Goal: Use online tool/utility: Utilize a website feature to perform a specific function

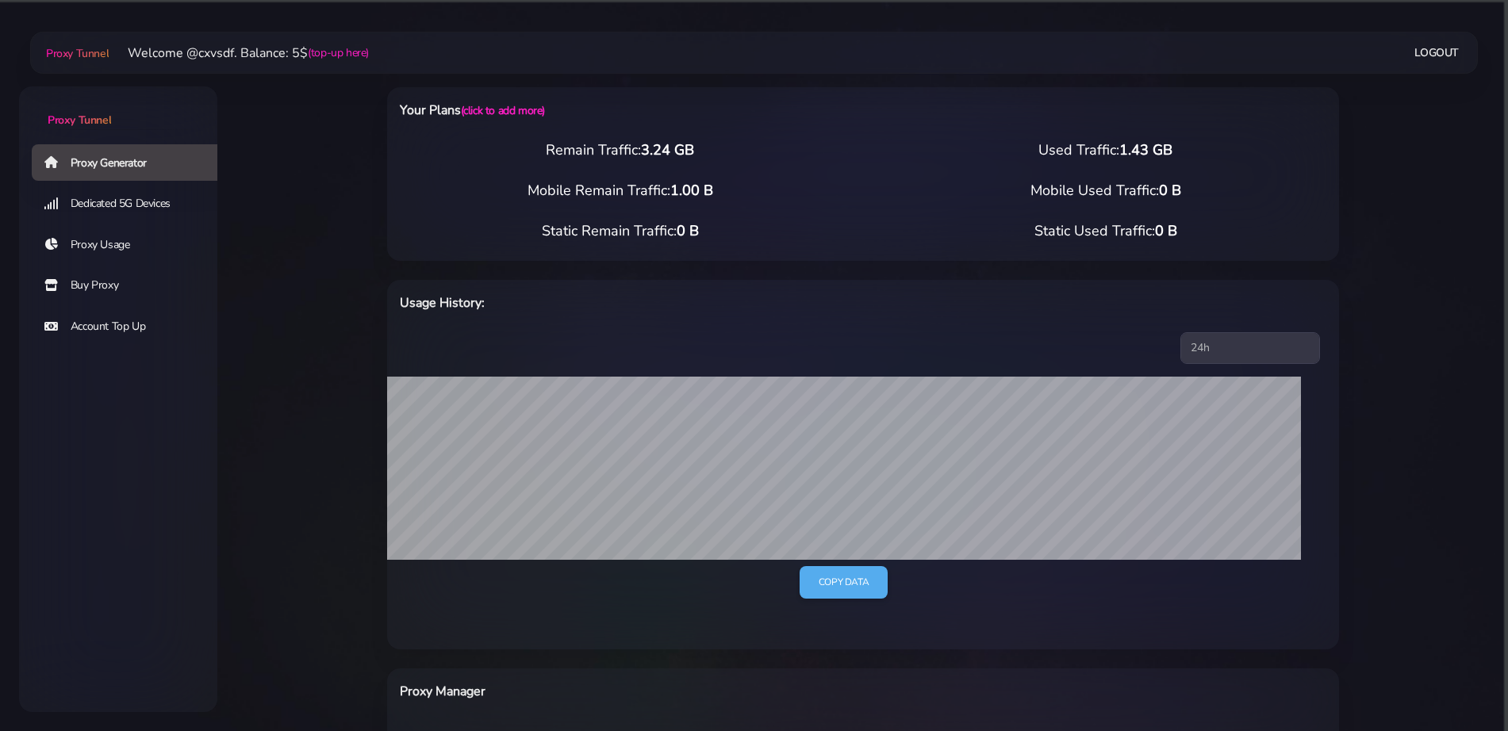
select select "UK"
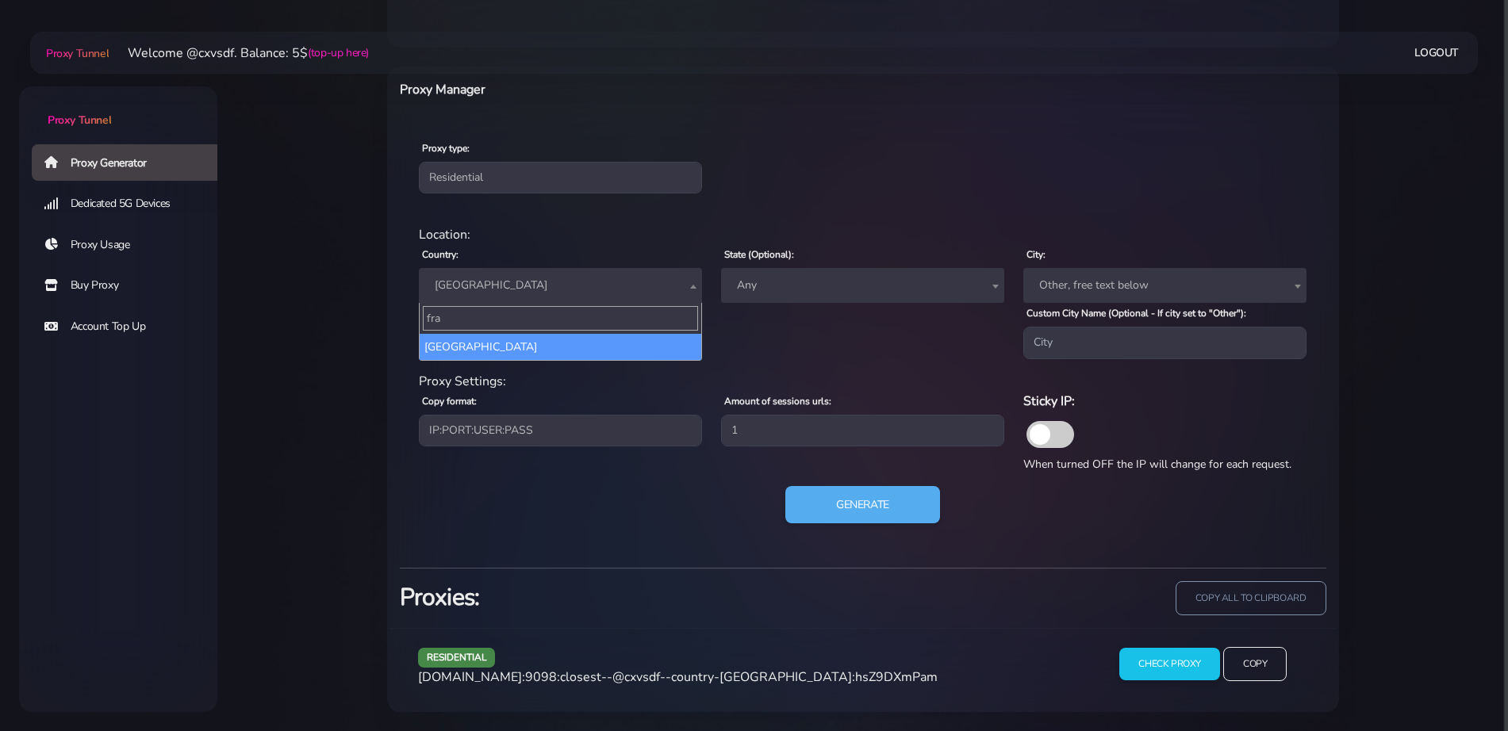
type input "fra"
select select "FR"
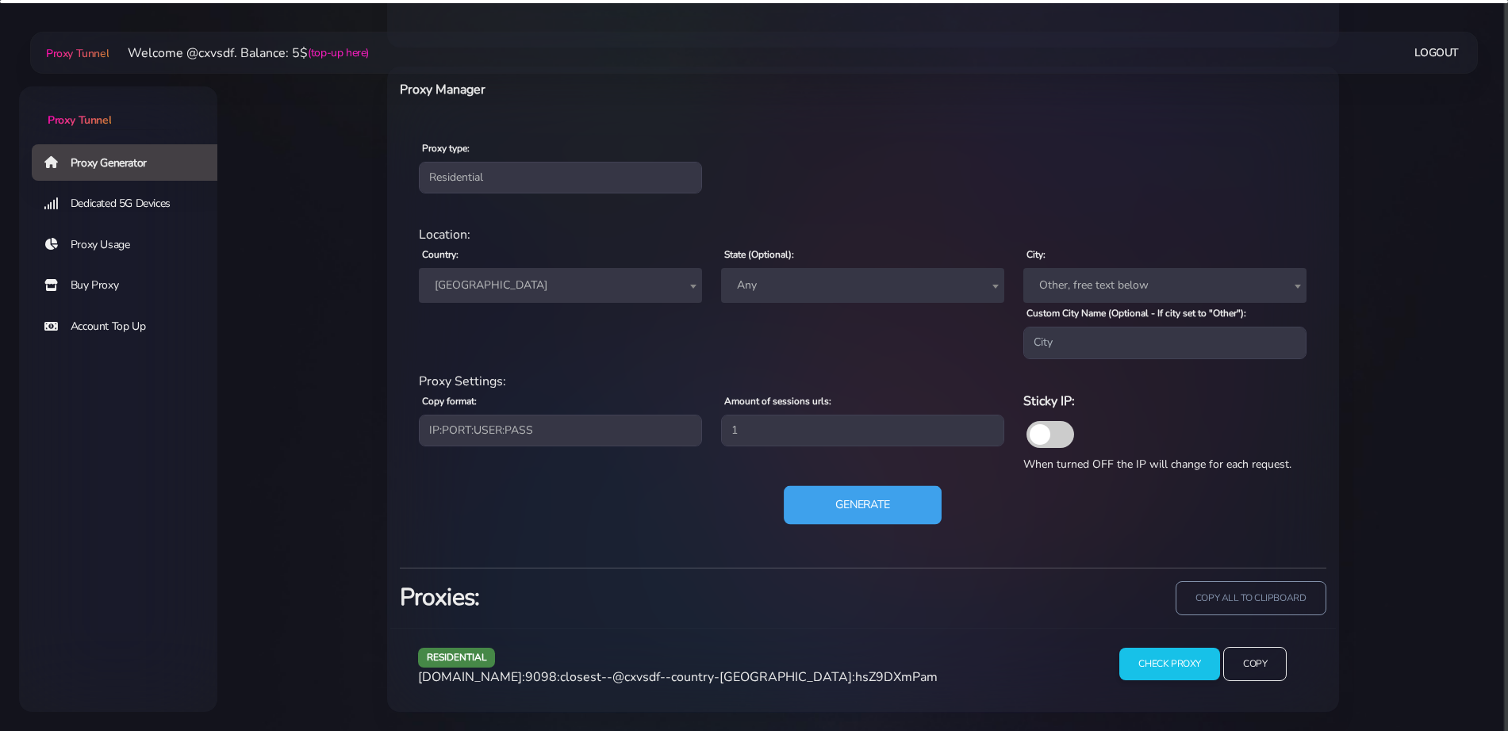
click at [890, 504] on button "Generate" at bounding box center [863, 504] width 158 height 39
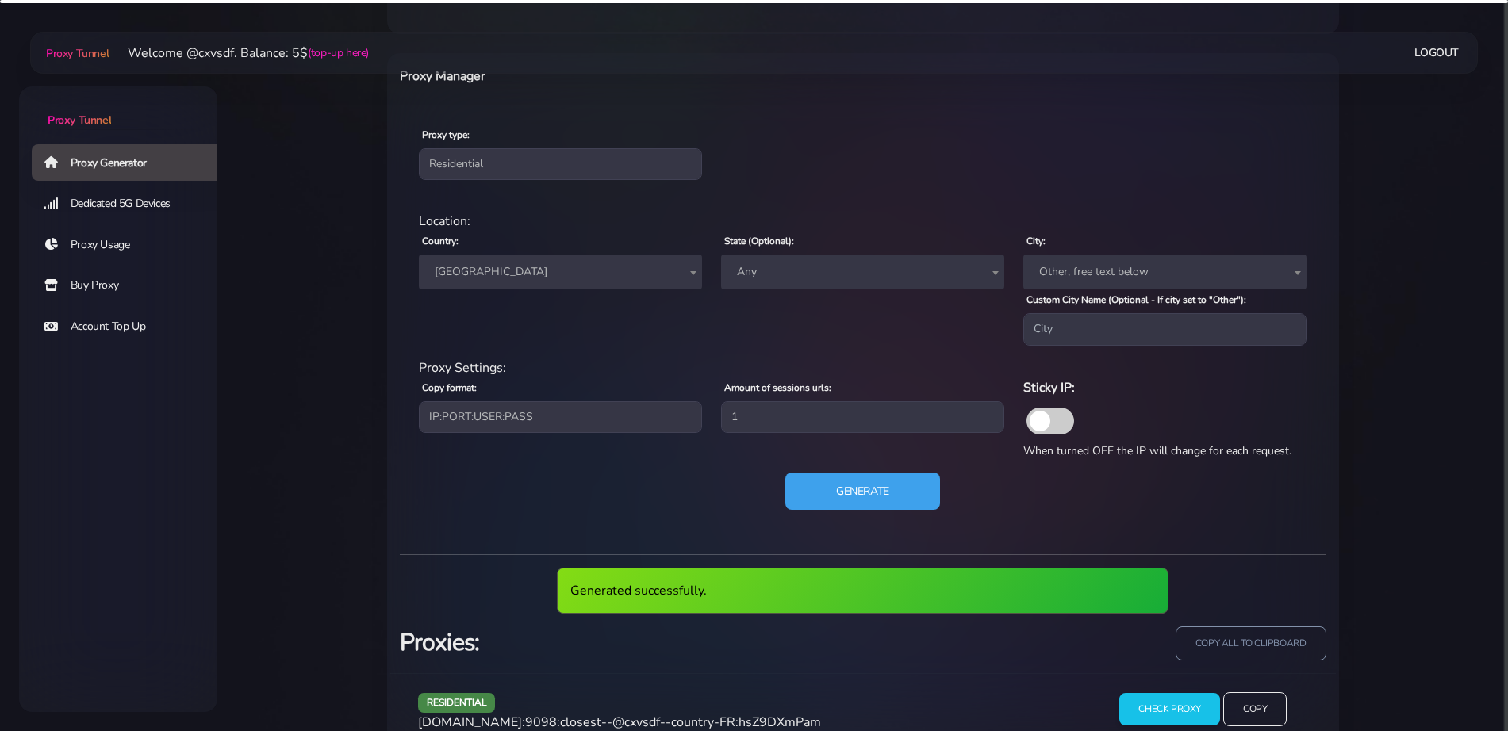
scroll to position [661, 0]
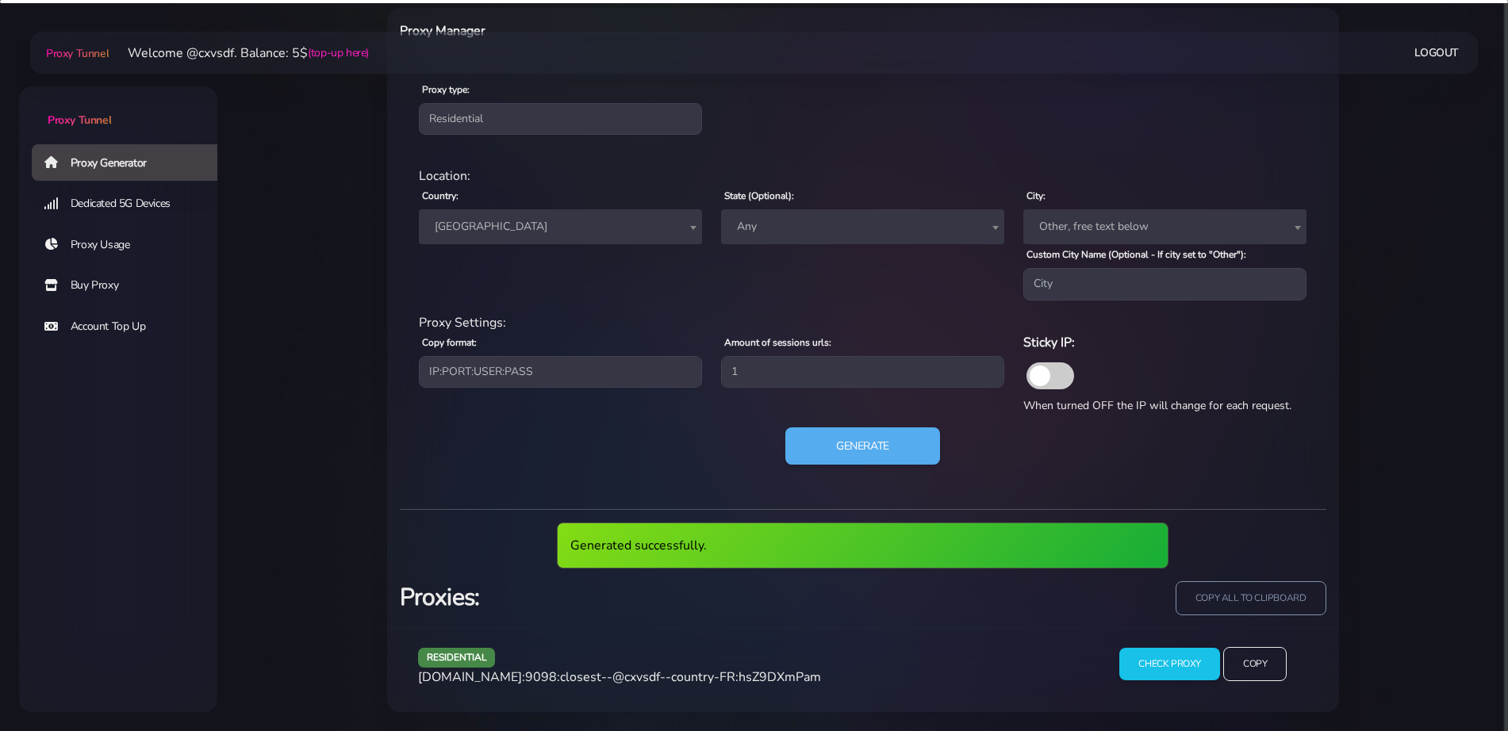
click at [723, 681] on span "[DOMAIN_NAME]:9098:closest--@cxvsdf--country-FR:hsZ9DXmPam" at bounding box center [619, 677] width 403 height 17
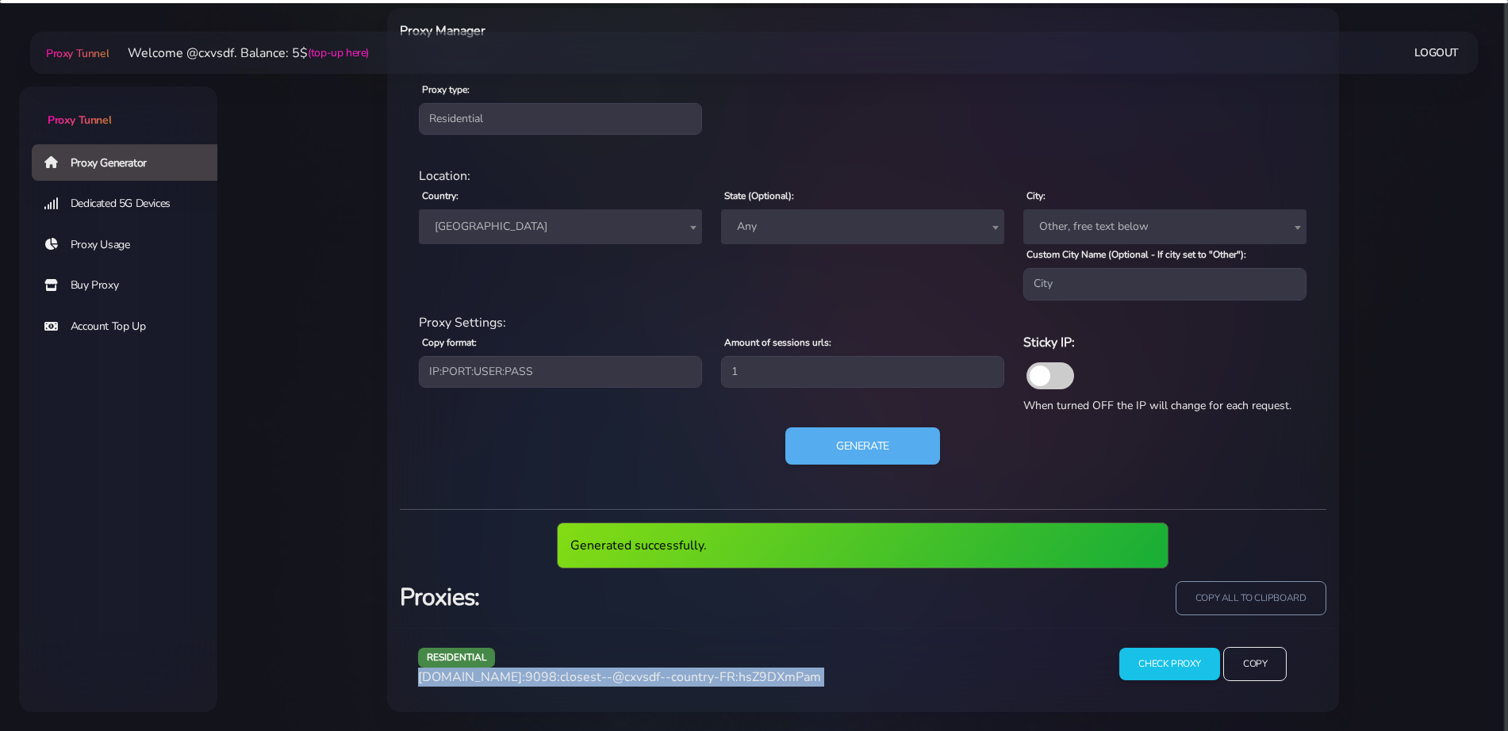
click at [723, 681] on span "[DOMAIN_NAME]:9098:closest--@cxvsdf--country-FR:hsZ9DXmPam" at bounding box center [619, 677] width 403 height 17
copy div "[DOMAIN_NAME]:9098:closest--@cxvsdf--country-FR:hsZ9DXmPam"
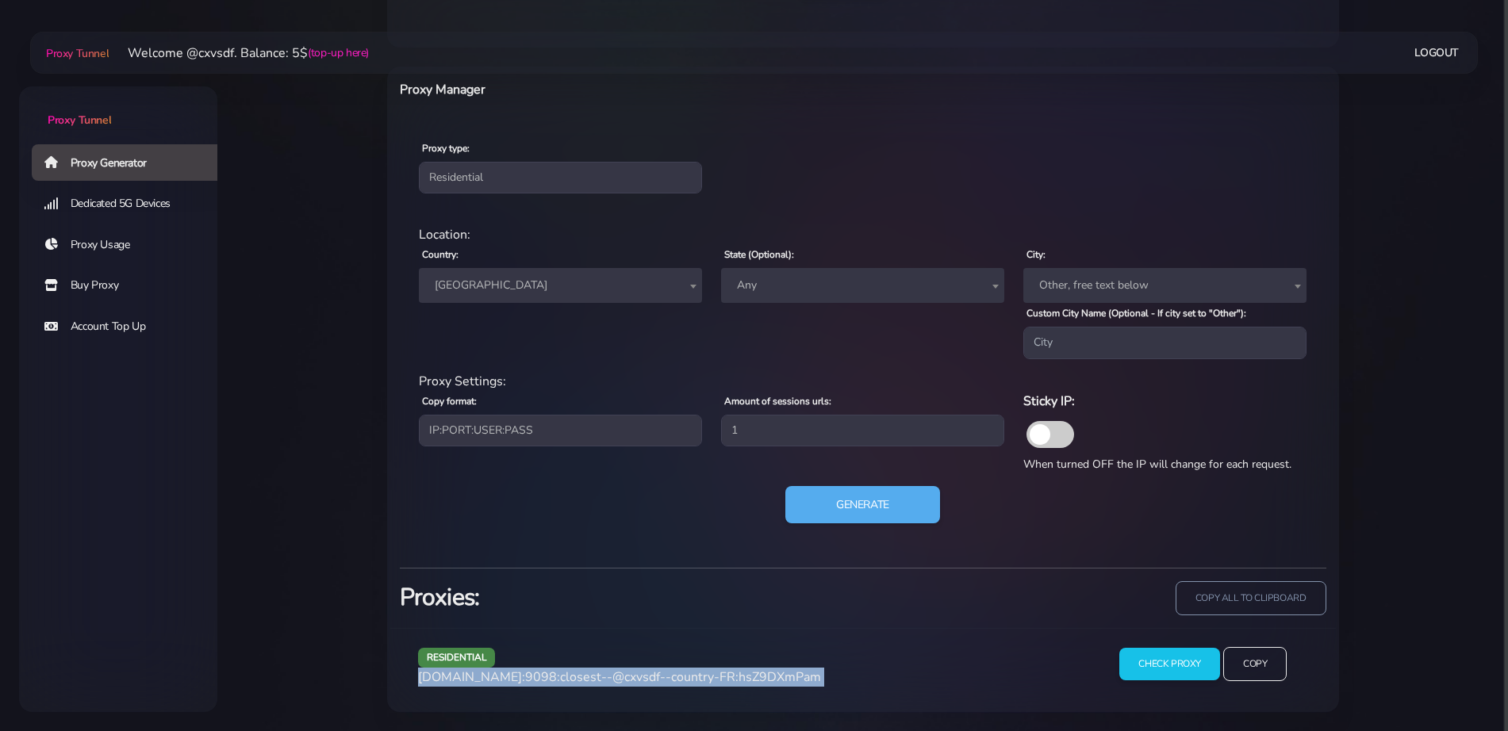
scroll to position [602, 0]
click at [856, 509] on button "Generate" at bounding box center [863, 504] width 158 height 39
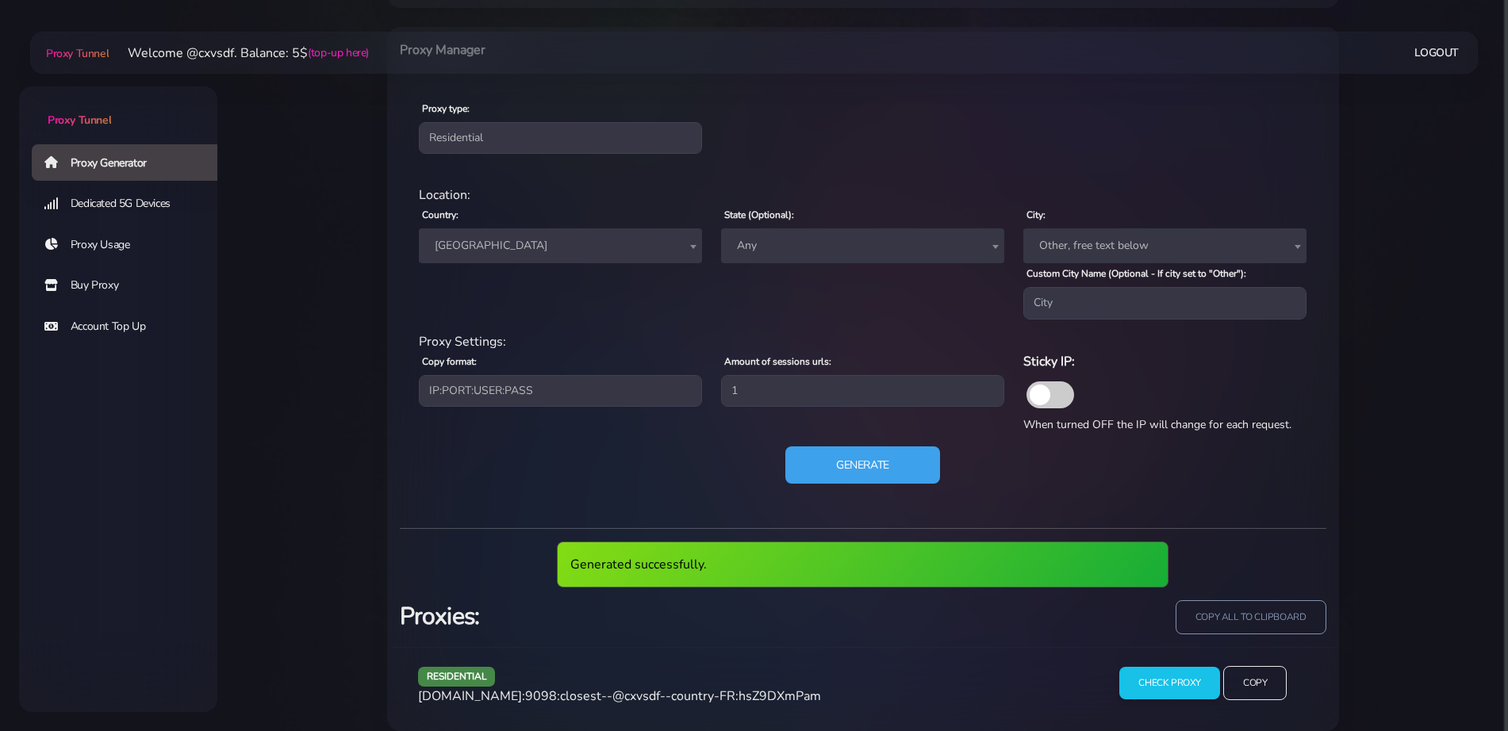
scroll to position [661, 0]
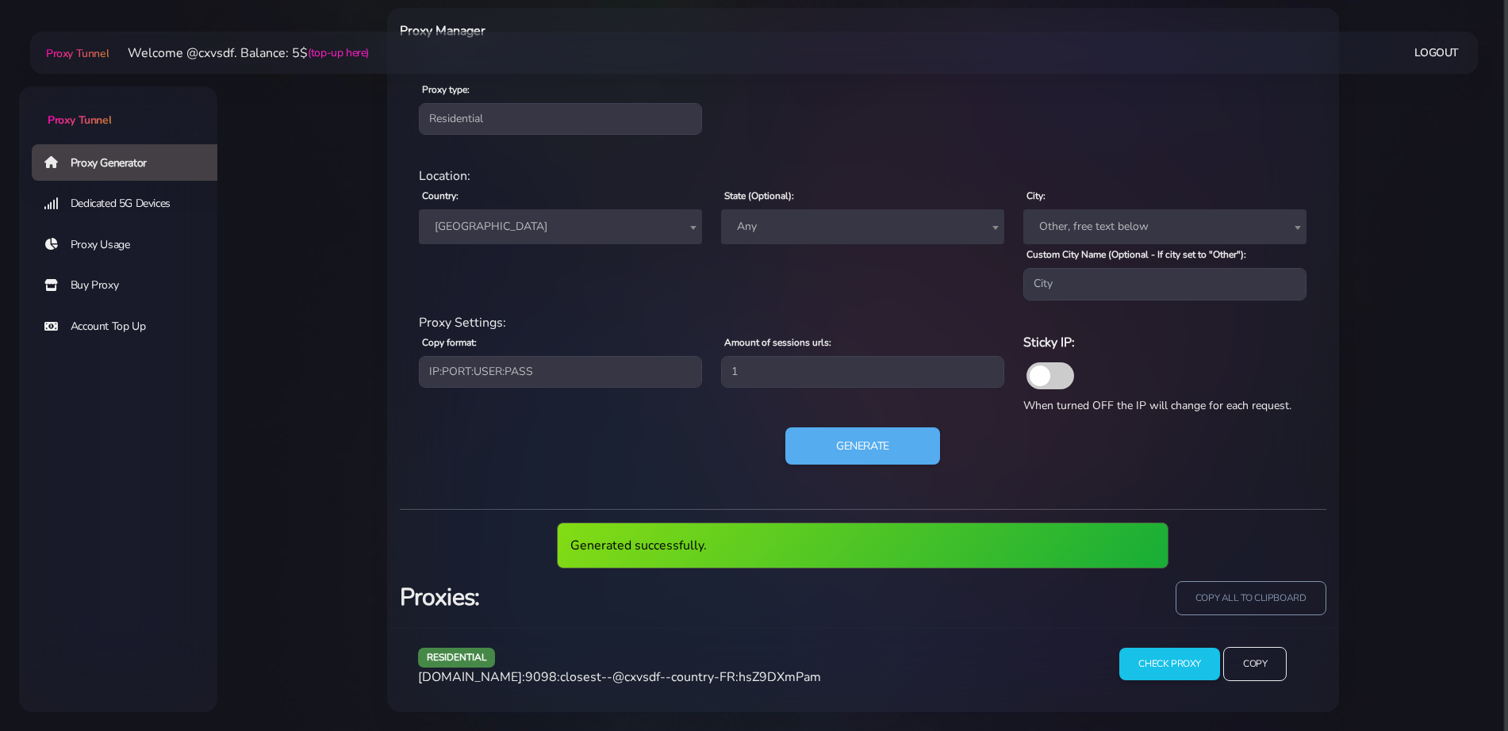
click at [670, 665] on div "residential [DOMAIN_NAME]:9098:closest--@cxvsdf--country-FR:hsZ9DXmPam" at bounding box center [748, 670] width 681 height 47
click at [661, 671] on span "[DOMAIN_NAME]:9098:closest--@cxvsdf--country-FR:hsZ9DXmPam" at bounding box center [619, 677] width 403 height 17
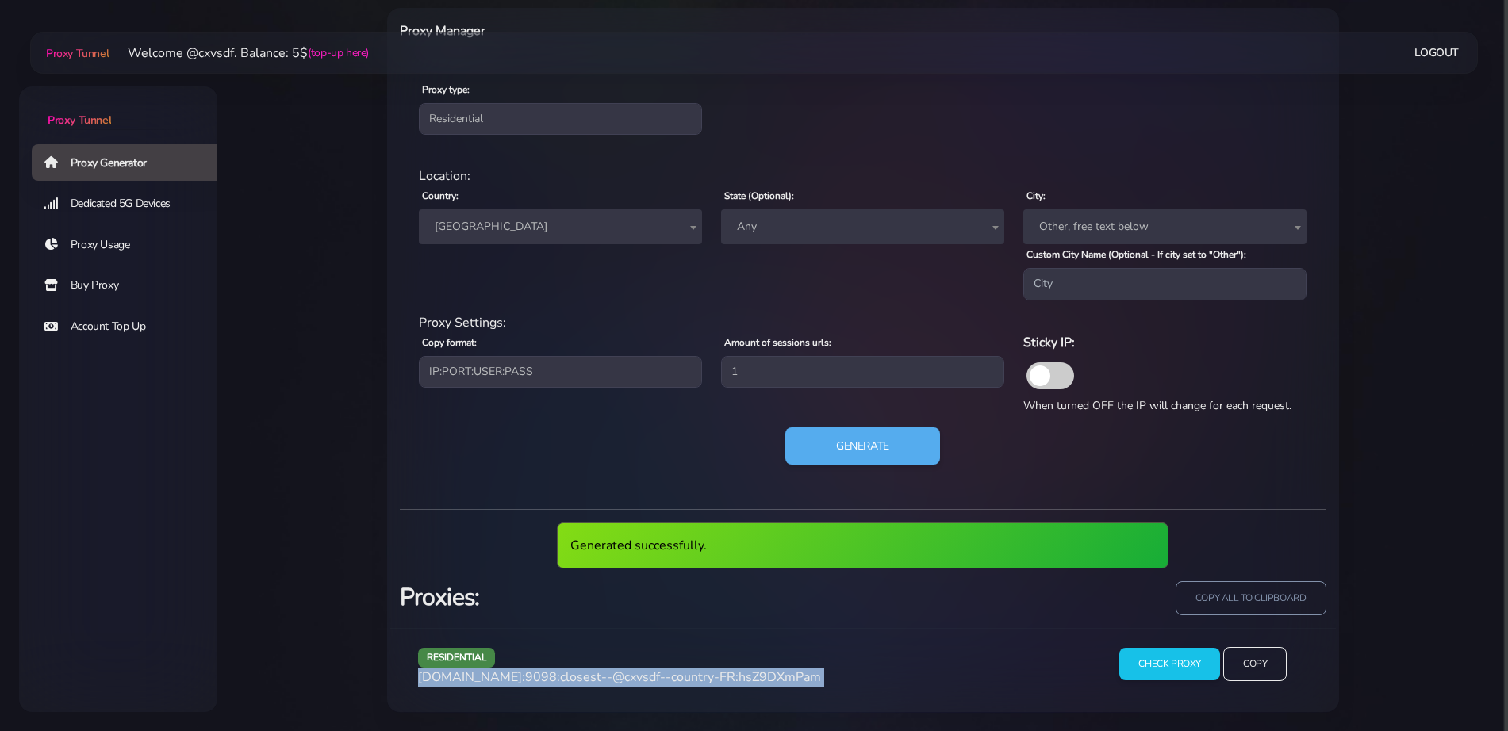
click at [661, 671] on span "[DOMAIN_NAME]:9098:closest--@cxvsdf--country-FR:hsZ9DXmPam" at bounding box center [619, 677] width 403 height 17
copy div "[DOMAIN_NAME]:9098:closest--@cxvsdf--country-FR:hsZ9DXmPam"
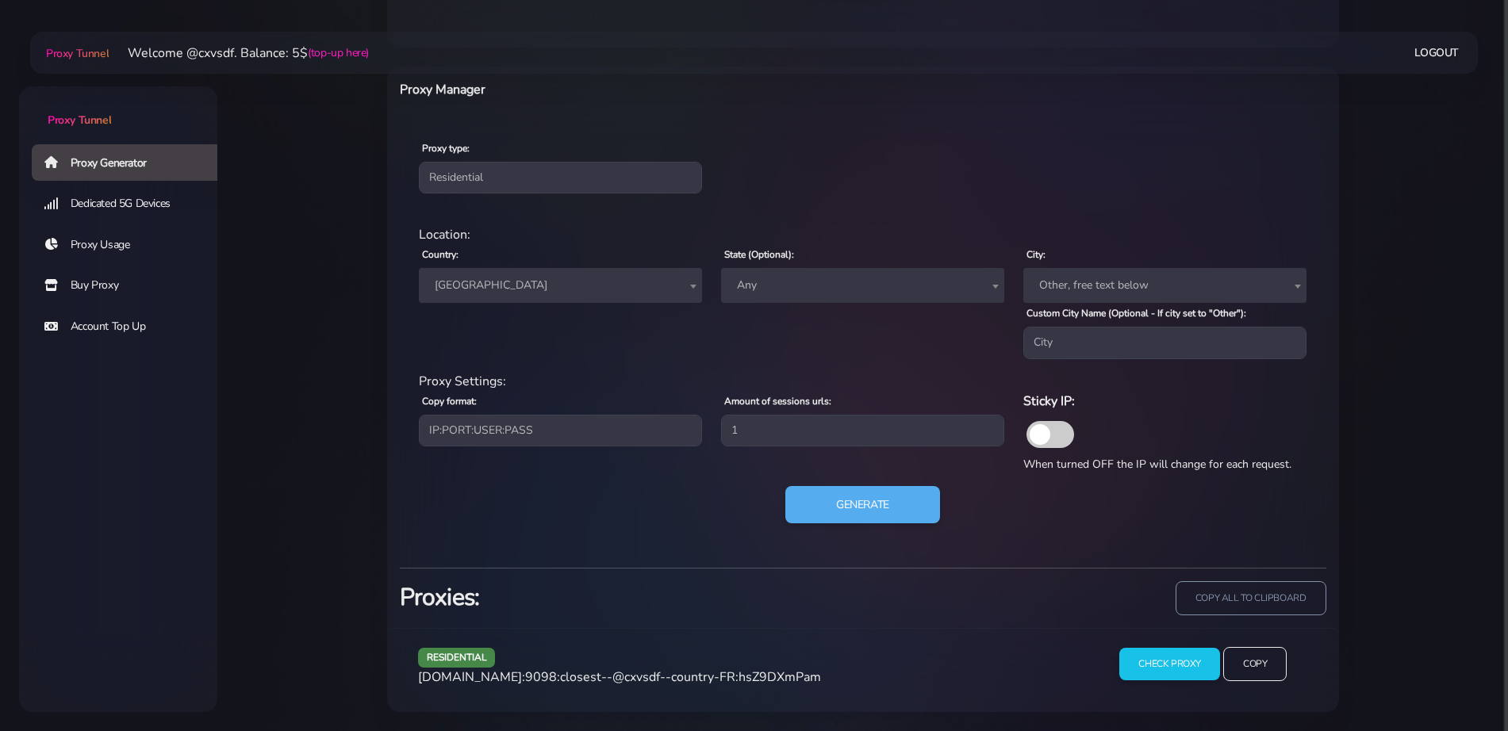
click at [539, 274] on span "[GEOGRAPHIC_DATA]" at bounding box center [560, 285] width 264 height 22
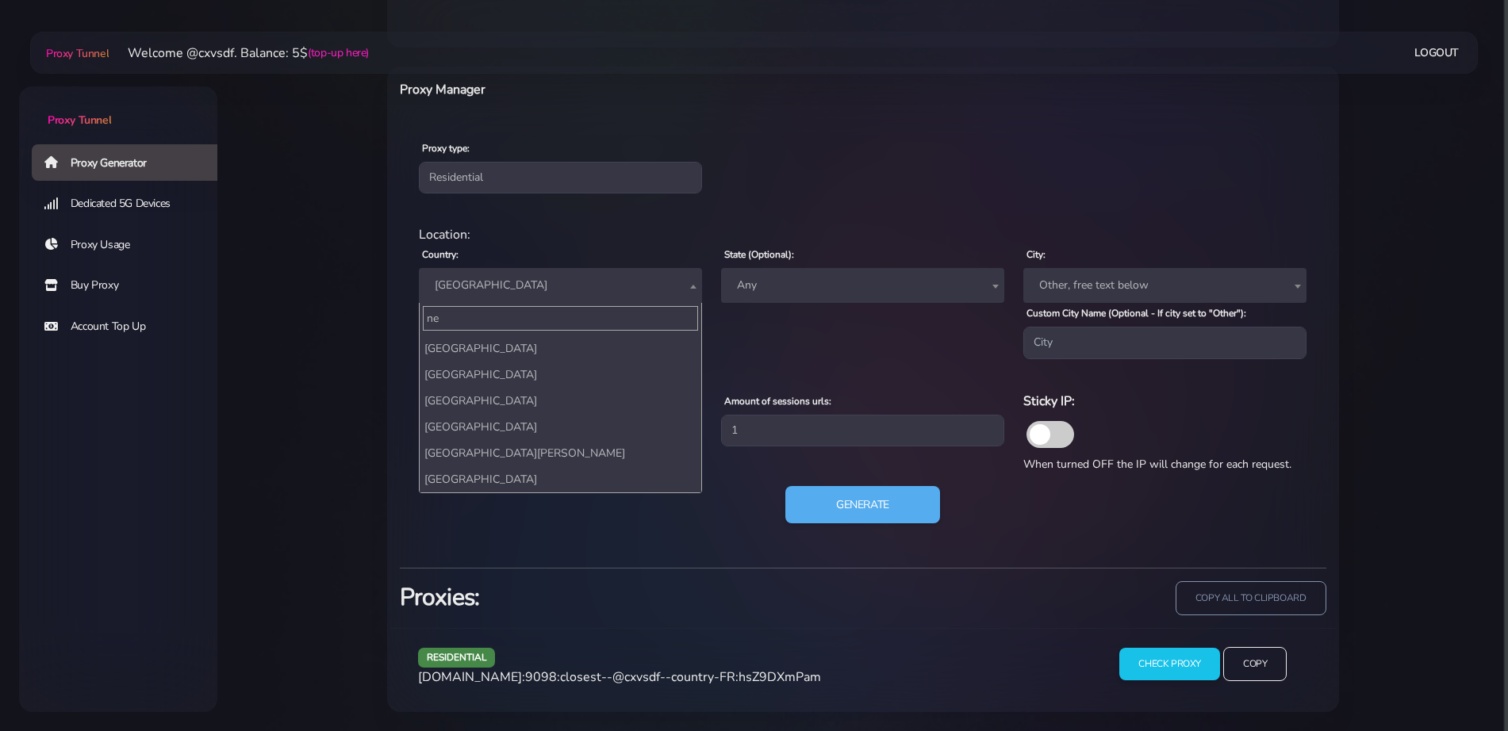
scroll to position [0, 0]
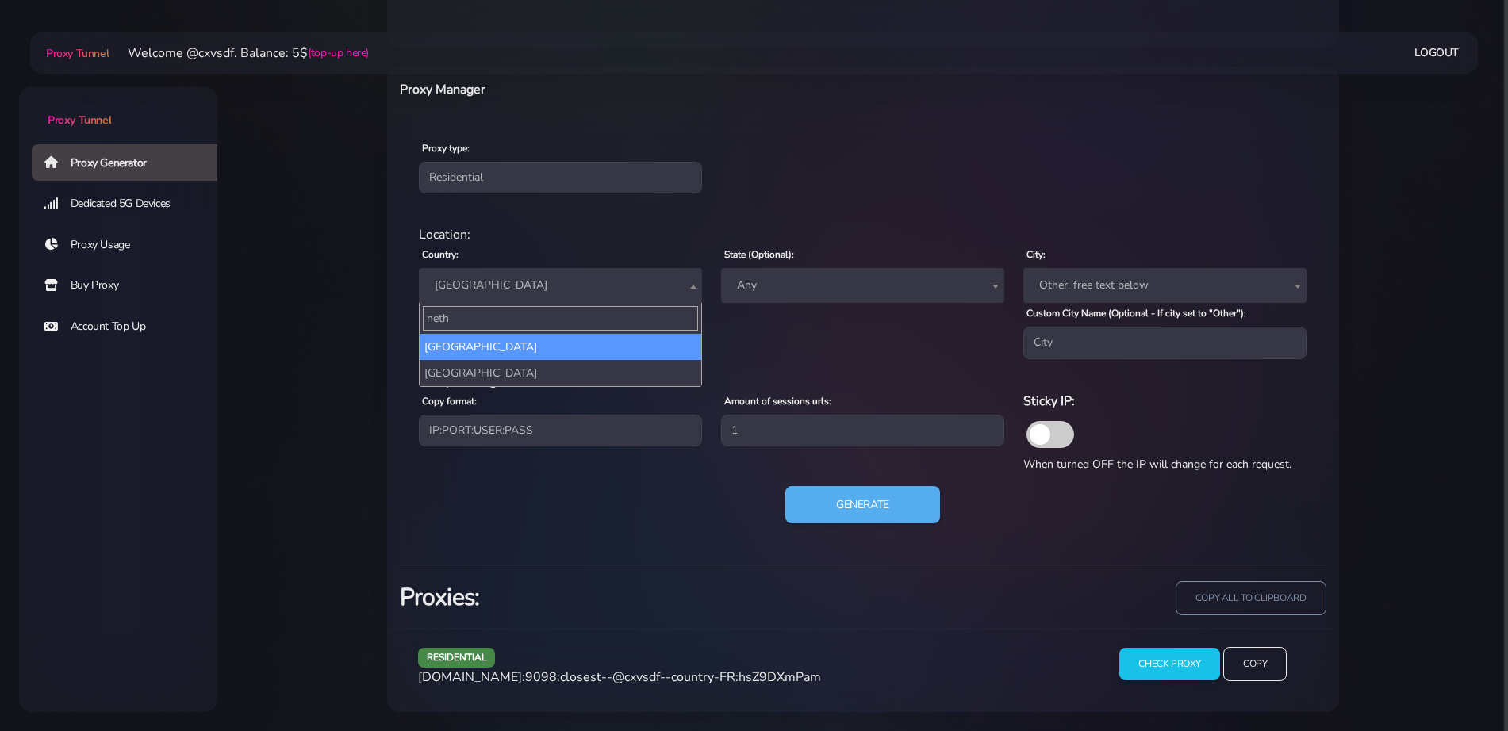
type input "nethe"
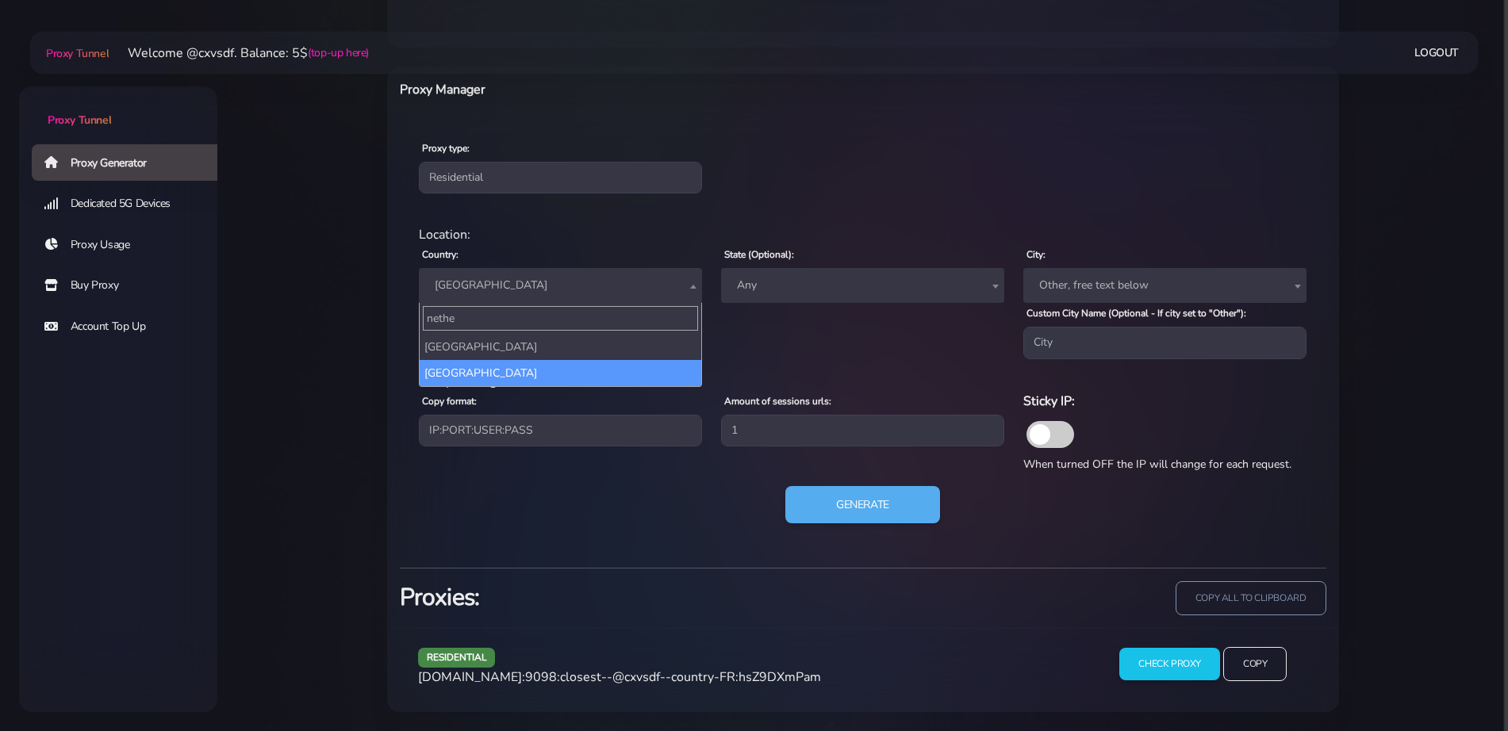
select select "NL"
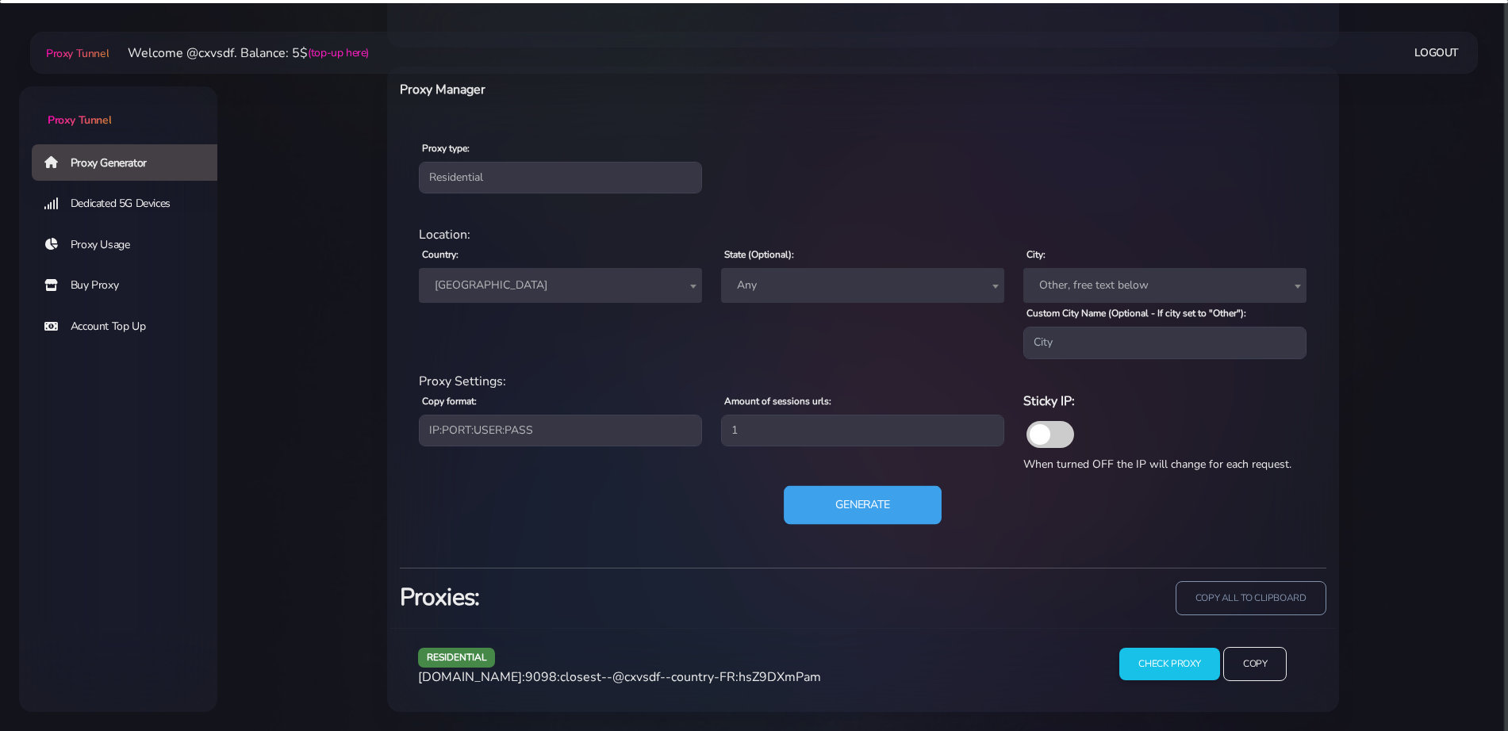
click at [817, 502] on button "Generate" at bounding box center [863, 504] width 158 height 39
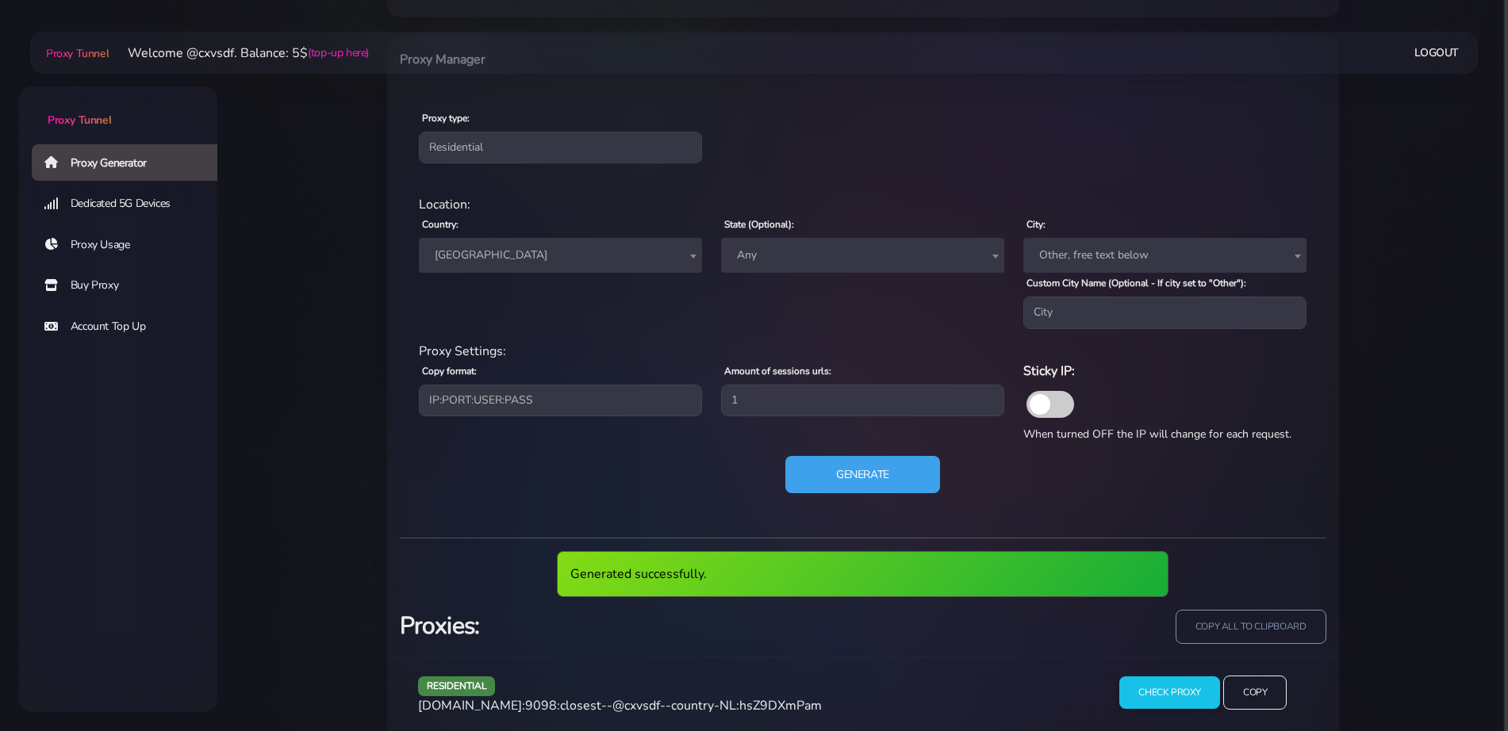
scroll to position [661, 0]
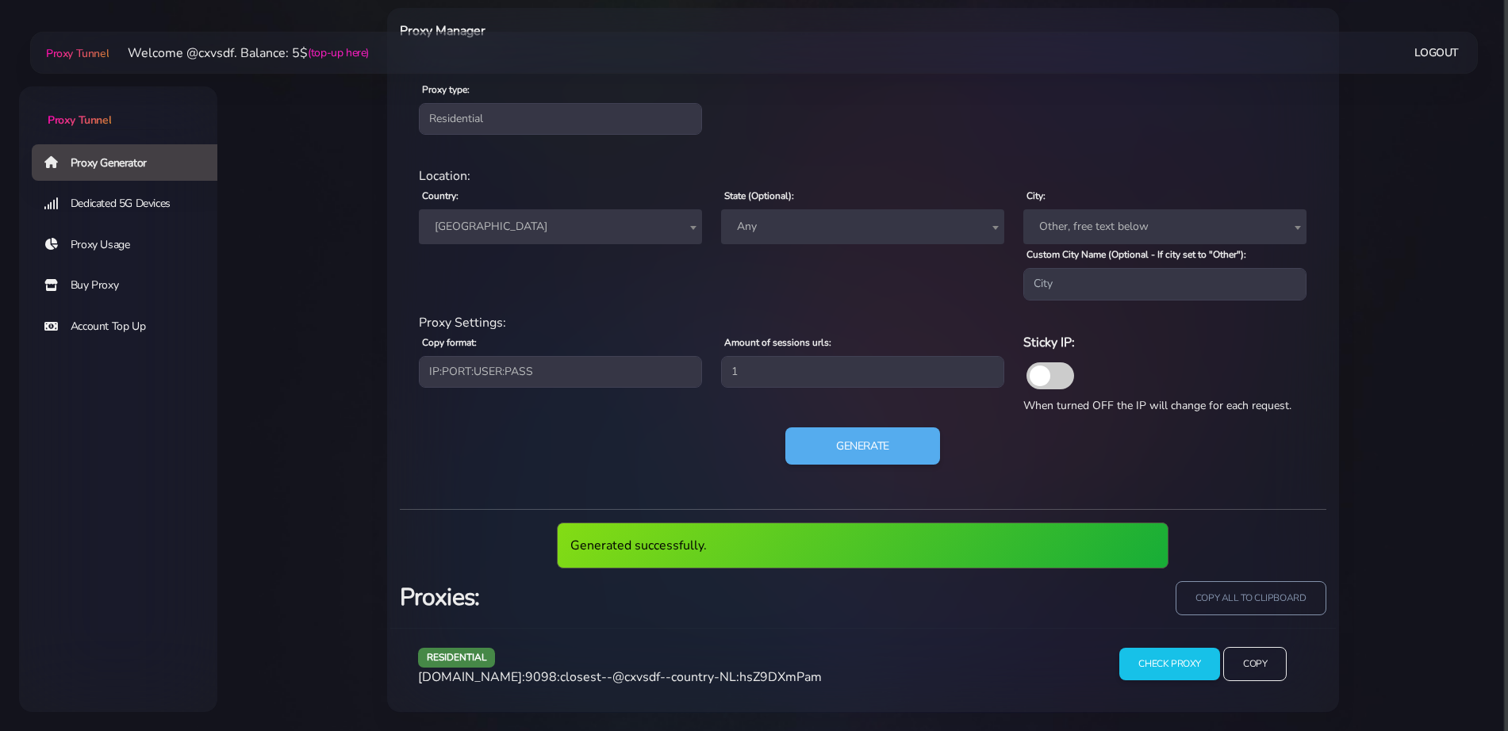
click at [691, 676] on span "[DOMAIN_NAME]:9098:closest--@cxvsdf--country-NL:hsZ9DXmPam" at bounding box center [620, 677] width 404 height 17
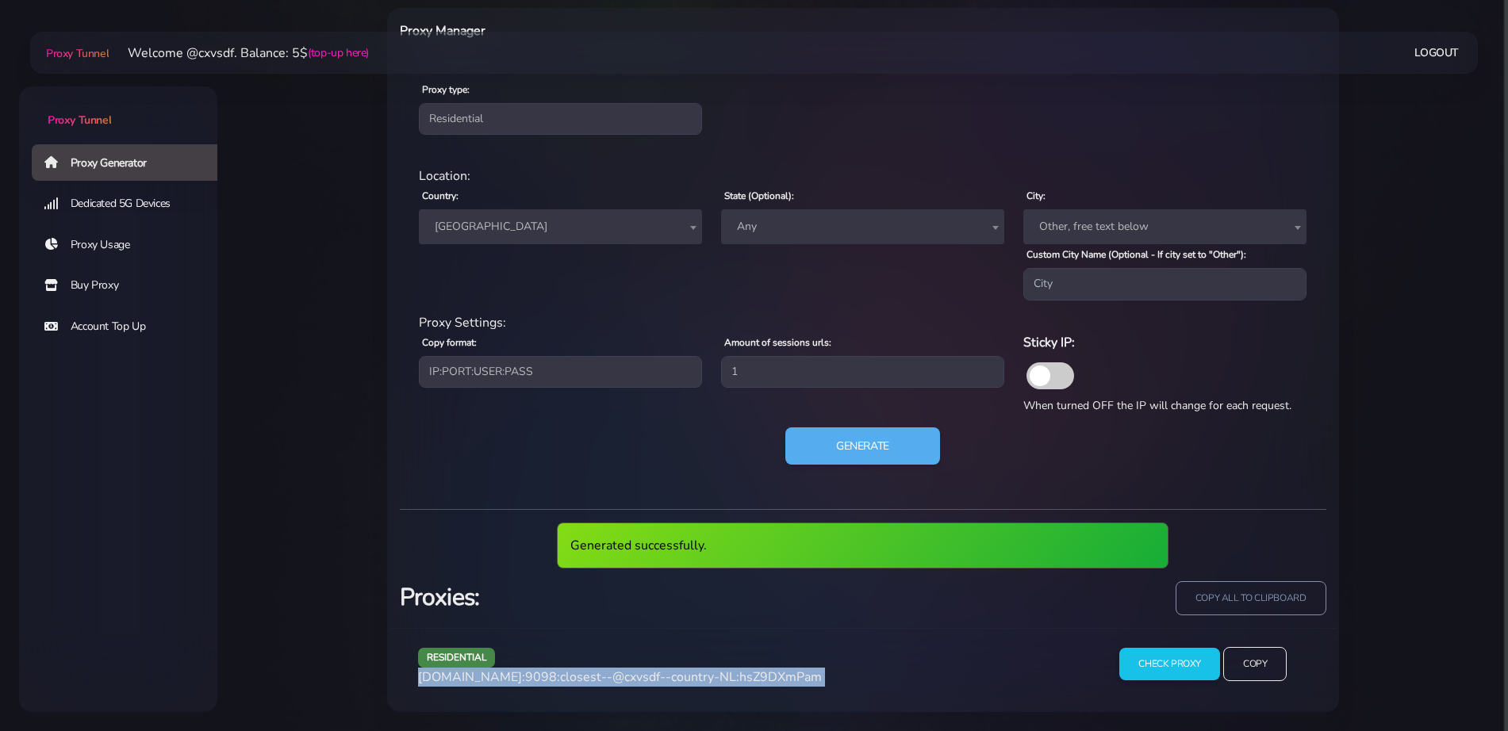
click at [691, 676] on span "[DOMAIN_NAME]:9098:closest--@cxvsdf--country-NL:hsZ9DXmPam" at bounding box center [620, 677] width 404 height 17
copy div "[DOMAIN_NAME]:9098:closest--@cxvsdf--country-NL:hsZ9DXmPam"
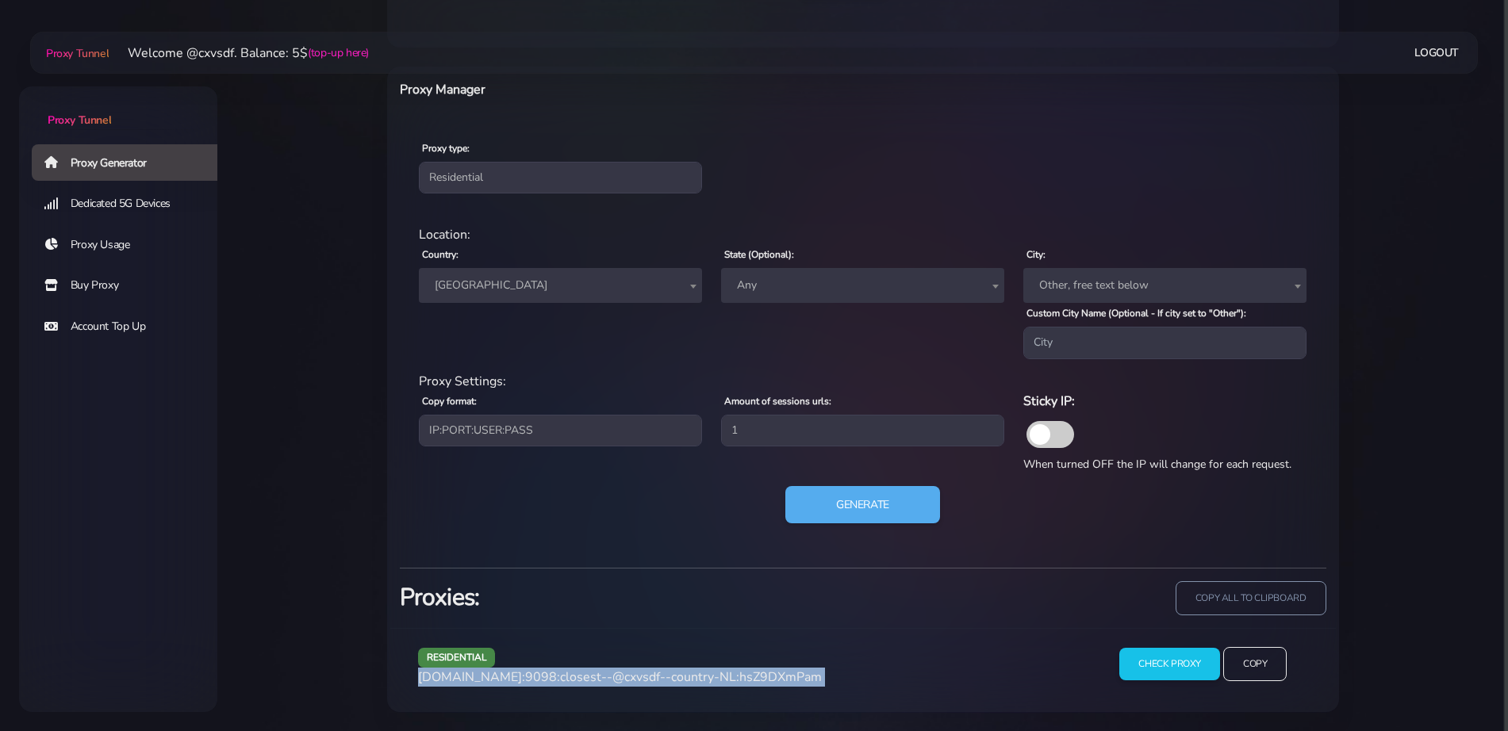
click at [1045, 437] on span at bounding box center [1050, 434] width 48 height 27
click at [1026, 431] on input "checkbox" at bounding box center [1026, 431] width 0 height 0
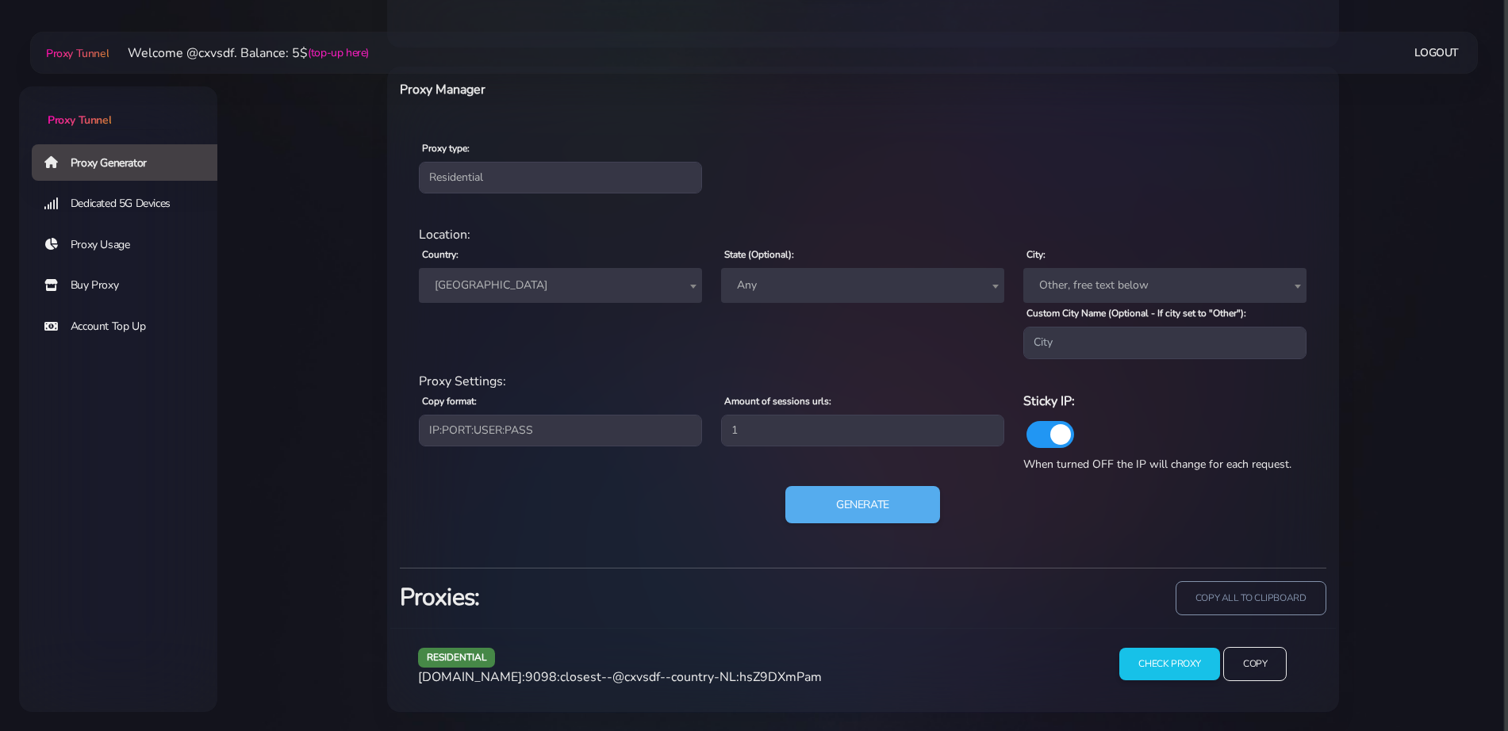
click at [1045, 437] on span at bounding box center [1050, 434] width 48 height 27
click at [1026, 431] on input "checkbox" at bounding box center [1026, 431] width 0 height 0
click at [1045, 437] on span at bounding box center [1050, 434] width 48 height 27
click at [1026, 431] on input "checkbox" at bounding box center [1026, 431] width 0 height 0
drag, startPoint x: 1013, startPoint y: 461, endPoint x: 1288, endPoint y: 462, distance: 275.2
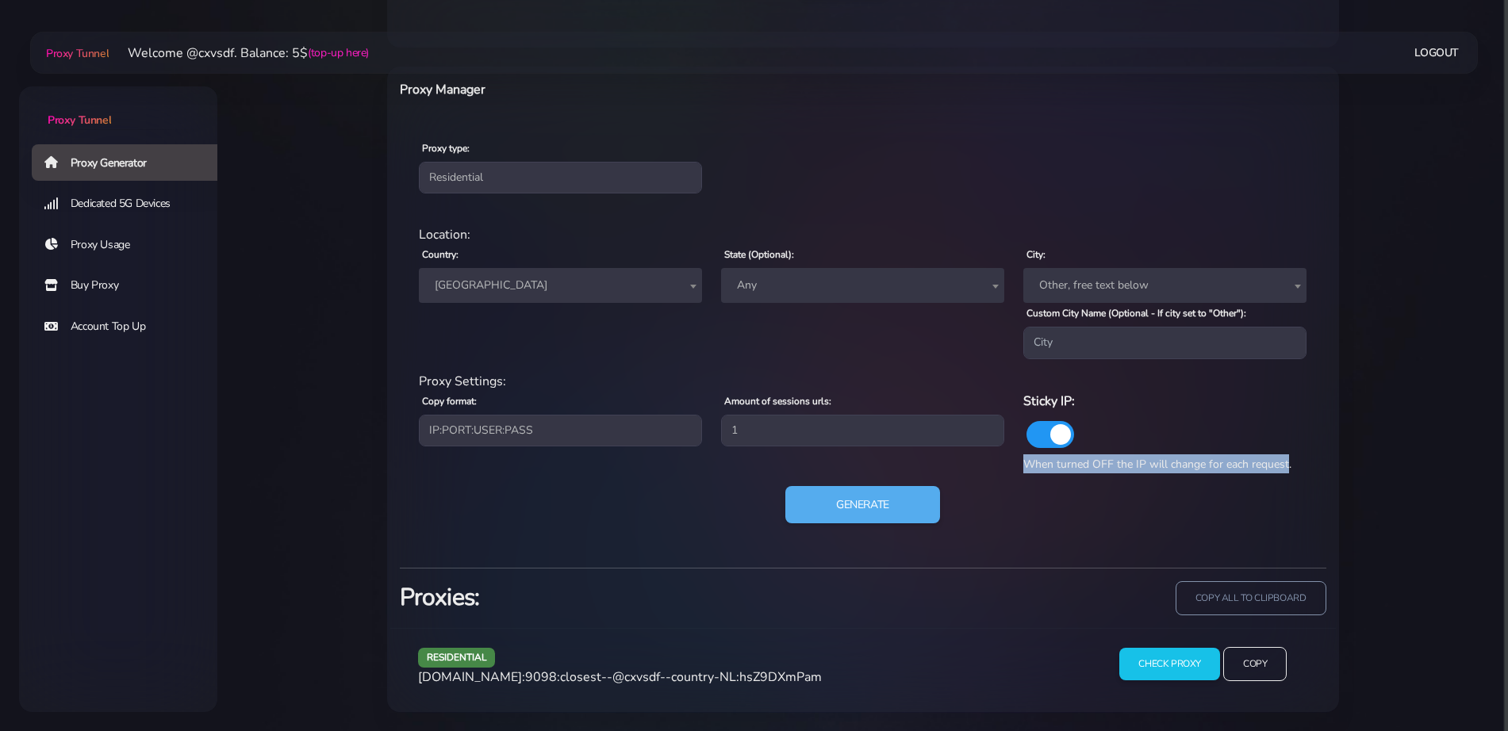
click at [1288, 462] on div "Proxy Settings: Copy format: IP:PORT:USER:PASS USER:PASS@IP:PORT PORT:IP:USER:[…" at bounding box center [862, 423] width 907 height 102
copy span "When turned OFF the IP will change for each request"
click at [800, 500] on button "Generate" at bounding box center [863, 504] width 158 height 39
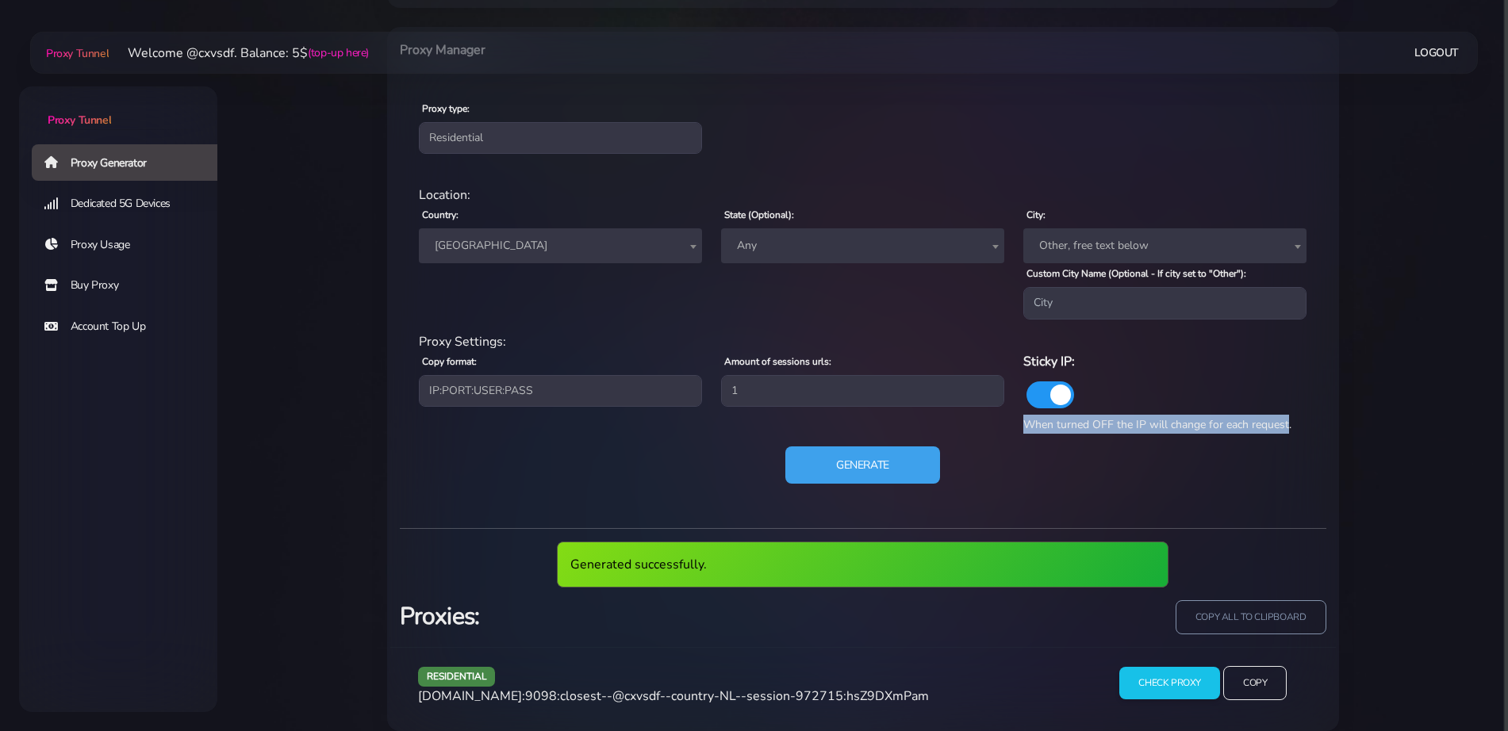
scroll to position [661, 0]
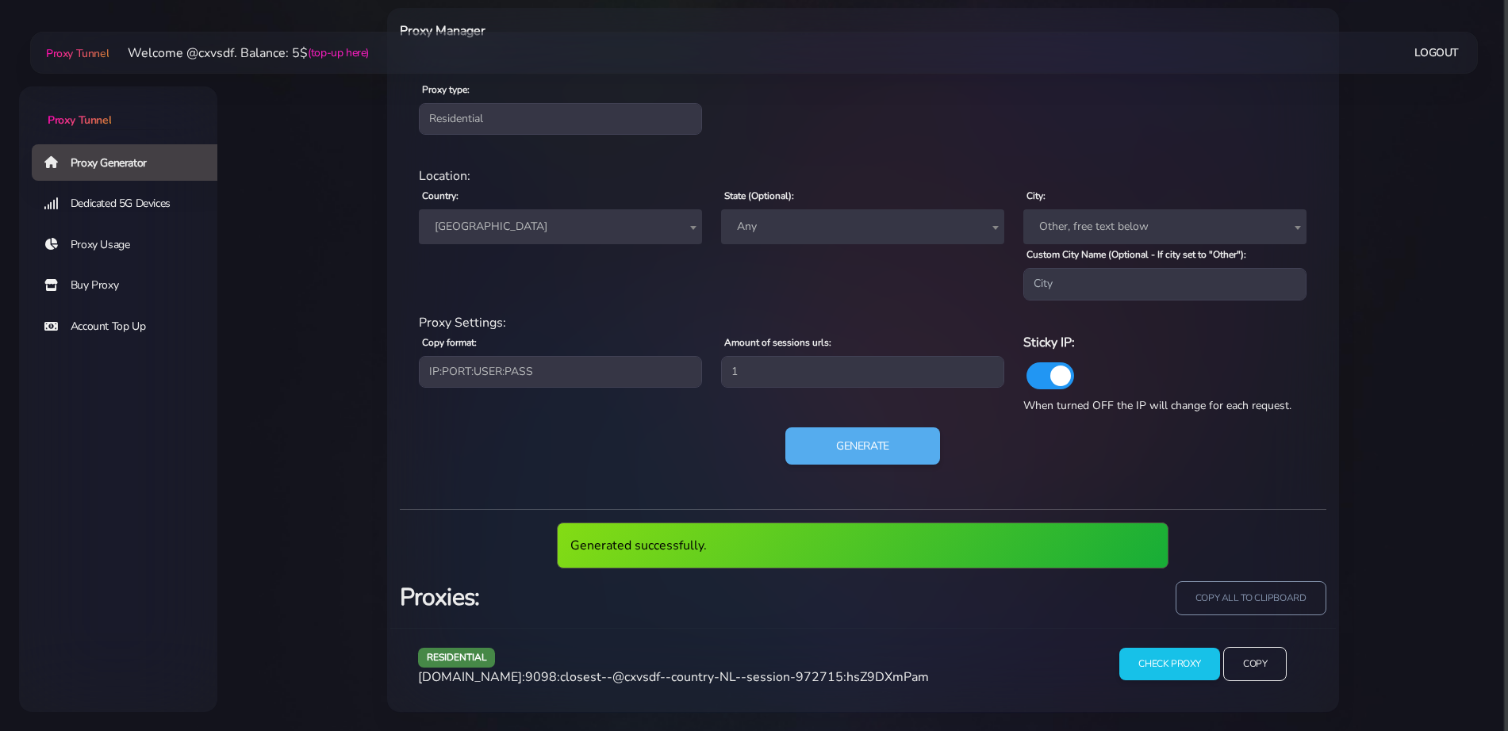
click at [613, 680] on span "[DOMAIN_NAME]:9098:closest--@cxvsdf--country-NL--session-972715:hsZ9DXmPam" at bounding box center [673, 677] width 511 height 17
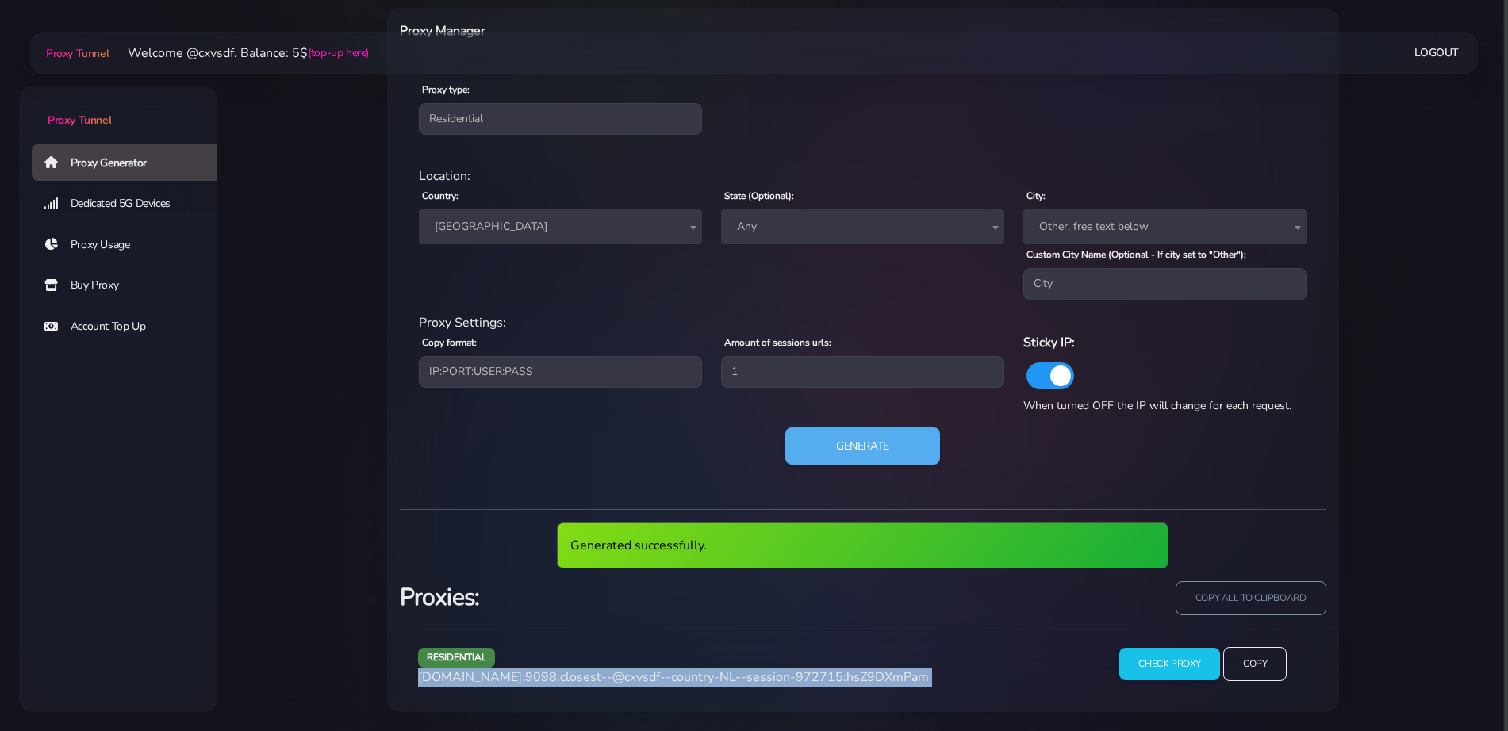
click at [613, 680] on span "[DOMAIN_NAME]:9098:closest--@cxvsdf--country-NL--session-972715:hsZ9DXmPam" at bounding box center [673, 677] width 511 height 17
copy div "[DOMAIN_NAME]:9098:closest--@cxvsdf--country-NL--session-972715:hsZ9DXmPam"
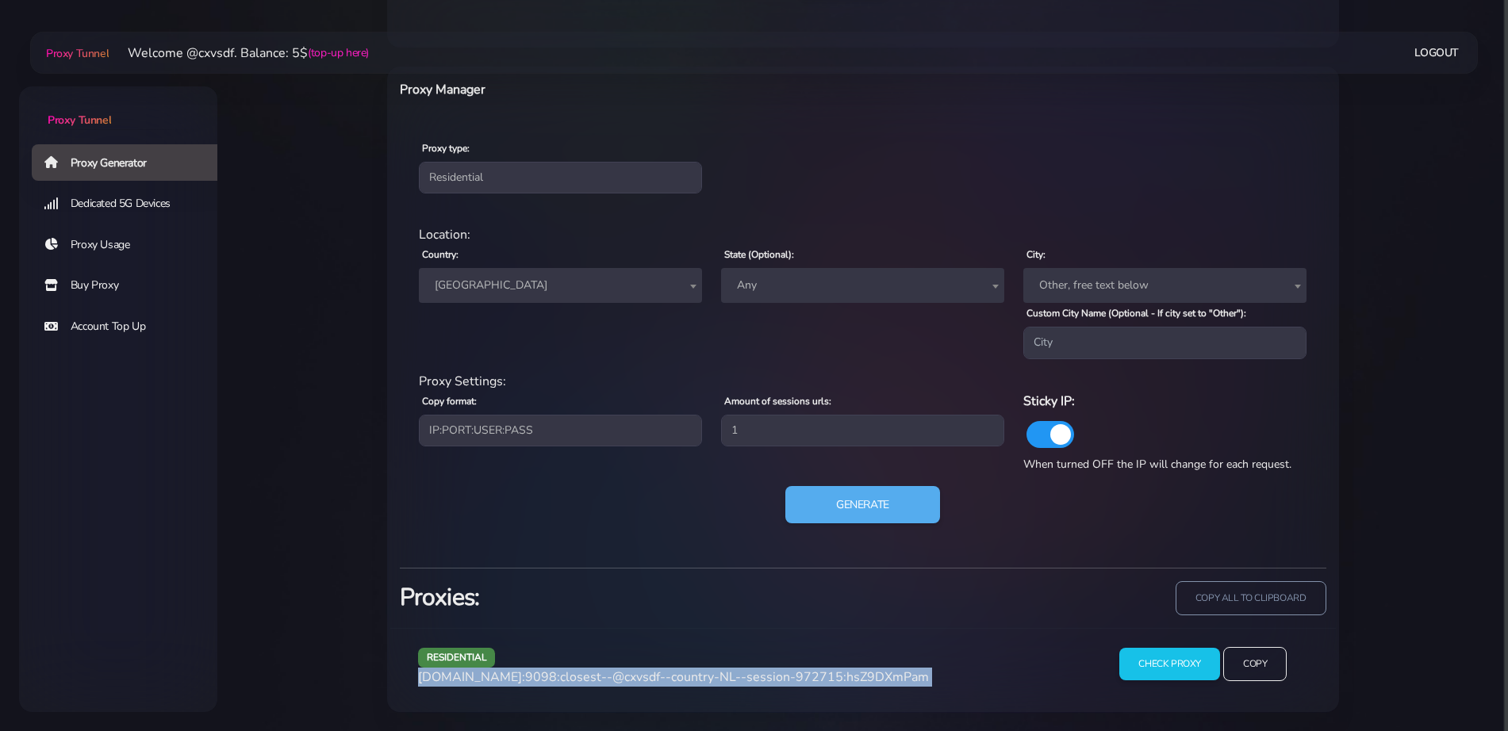
scroll to position [602, 0]
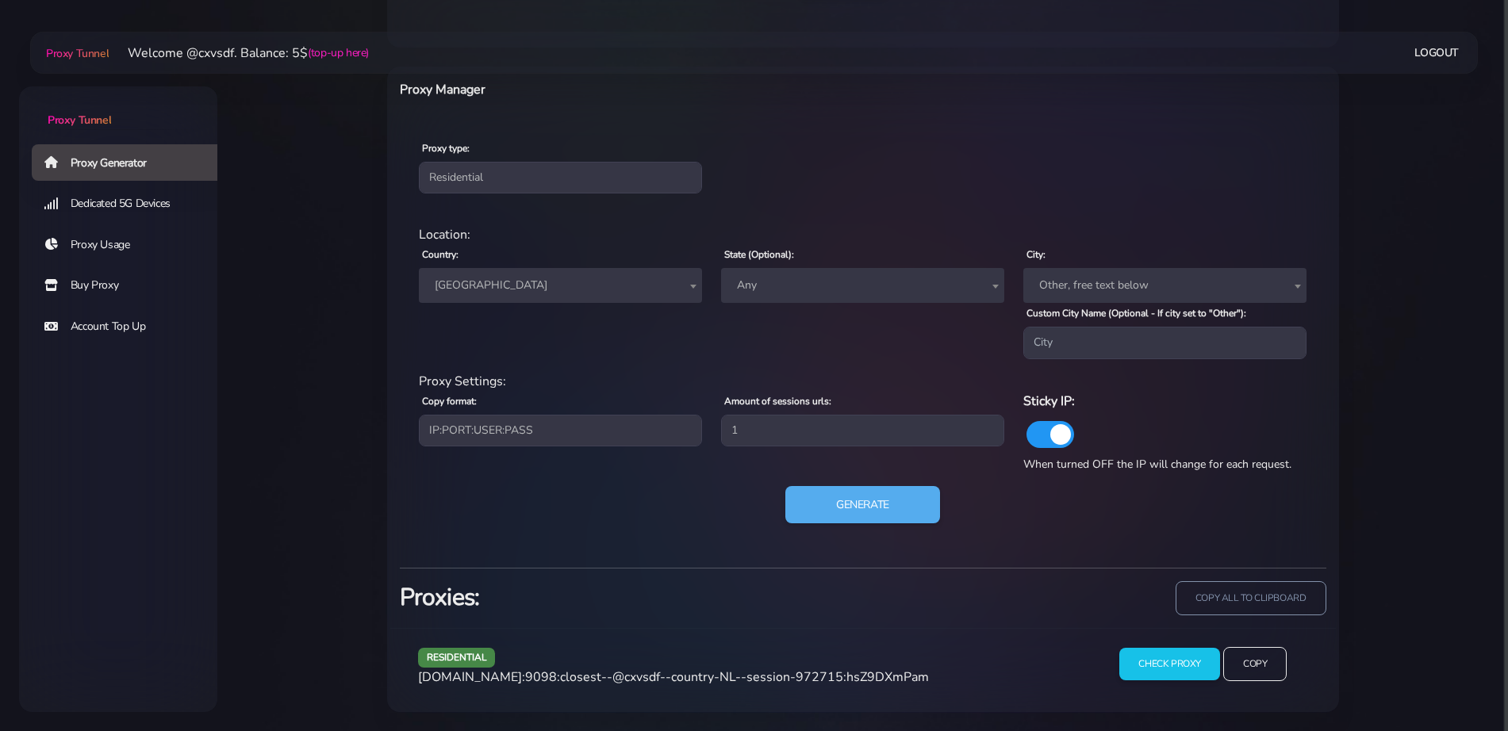
click at [557, 277] on span "[GEOGRAPHIC_DATA]" at bounding box center [560, 285] width 264 height 22
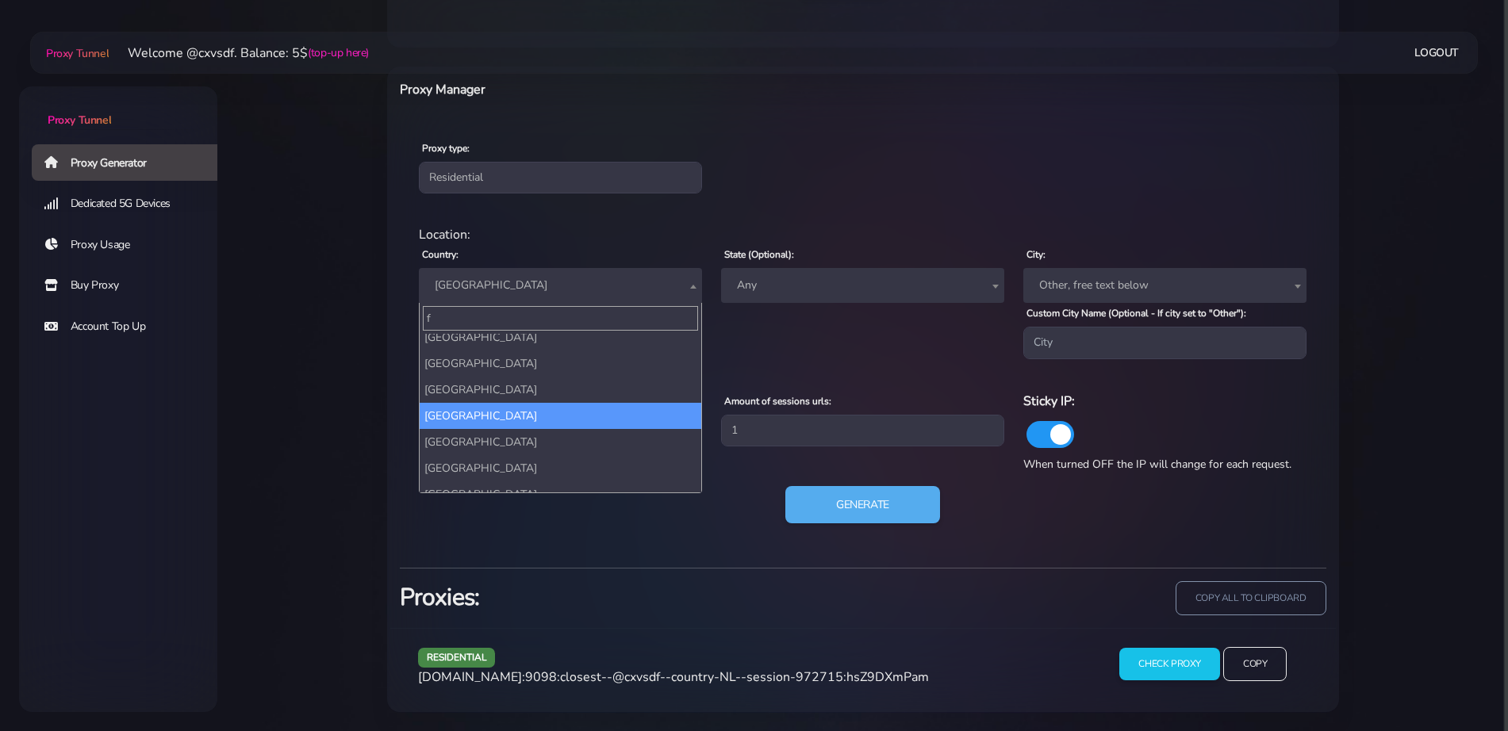
scroll to position [0, 0]
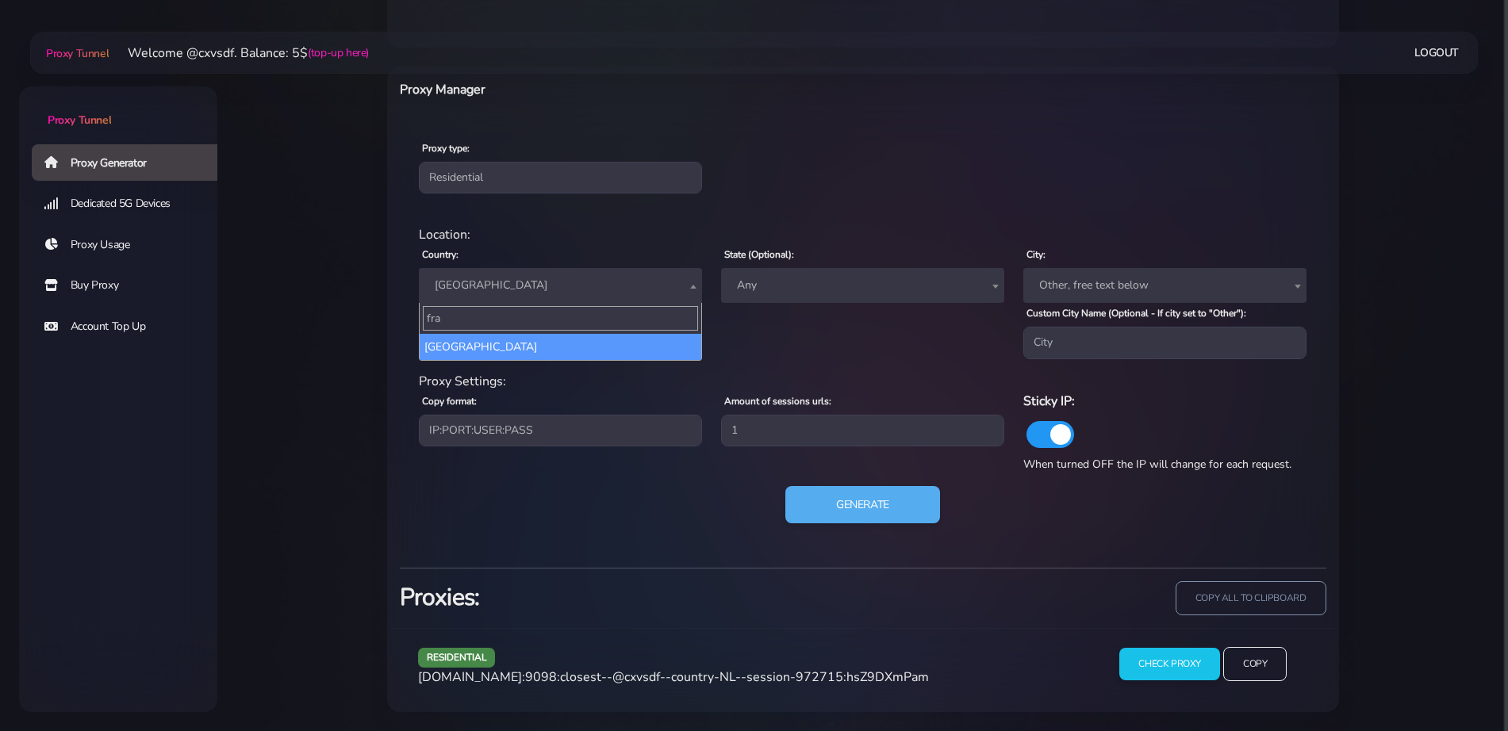
type input "fra"
select select "FR"
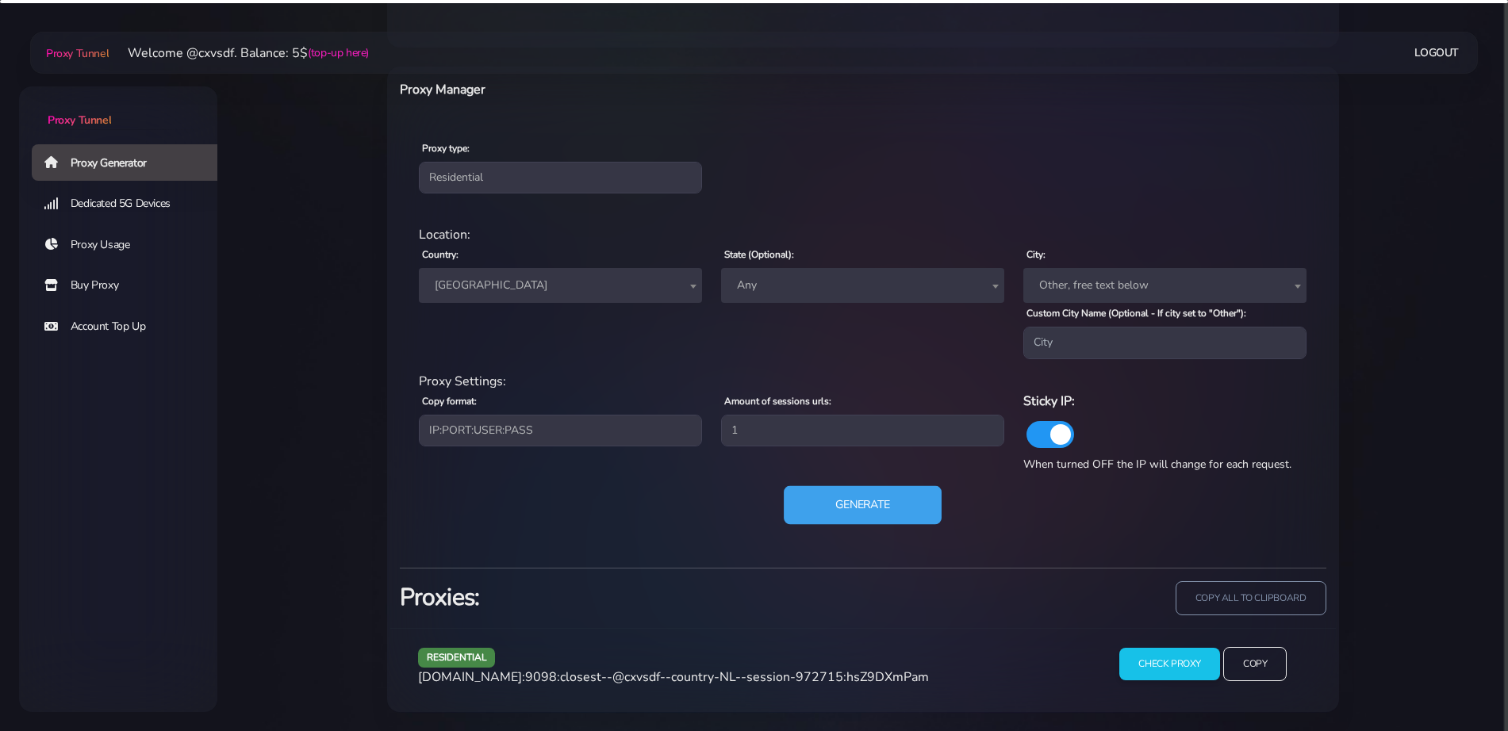
click at [888, 508] on button "Generate" at bounding box center [863, 504] width 158 height 39
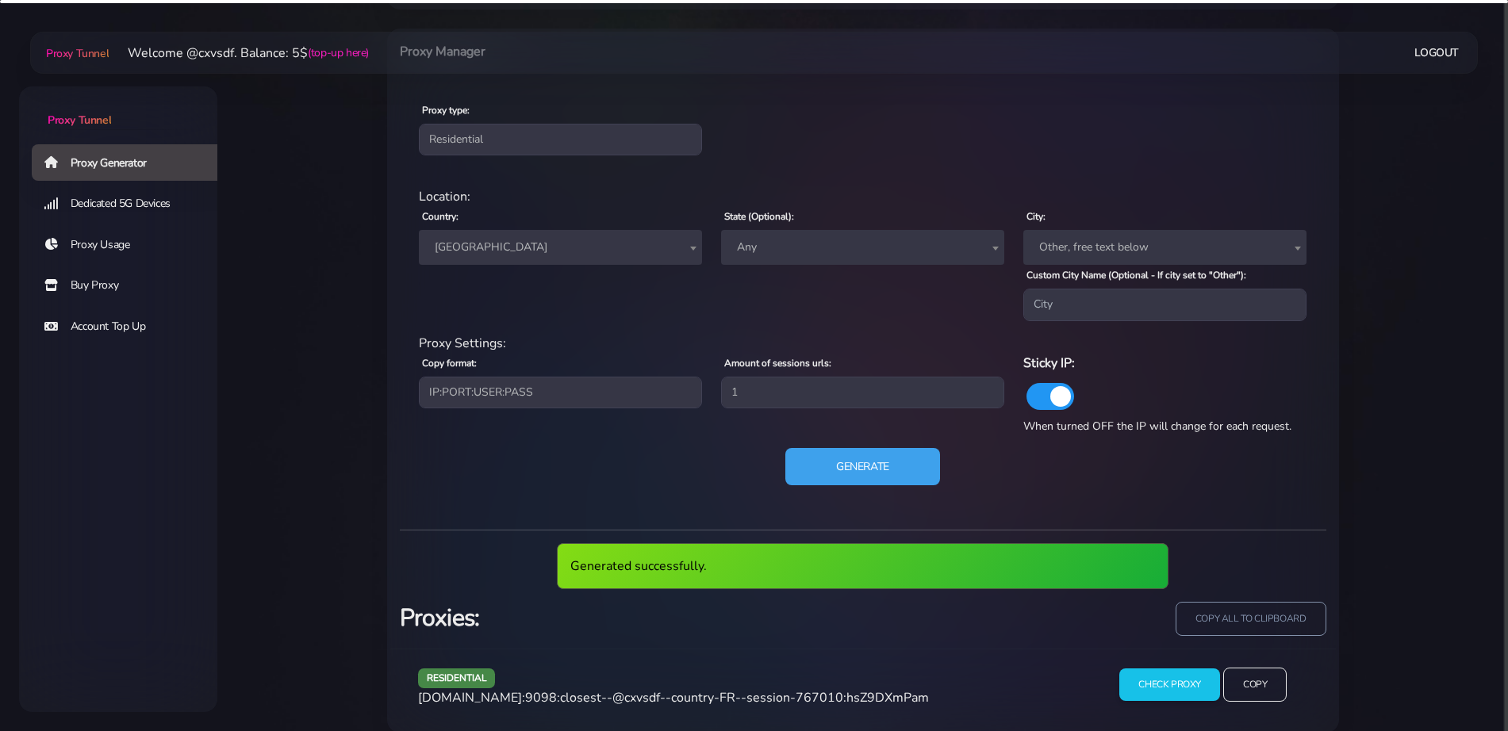
scroll to position [661, 0]
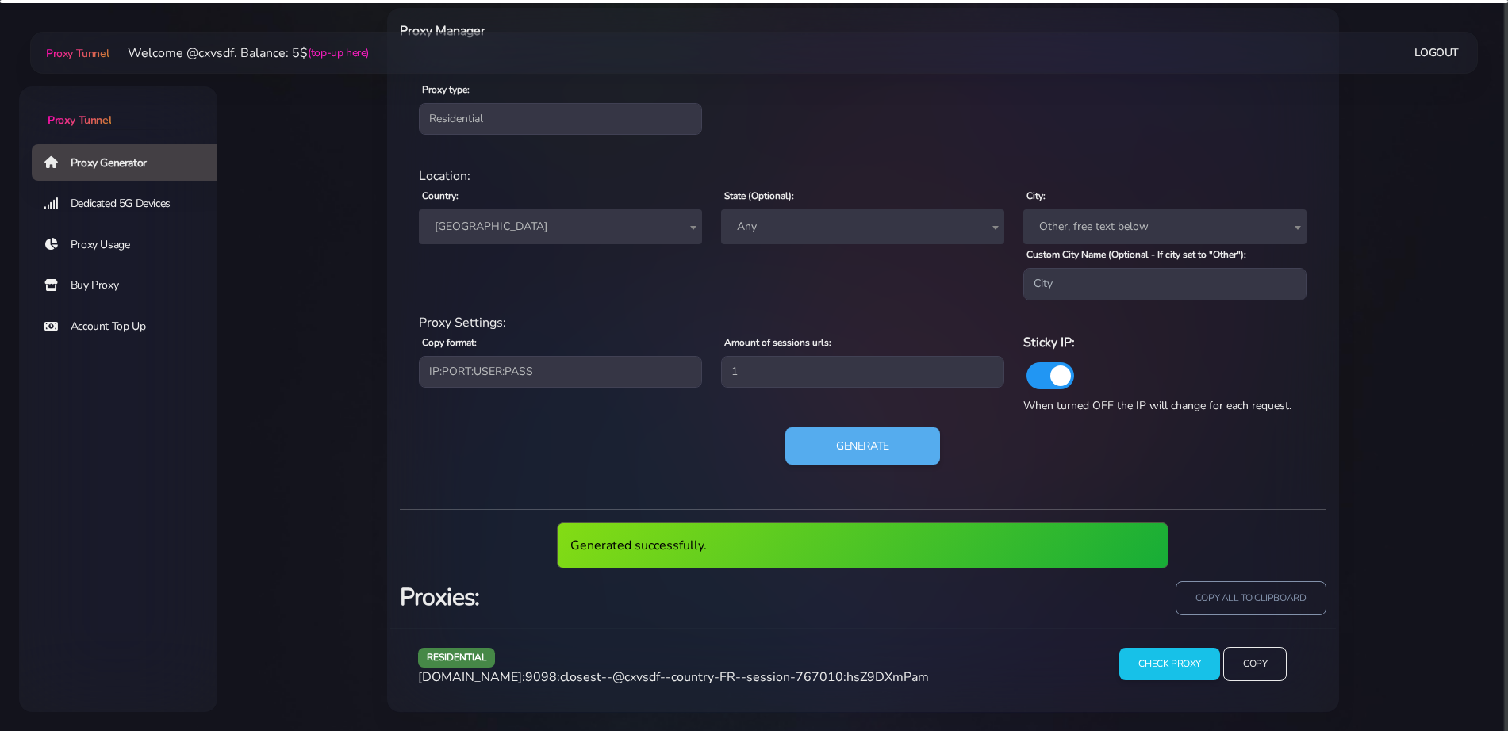
click at [733, 677] on span "[DOMAIN_NAME]:9098:closest--@cxvsdf--country-FR--session-767010:hsZ9DXmPam" at bounding box center [673, 677] width 511 height 17
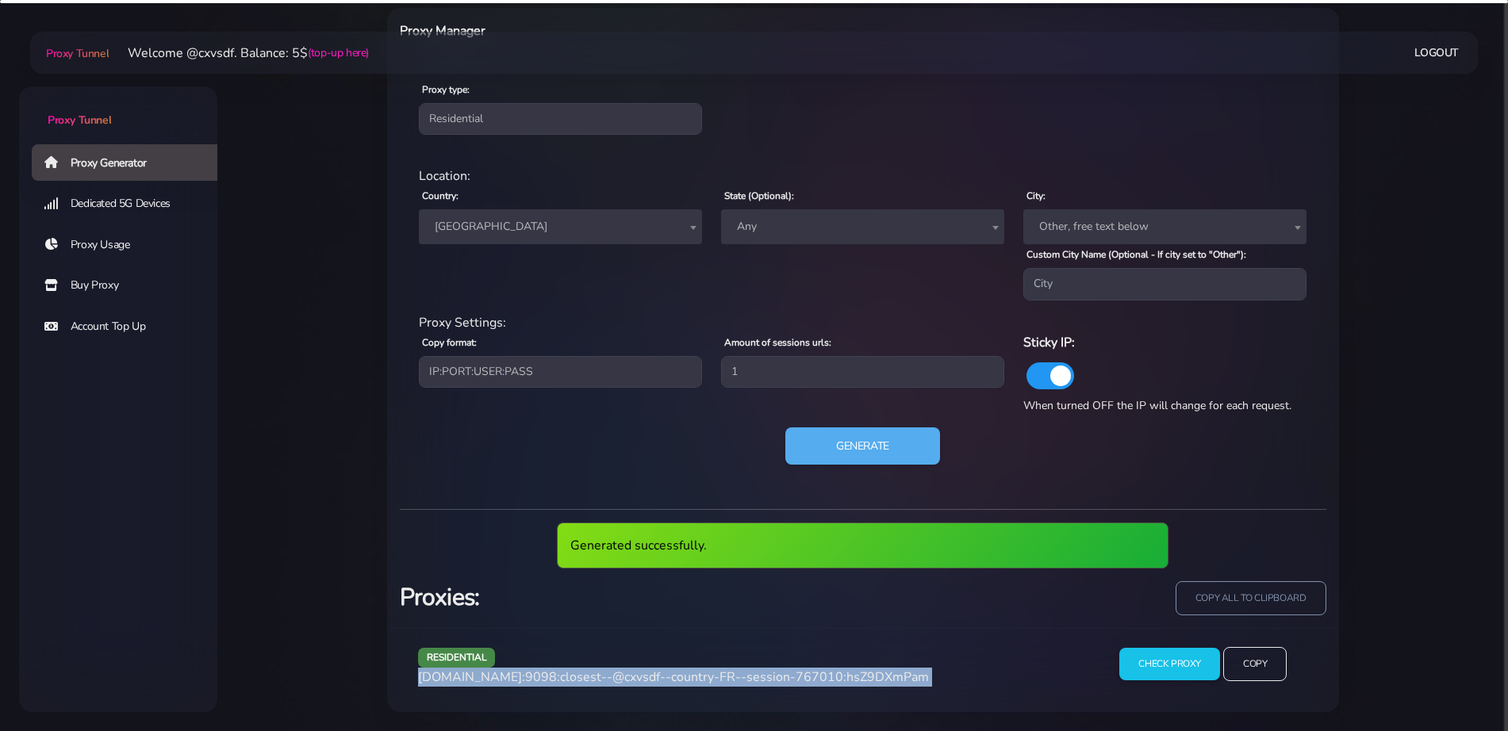
click at [733, 677] on span "[DOMAIN_NAME]:9098:closest--@cxvsdf--country-FR--session-767010:hsZ9DXmPam" at bounding box center [673, 677] width 511 height 17
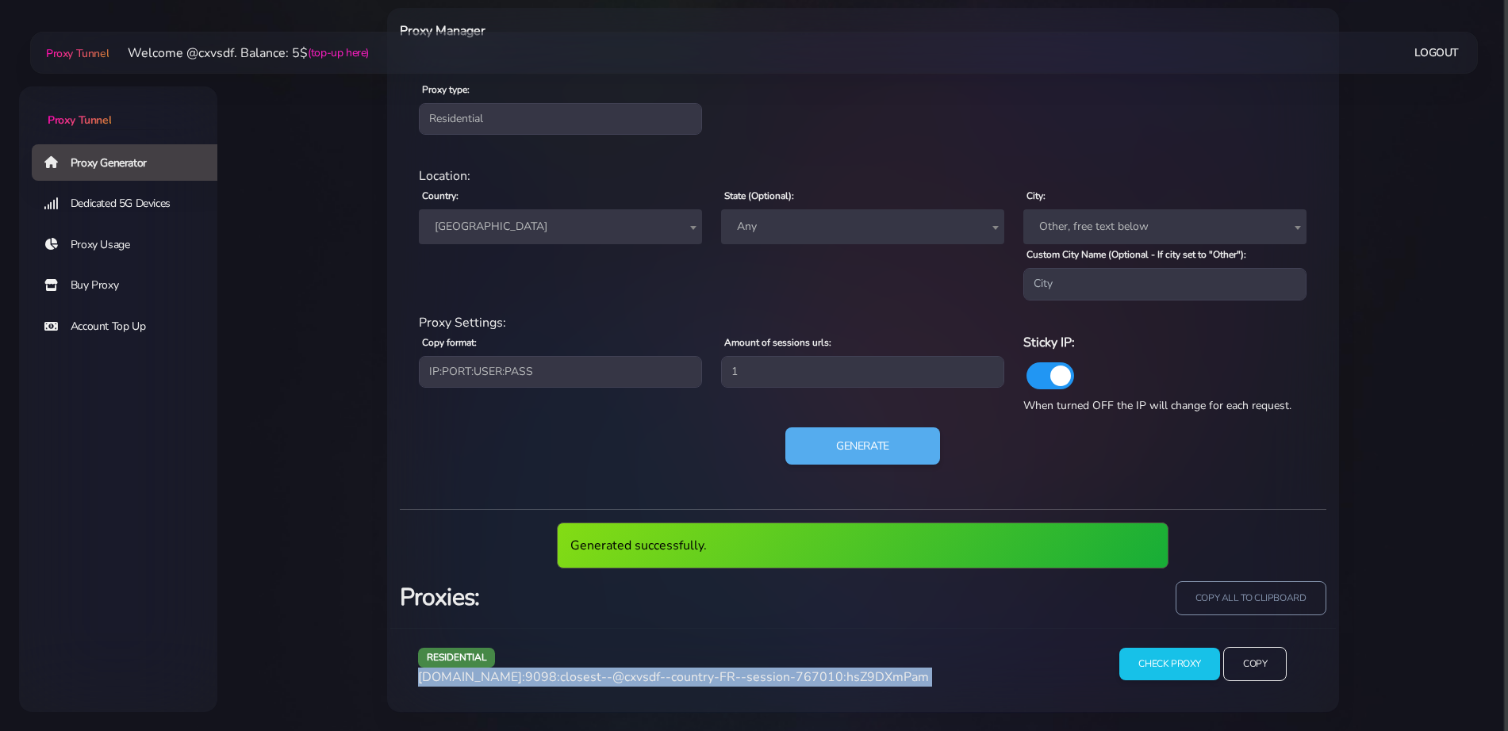
copy div "[DOMAIN_NAME]:9098:closest--@cxvsdf--country-FR--session-767010:hsZ9DXmPam"
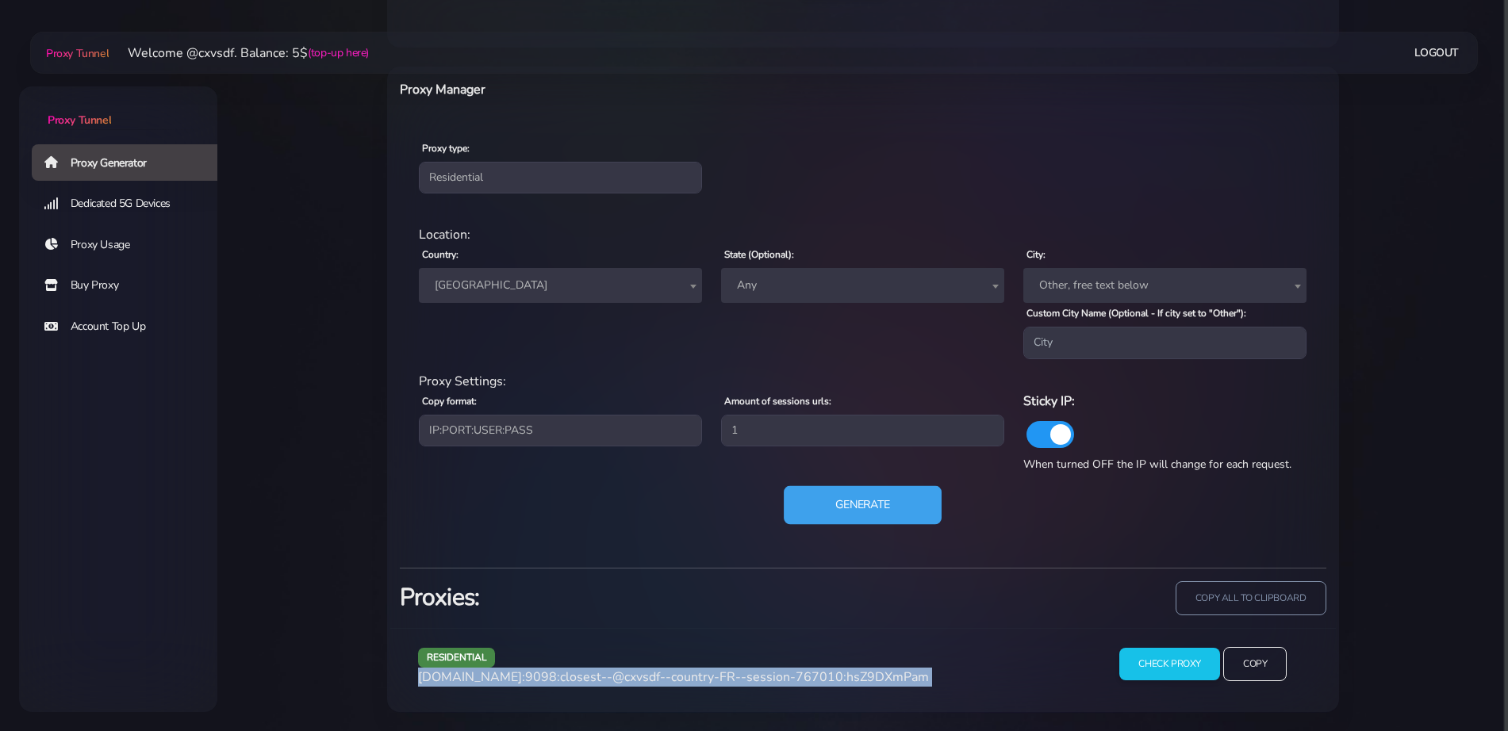
click at [846, 506] on button "Generate" at bounding box center [863, 504] width 158 height 39
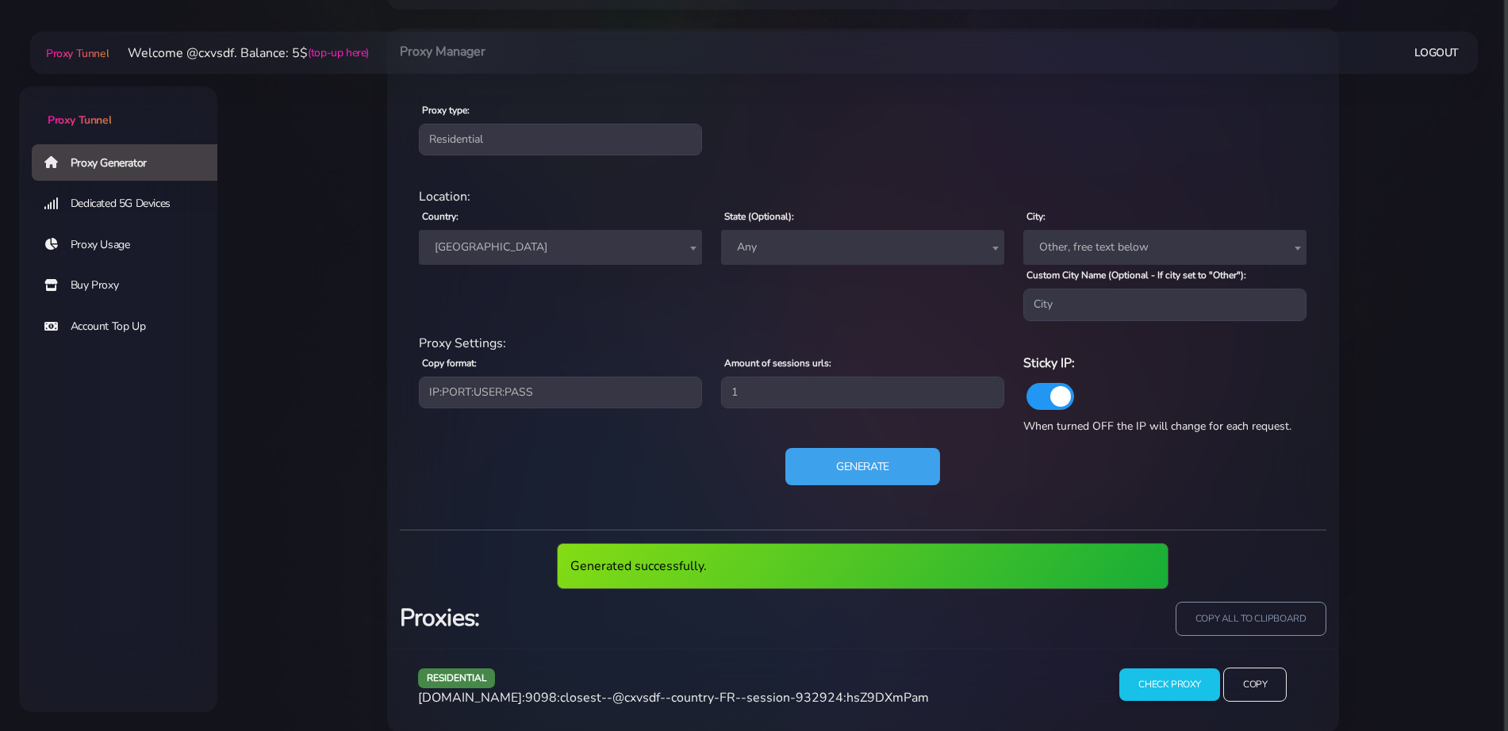
scroll to position [661, 0]
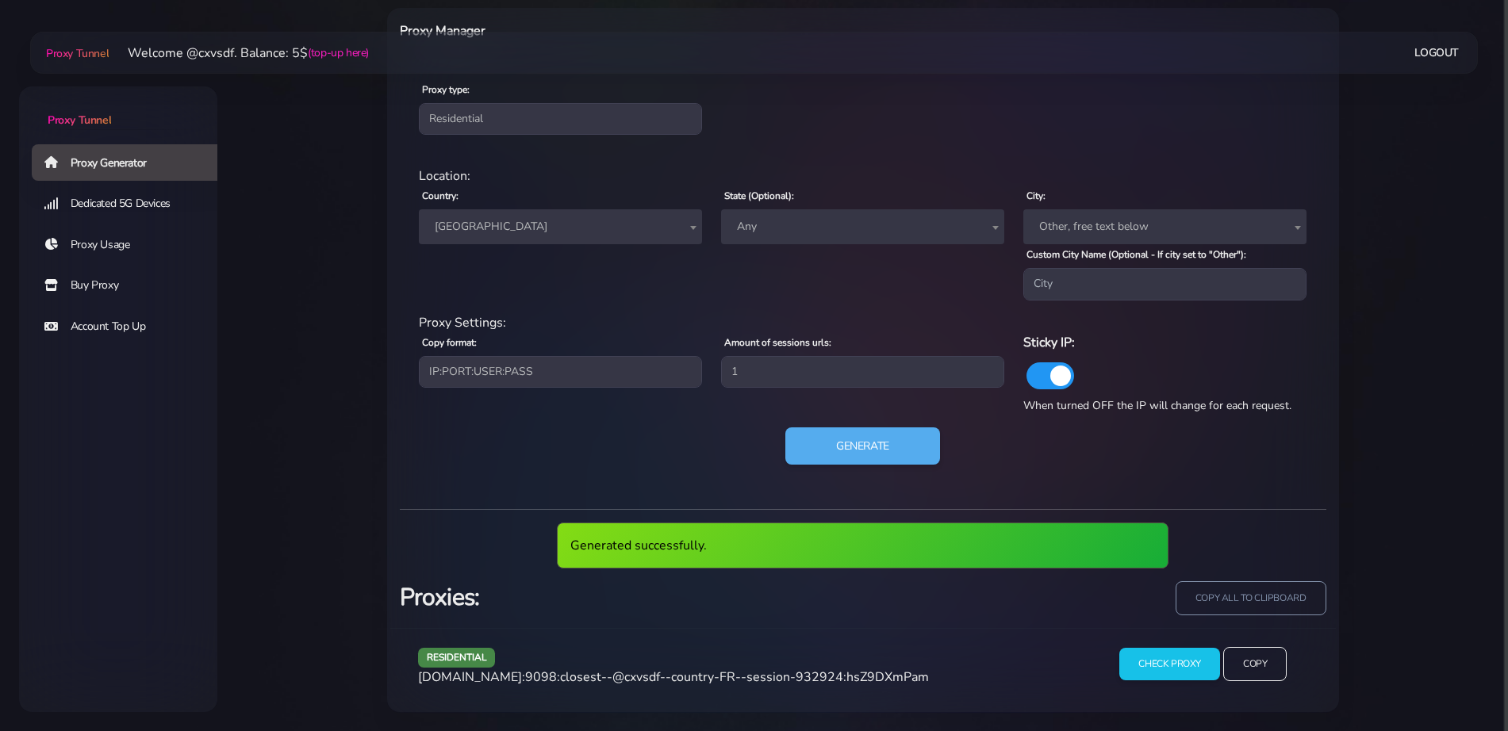
click at [765, 681] on span "[DOMAIN_NAME]:9098:closest--@cxvsdf--country-FR--session-932924:hsZ9DXmPam" at bounding box center [673, 677] width 511 height 17
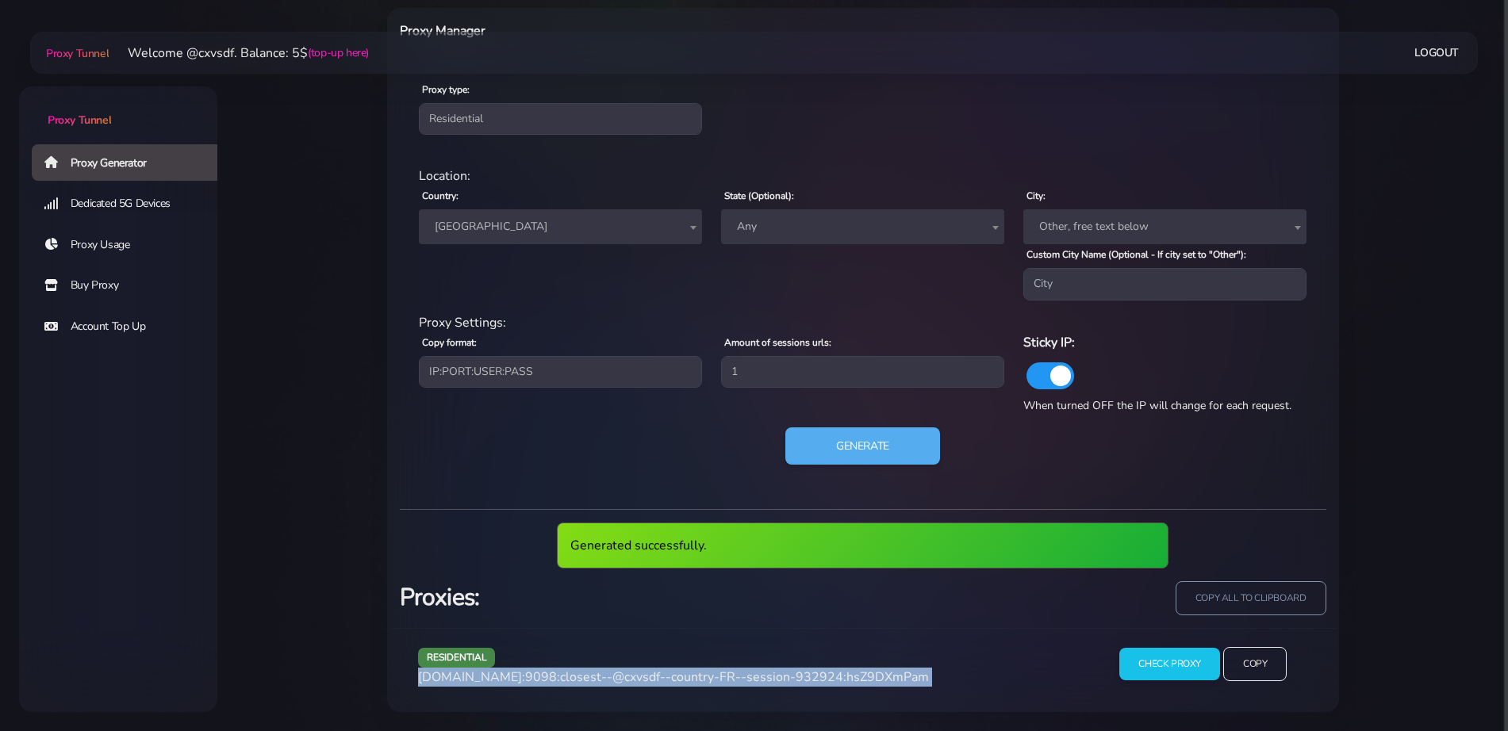
click at [765, 681] on span "[DOMAIN_NAME]:9098:closest--@cxvsdf--country-FR--session-932924:hsZ9DXmPam" at bounding box center [673, 677] width 511 height 17
copy div "[DOMAIN_NAME]:9098:closest--@cxvsdf--country-FR--session-932924:hsZ9DXmPam"
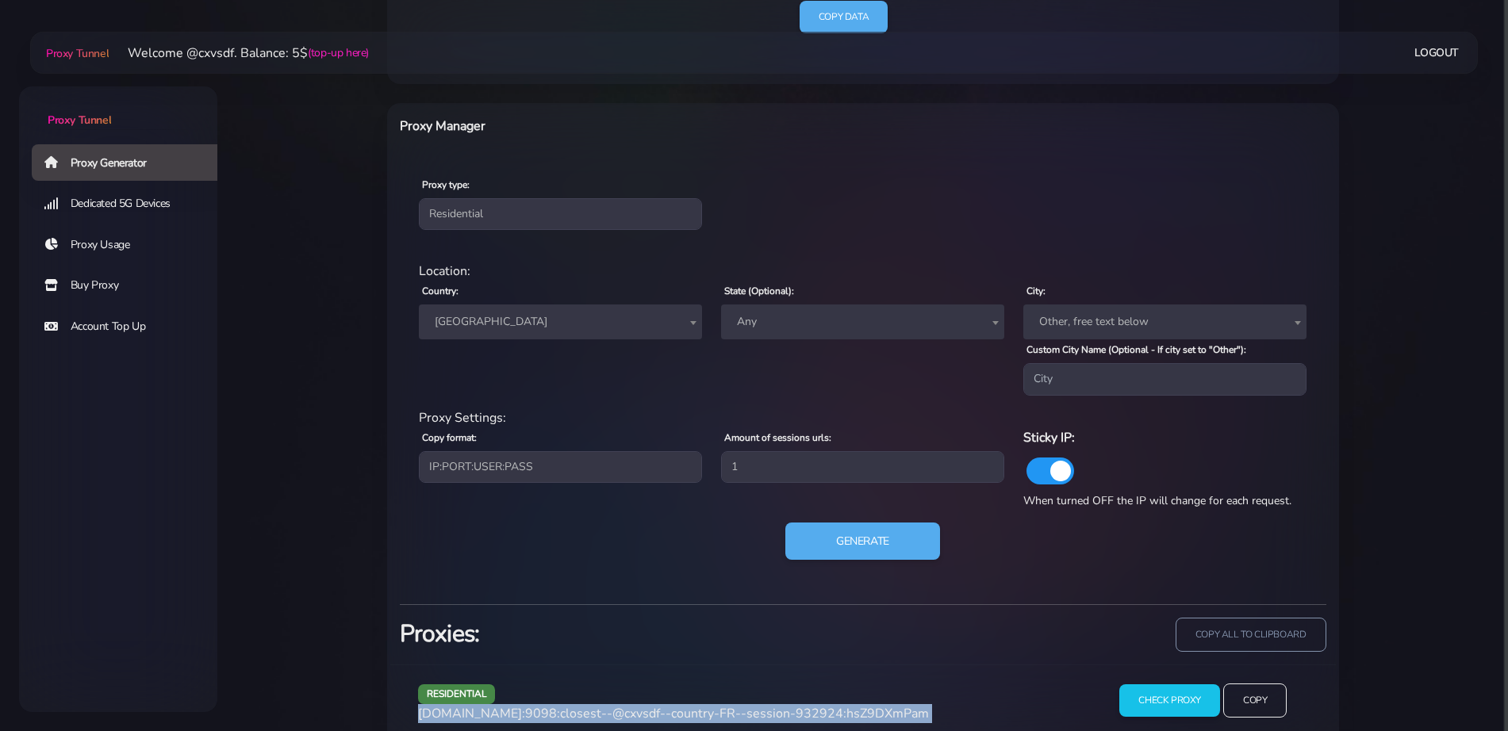
scroll to position [602, 0]
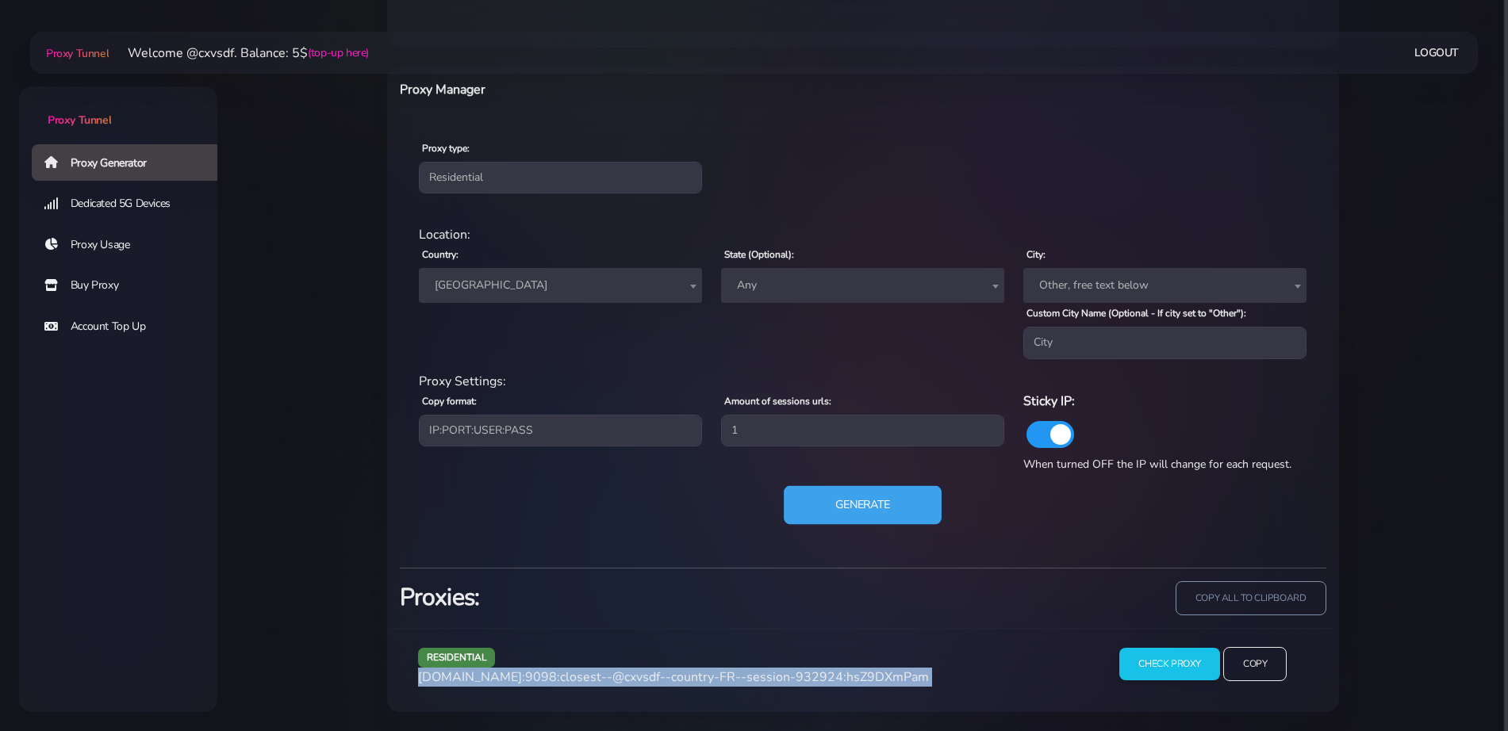
click at [803, 504] on button "Generate" at bounding box center [863, 504] width 158 height 39
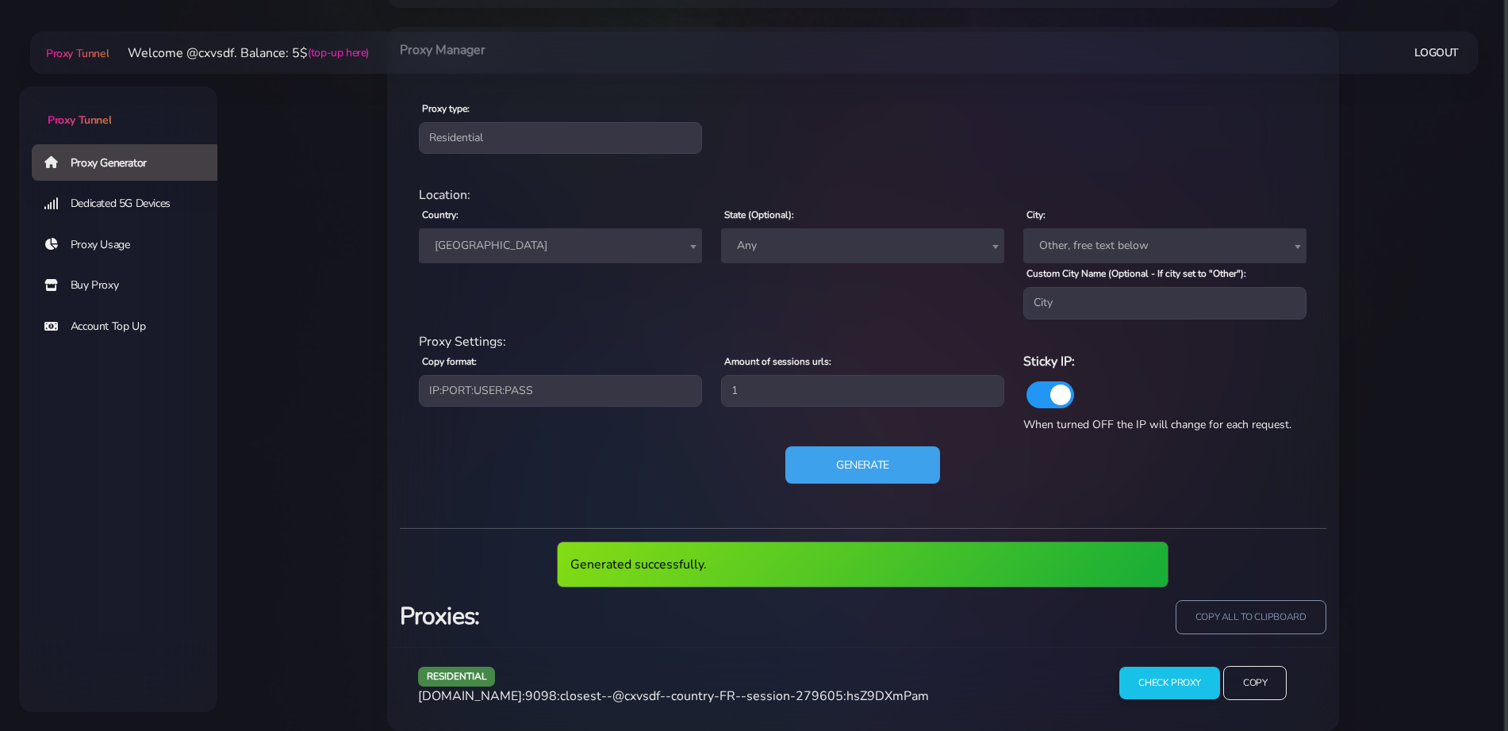
scroll to position [661, 0]
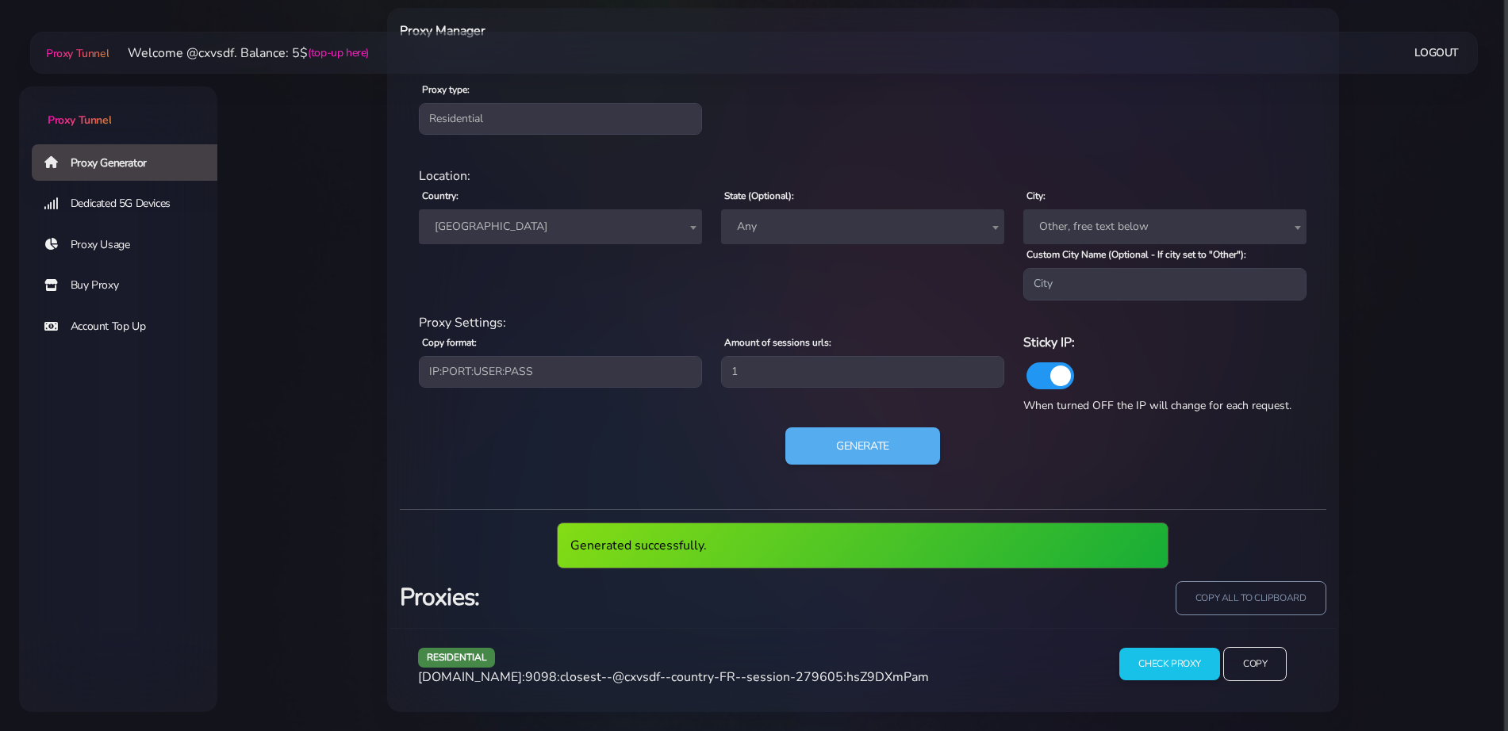
click at [708, 689] on div "residential [DOMAIN_NAME]:9098:closest--@cxvsdf--country-FR--session-279605:hsZ…" at bounding box center [748, 670] width 681 height 47
click at [708, 684] on span "[DOMAIN_NAME]:9098:closest--@cxvsdf--country-FR--session-279605:hsZ9DXmPam" at bounding box center [673, 677] width 511 height 17
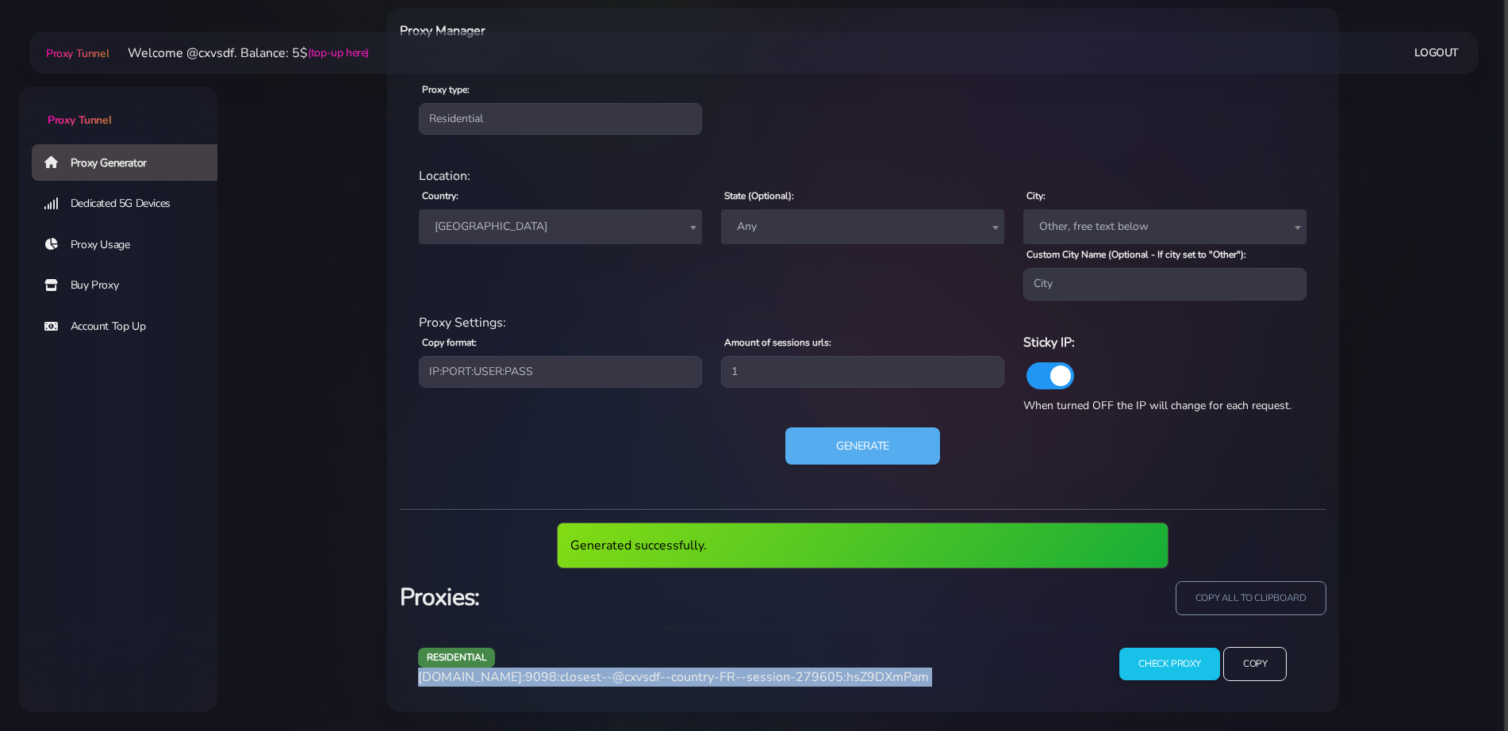
click at [708, 684] on span "[DOMAIN_NAME]:9098:closest--@cxvsdf--country-FR--session-279605:hsZ9DXmPam" at bounding box center [673, 677] width 511 height 17
copy div "[DOMAIN_NAME]:9098:closest--@cxvsdf--country-FR--session-279605:hsZ9DXmPam"
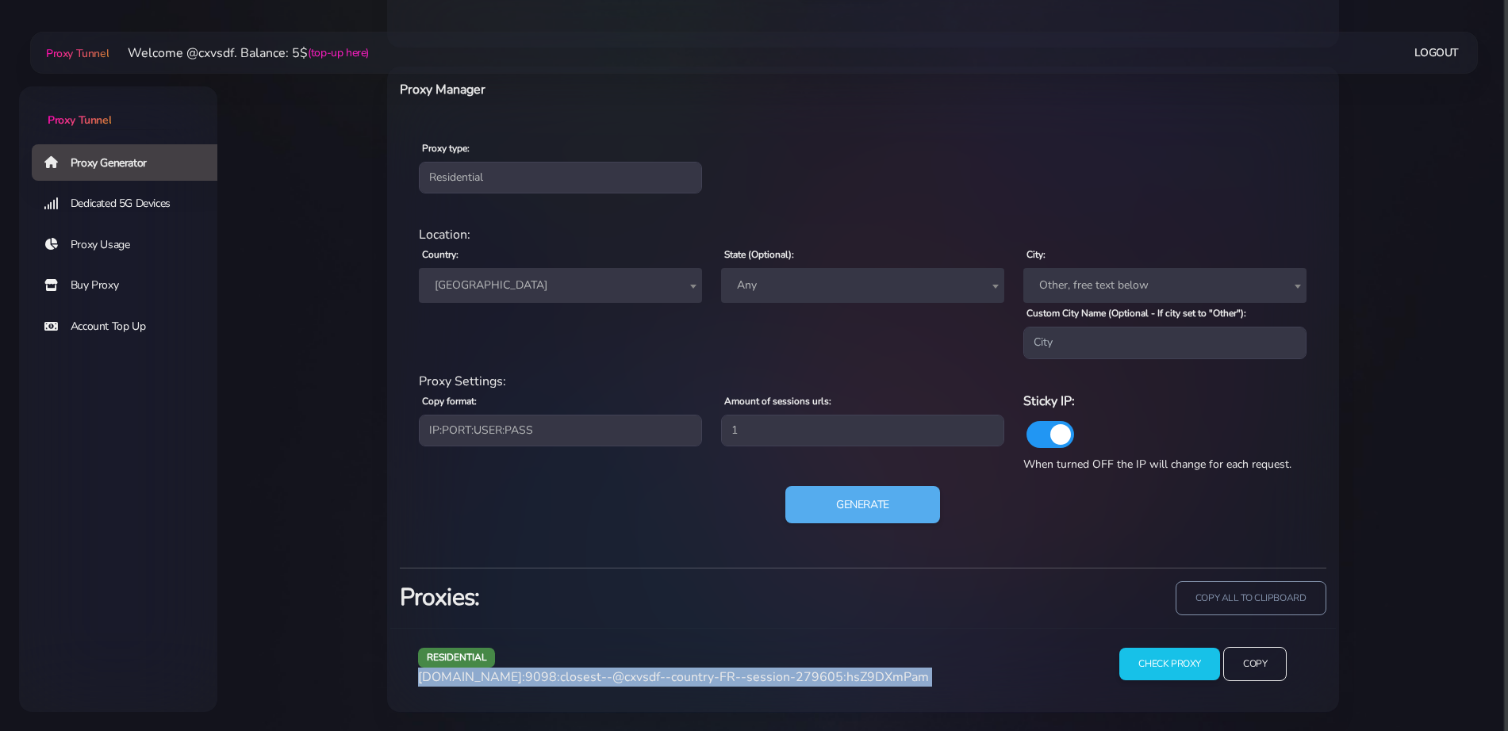
scroll to position [602, 0]
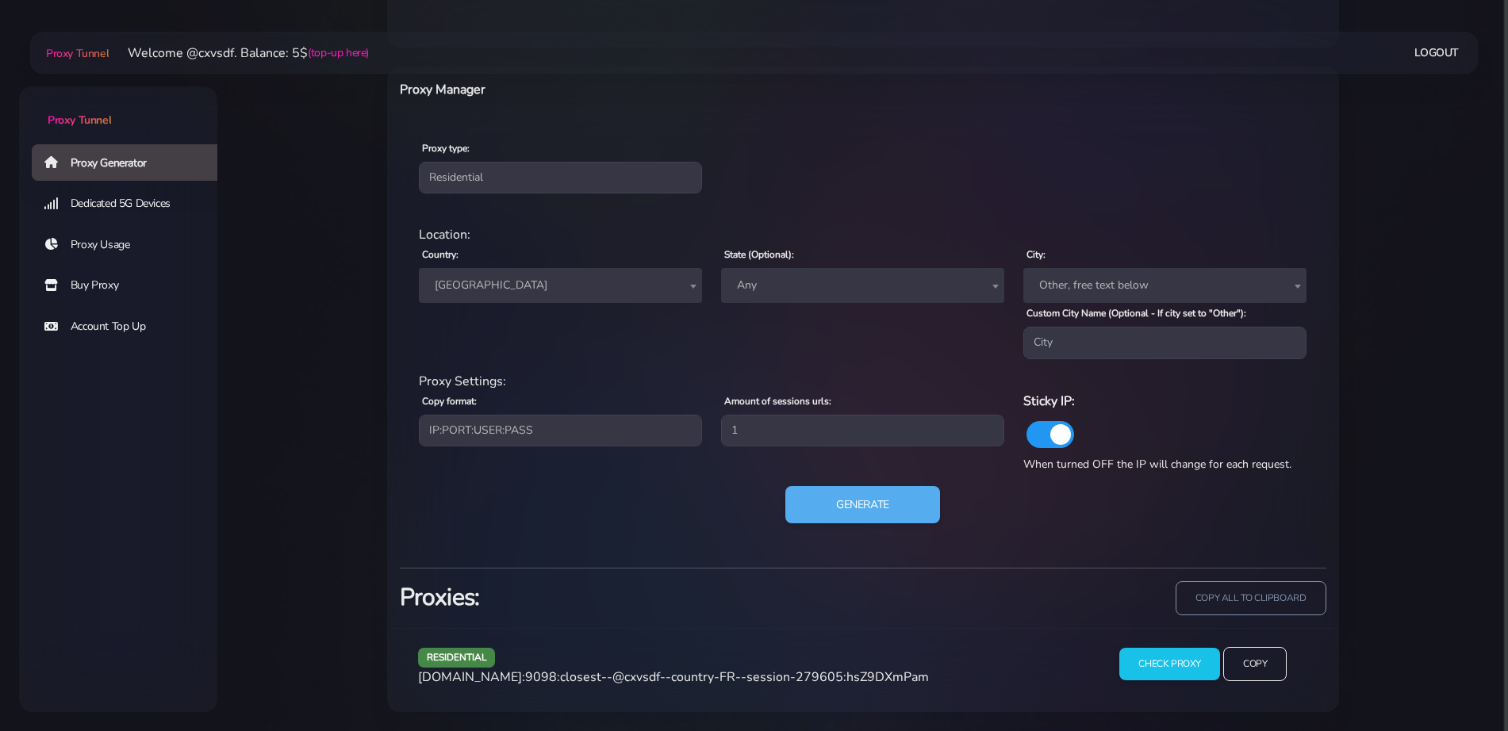
drag, startPoint x: 499, startPoint y: 284, endPoint x: 499, endPoint y: 293, distance: 8.7
click at [499, 286] on span "[GEOGRAPHIC_DATA]" at bounding box center [560, 285] width 264 height 22
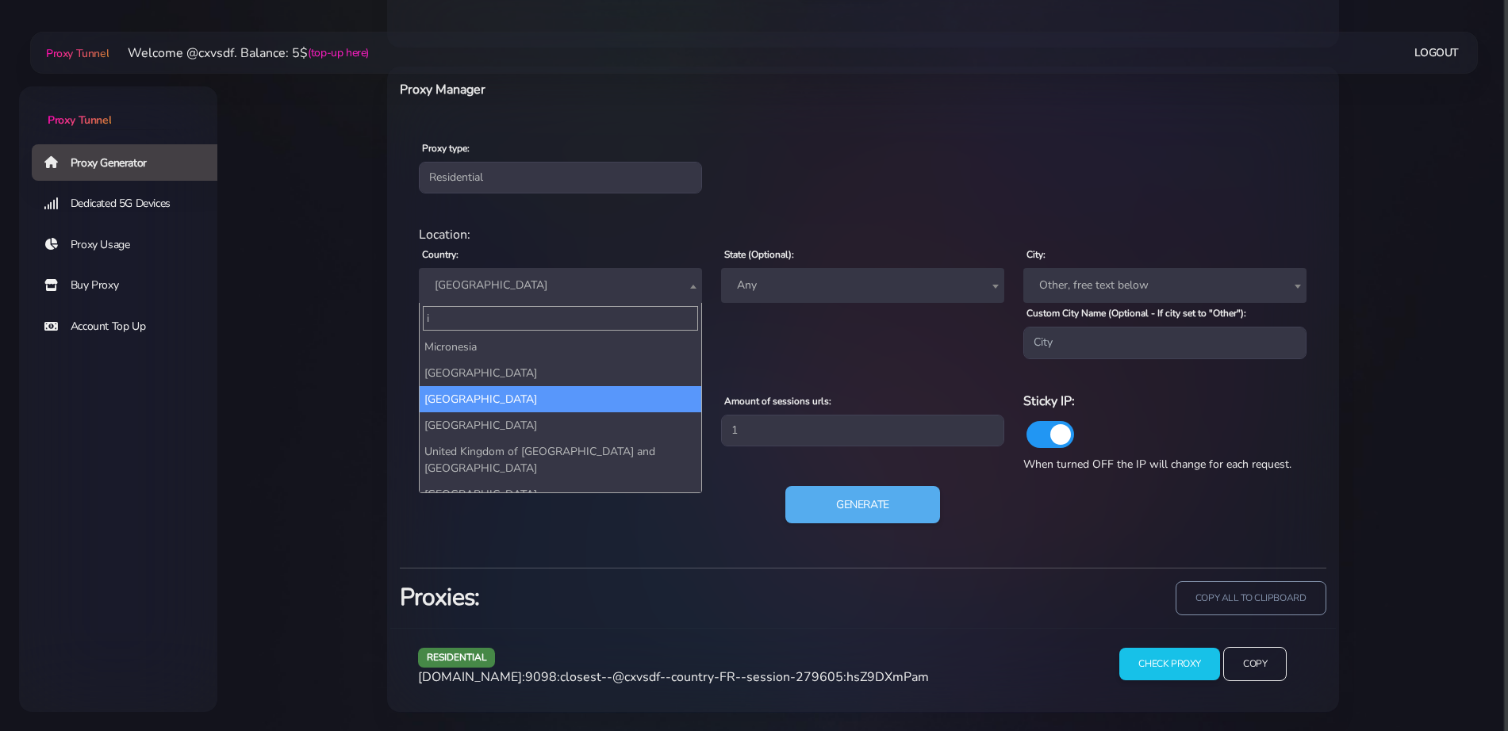
scroll to position [0, 0]
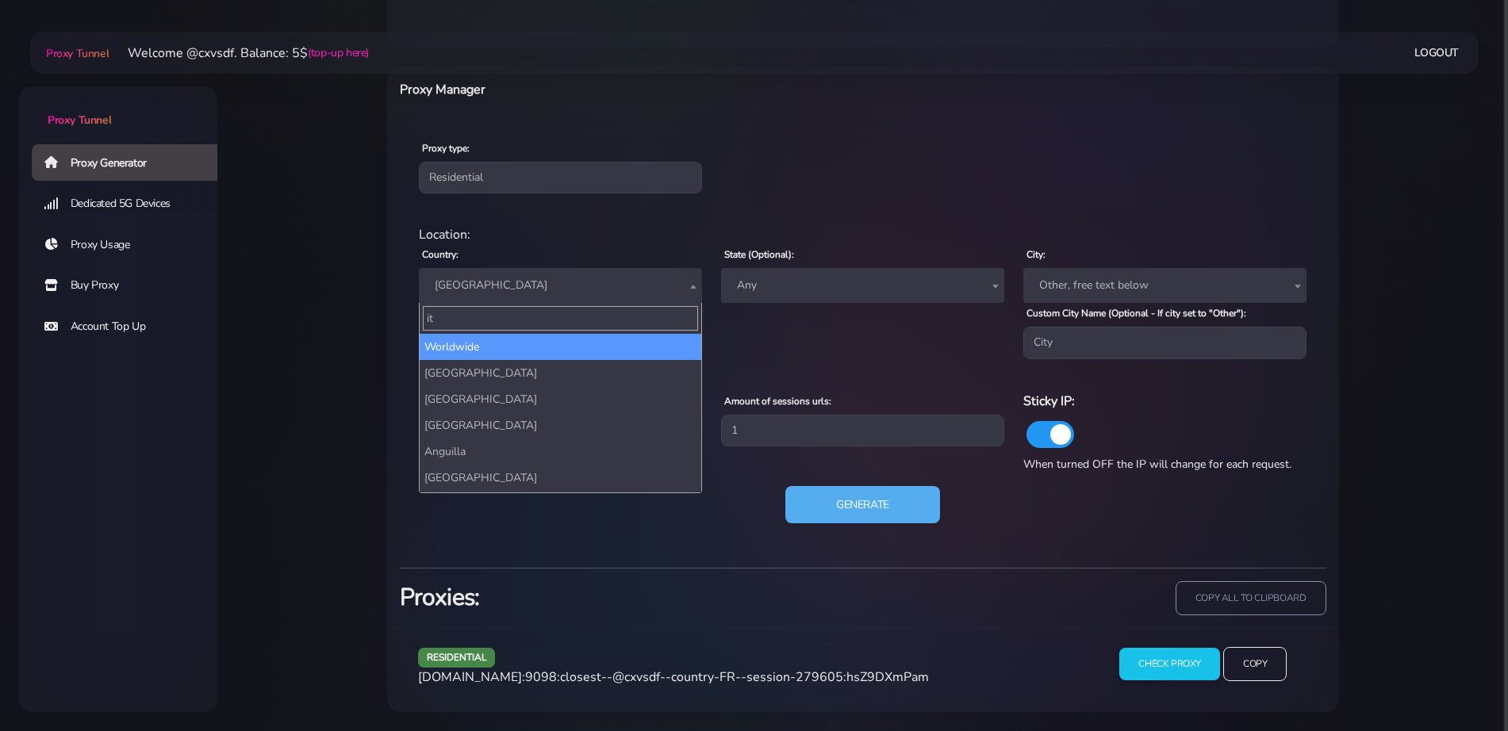
type input "ita"
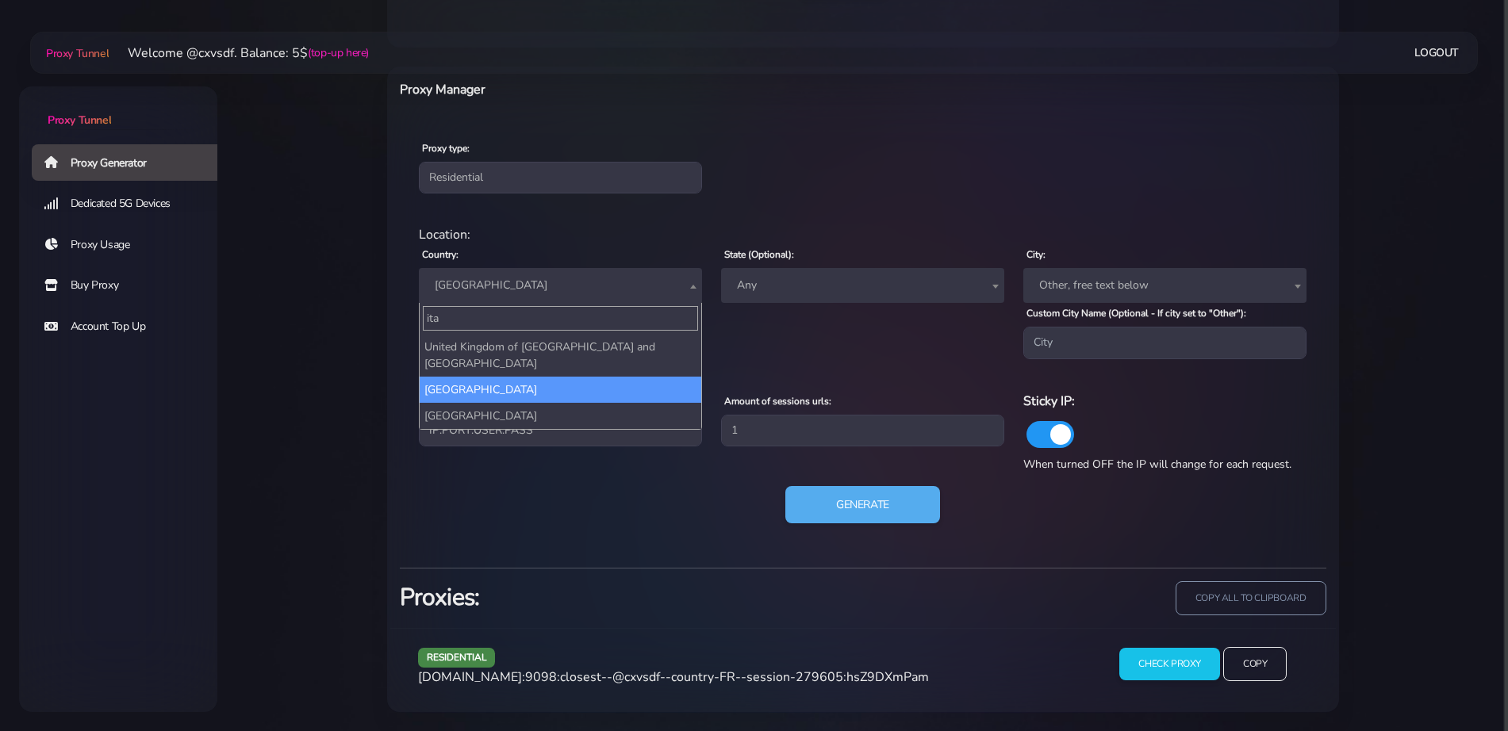
select select "IT"
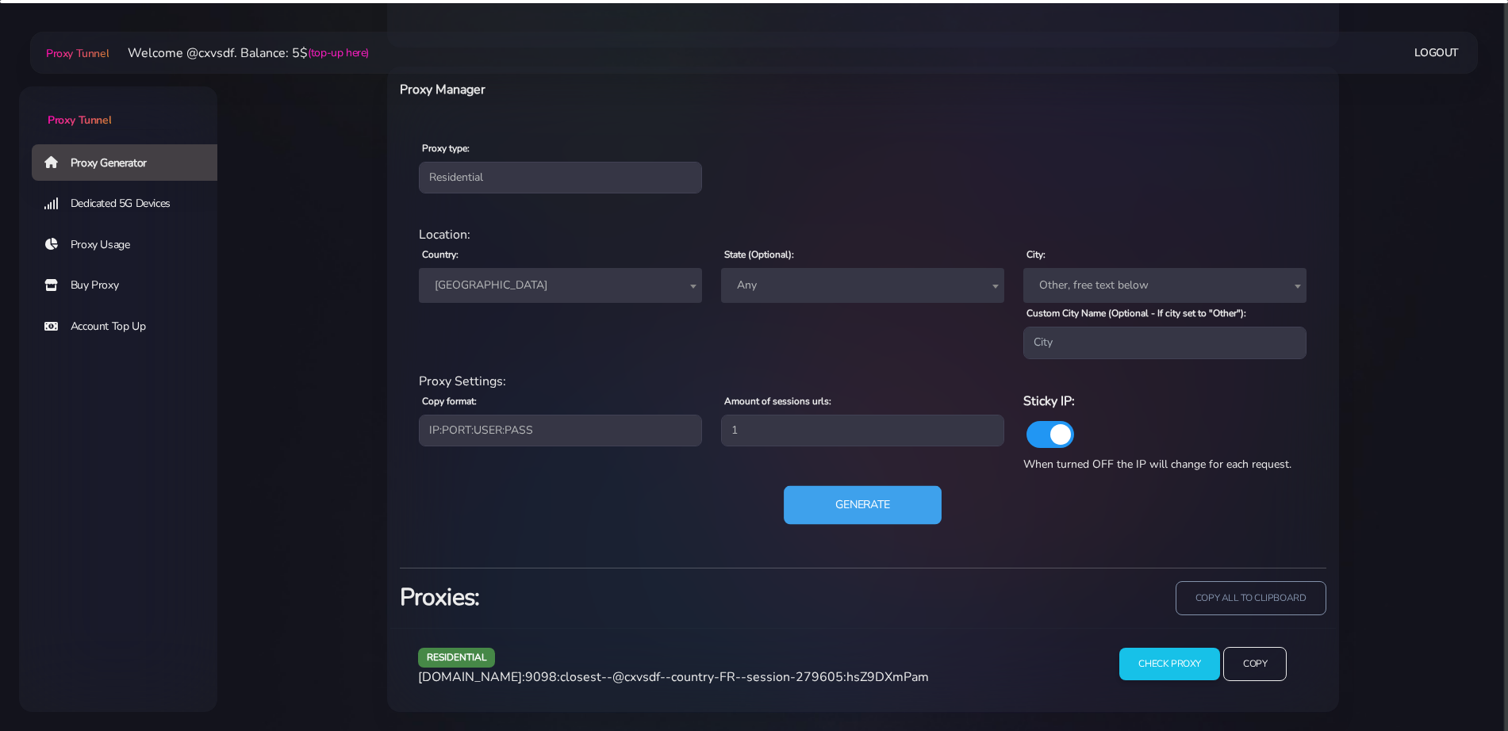
click at [830, 510] on button "Generate" at bounding box center [863, 504] width 158 height 39
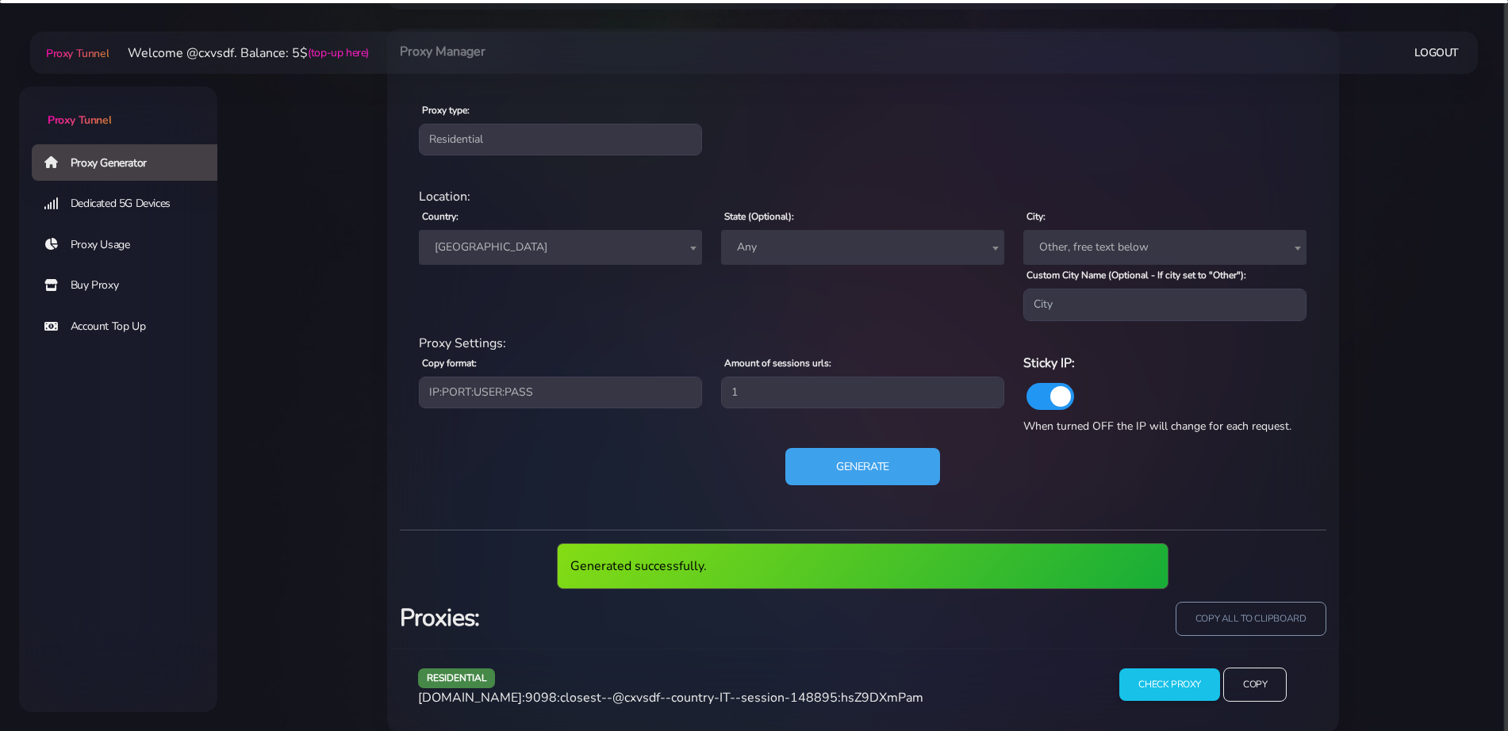
scroll to position [661, 0]
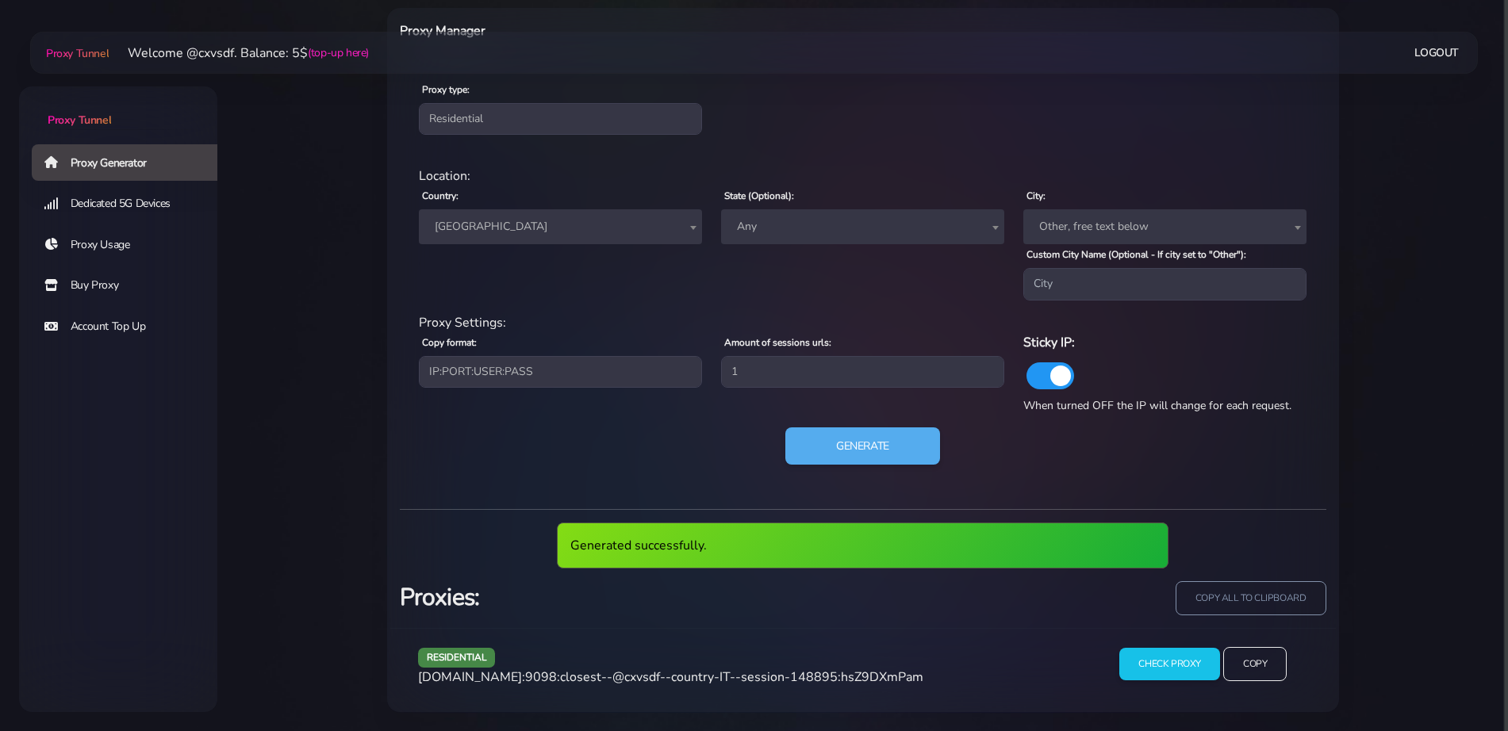
click at [648, 674] on span "[DOMAIN_NAME]:9098:closest--@cxvsdf--country-IT--session-148895:hsZ9DXmPam" at bounding box center [670, 677] width 505 height 17
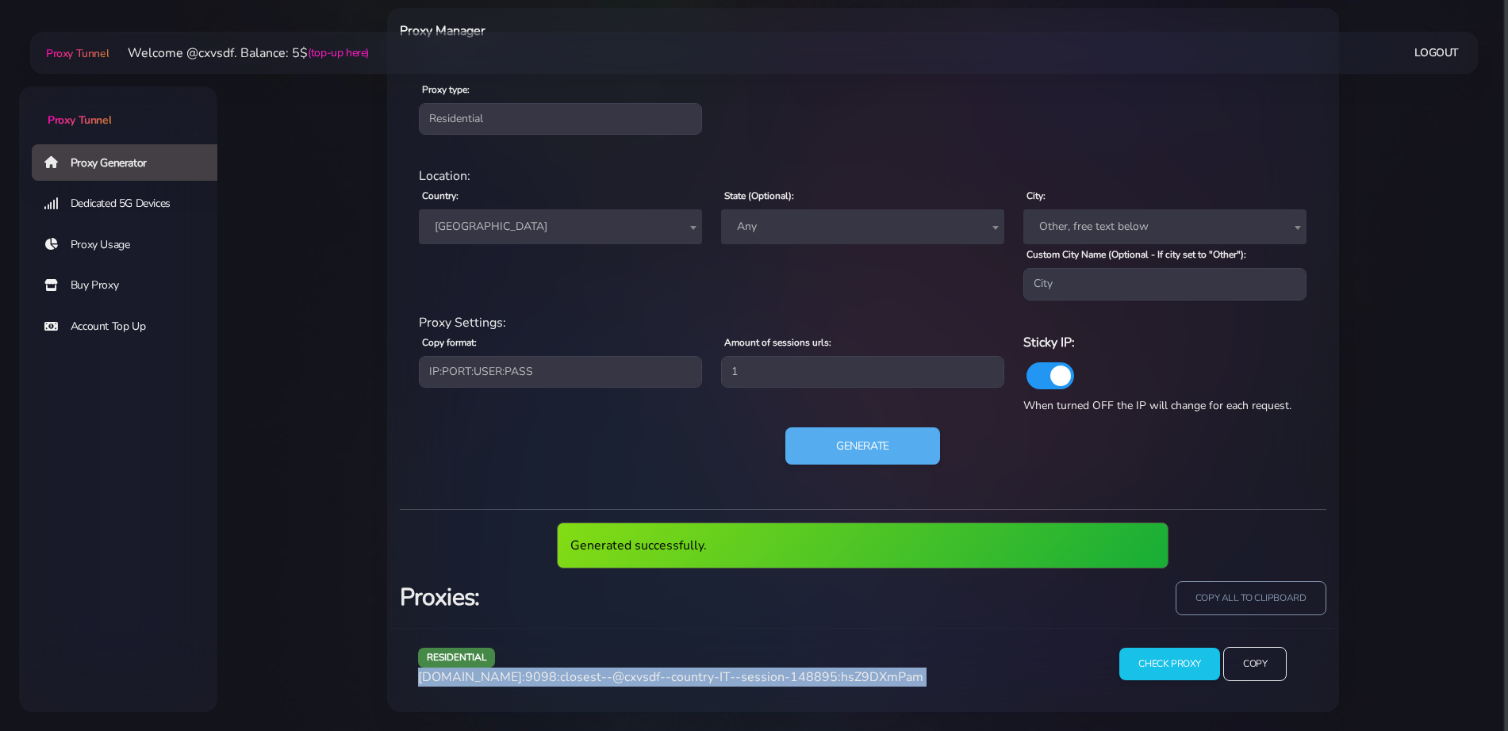
click at [648, 674] on span "[DOMAIN_NAME]:9098:closest--@cxvsdf--country-IT--session-148895:hsZ9DXmPam" at bounding box center [670, 677] width 505 height 17
copy div "[DOMAIN_NAME]:9098:closest--@cxvsdf--country-IT--session-148895:hsZ9DXmPam"
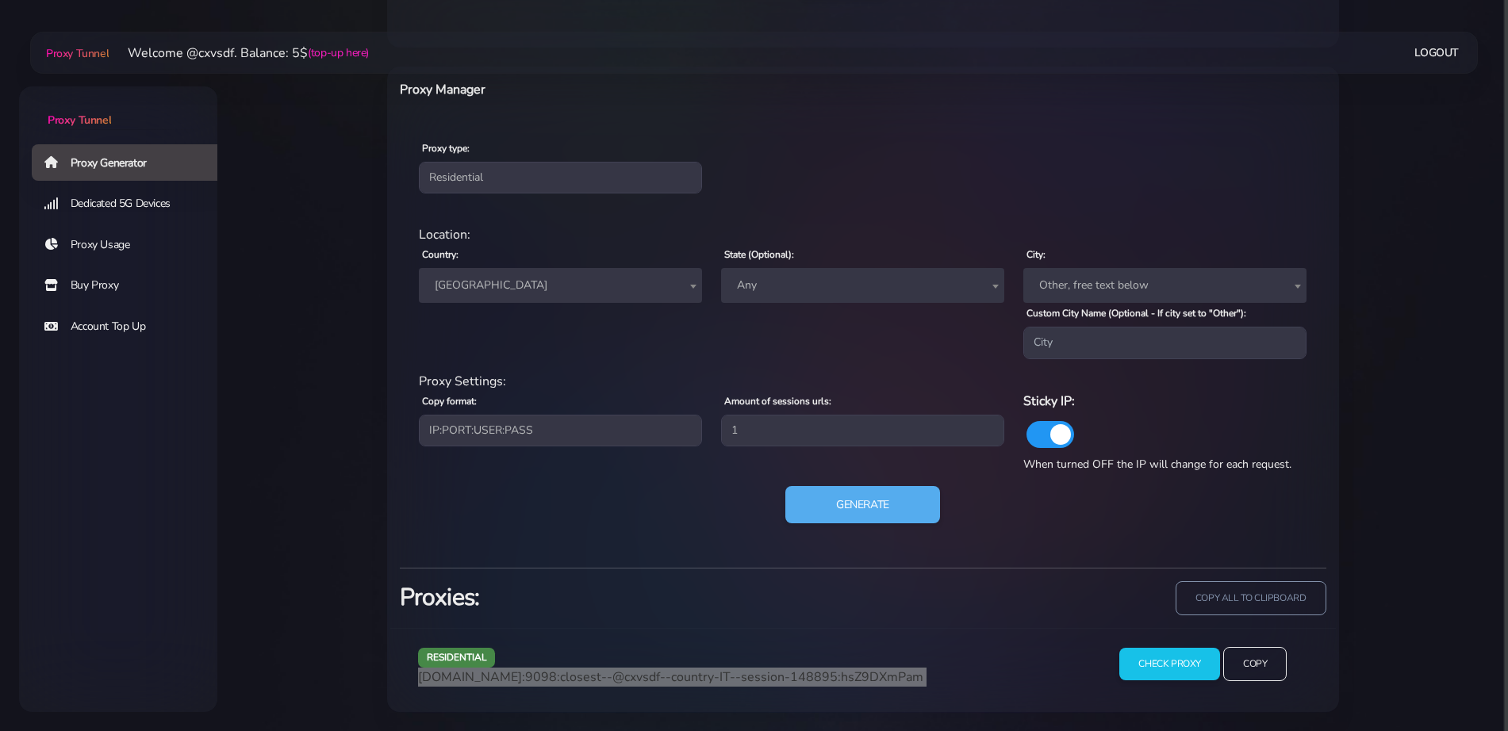
scroll to position [602, 0]
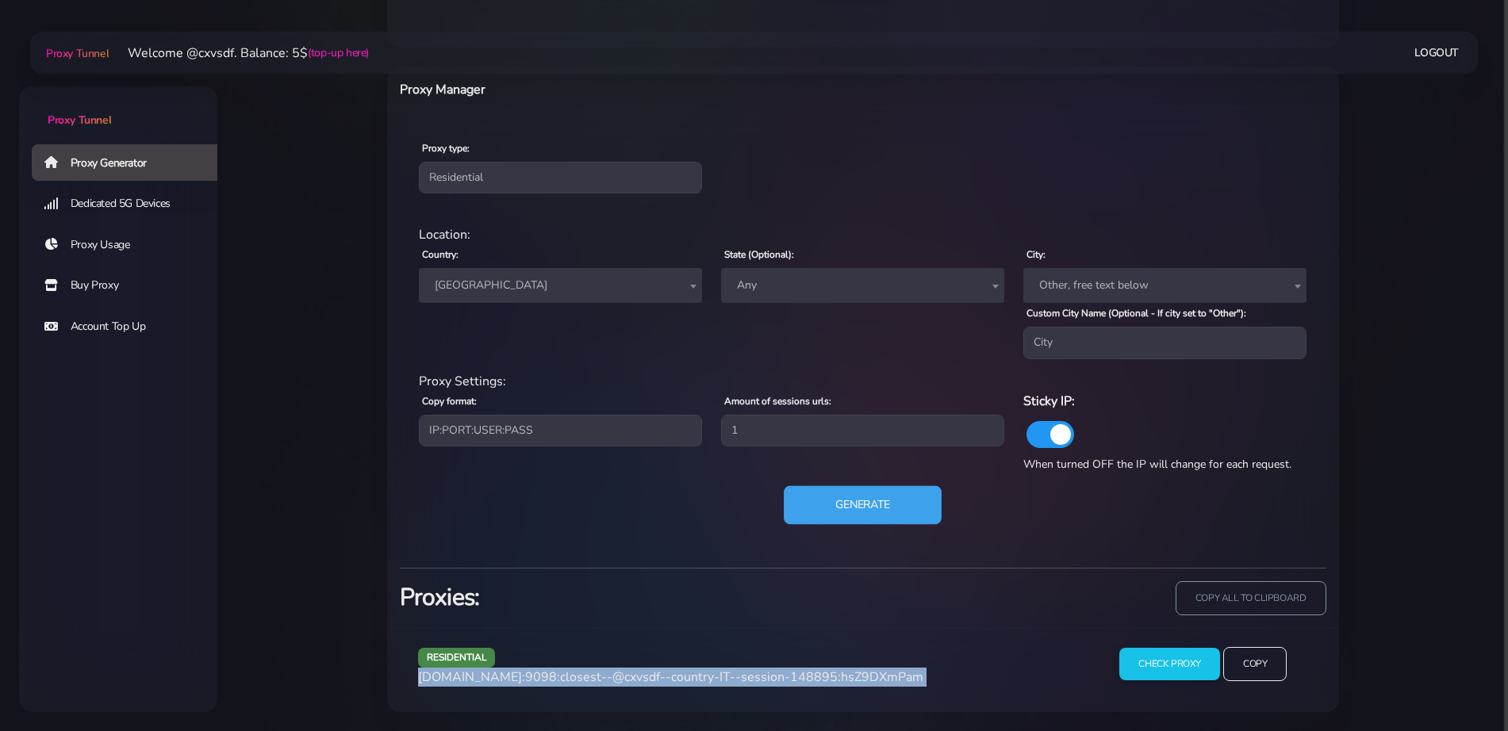
click at [883, 507] on button "Generate" at bounding box center [863, 504] width 158 height 39
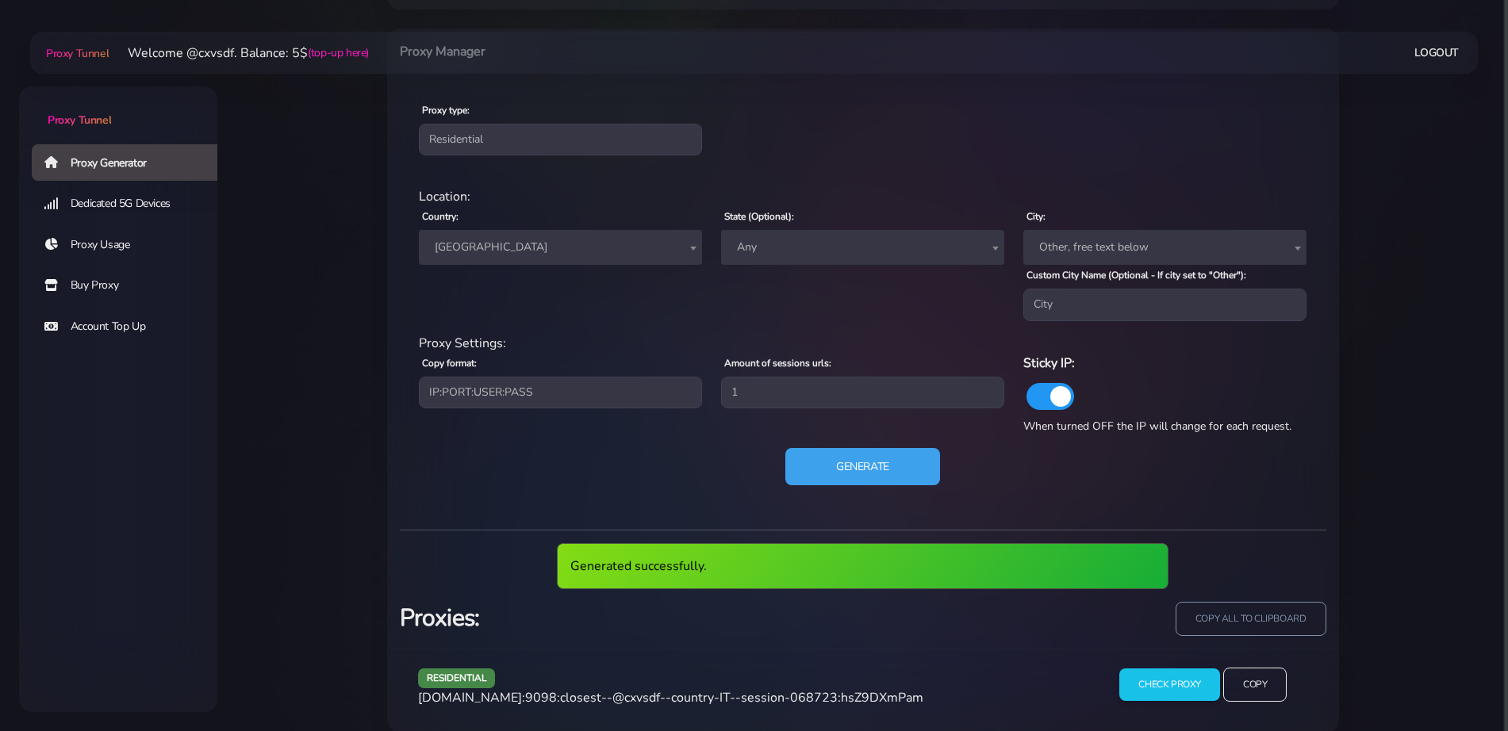
scroll to position [661, 0]
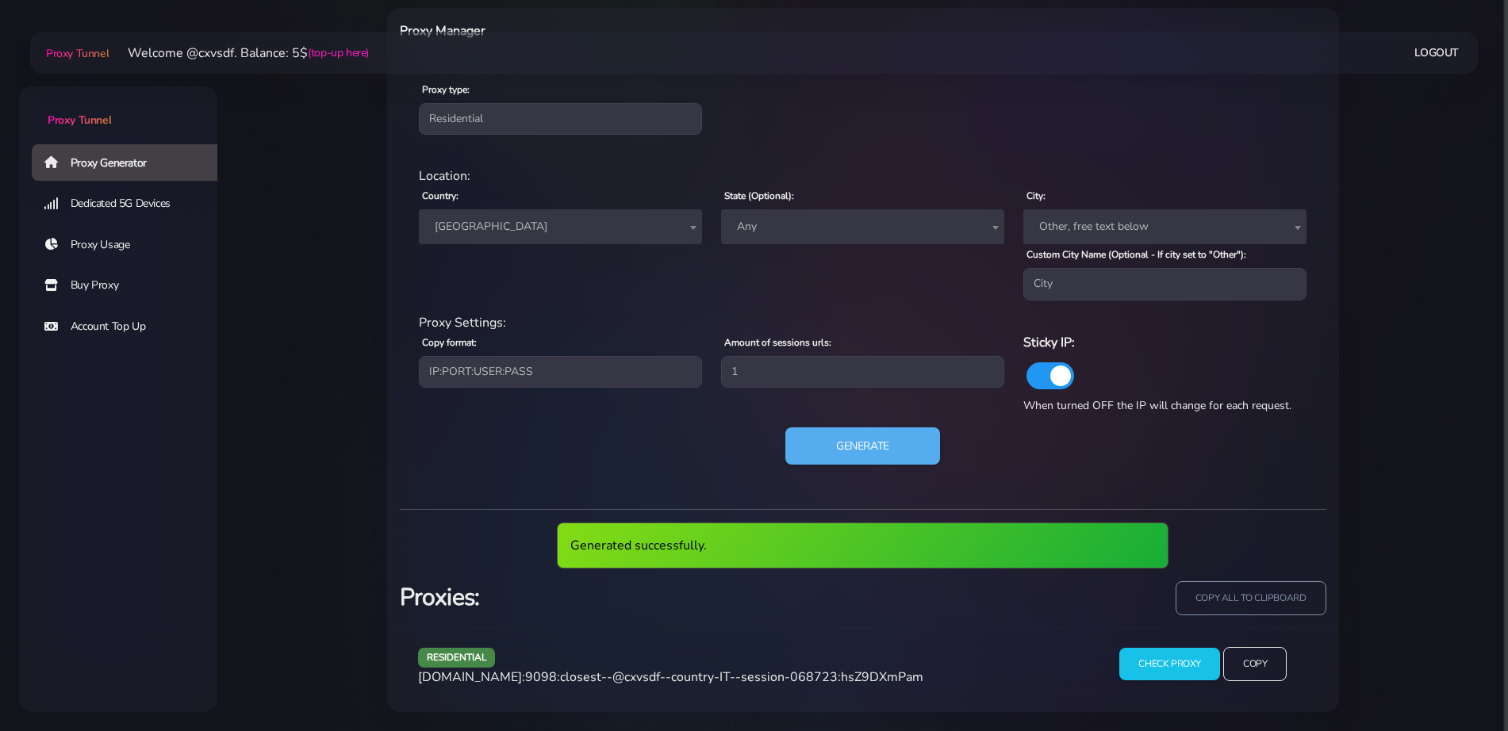
click at [705, 673] on span "[DOMAIN_NAME]:9098:closest--@cxvsdf--country-IT--session-068723:hsZ9DXmPam" at bounding box center [670, 677] width 505 height 17
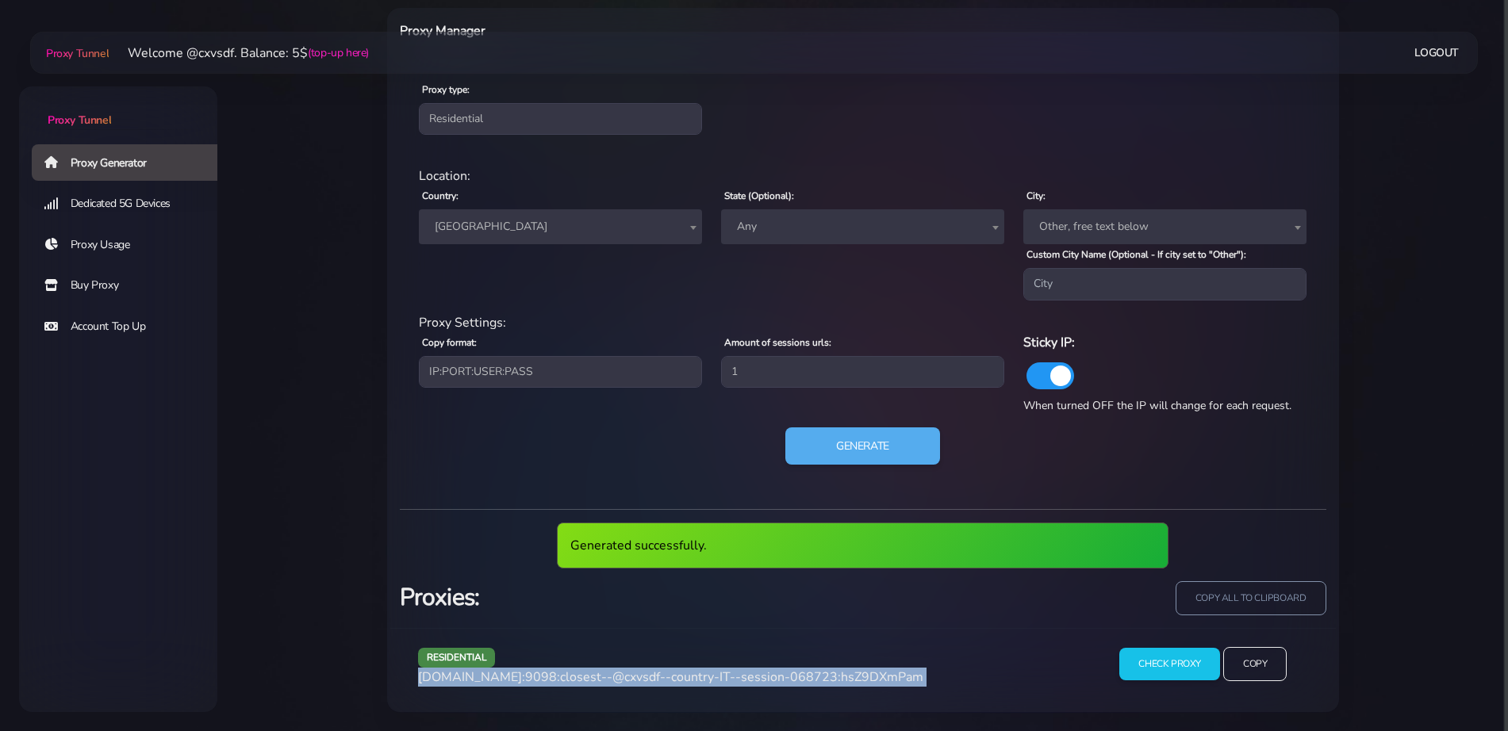
click at [705, 673] on span "[DOMAIN_NAME]:9098:closest--@cxvsdf--country-IT--session-068723:hsZ9DXmPam" at bounding box center [670, 677] width 505 height 17
copy div "[DOMAIN_NAME]:9098:closest--@cxvsdf--country-IT--session-068723:hsZ9DXmPam"
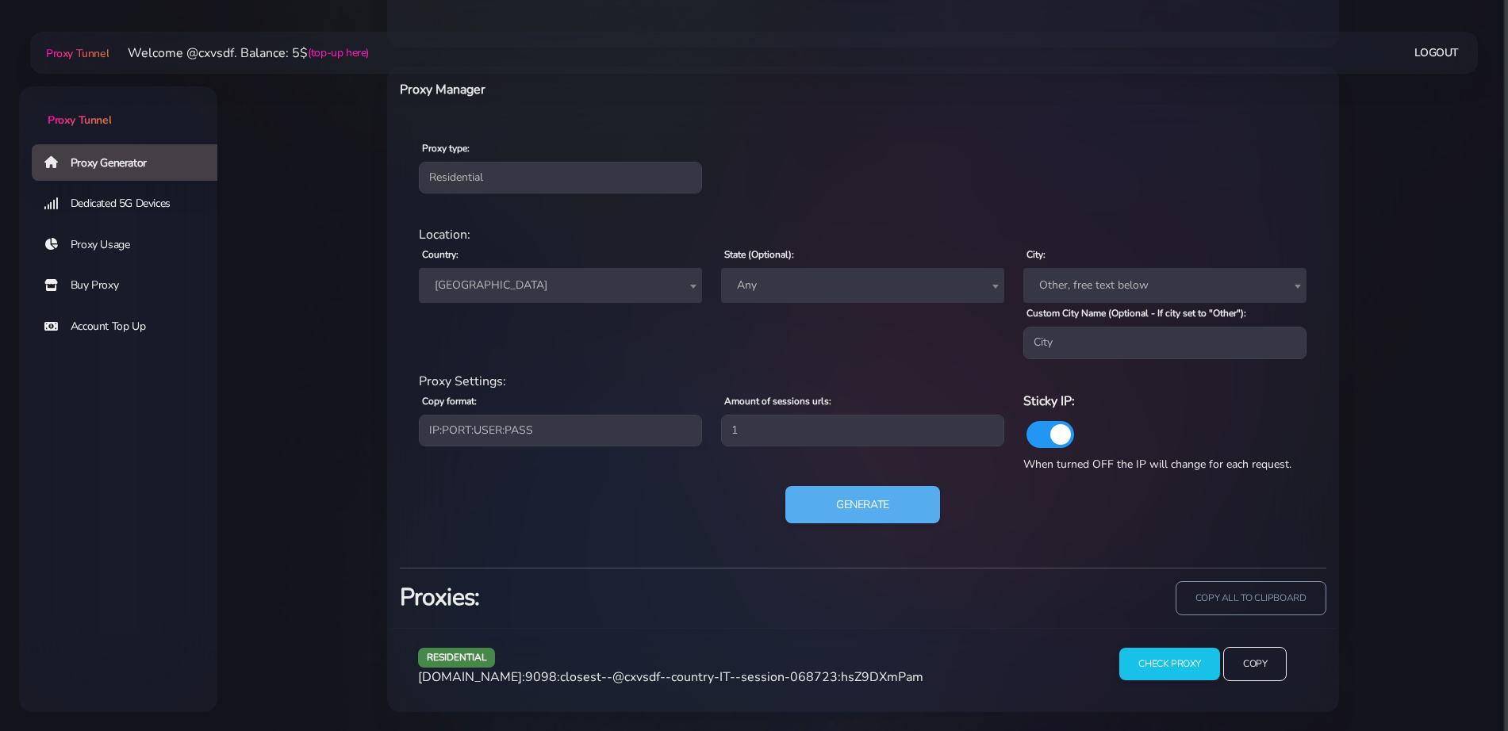
click at [499, 288] on span "[GEOGRAPHIC_DATA]" at bounding box center [560, 285] width 264 height 22
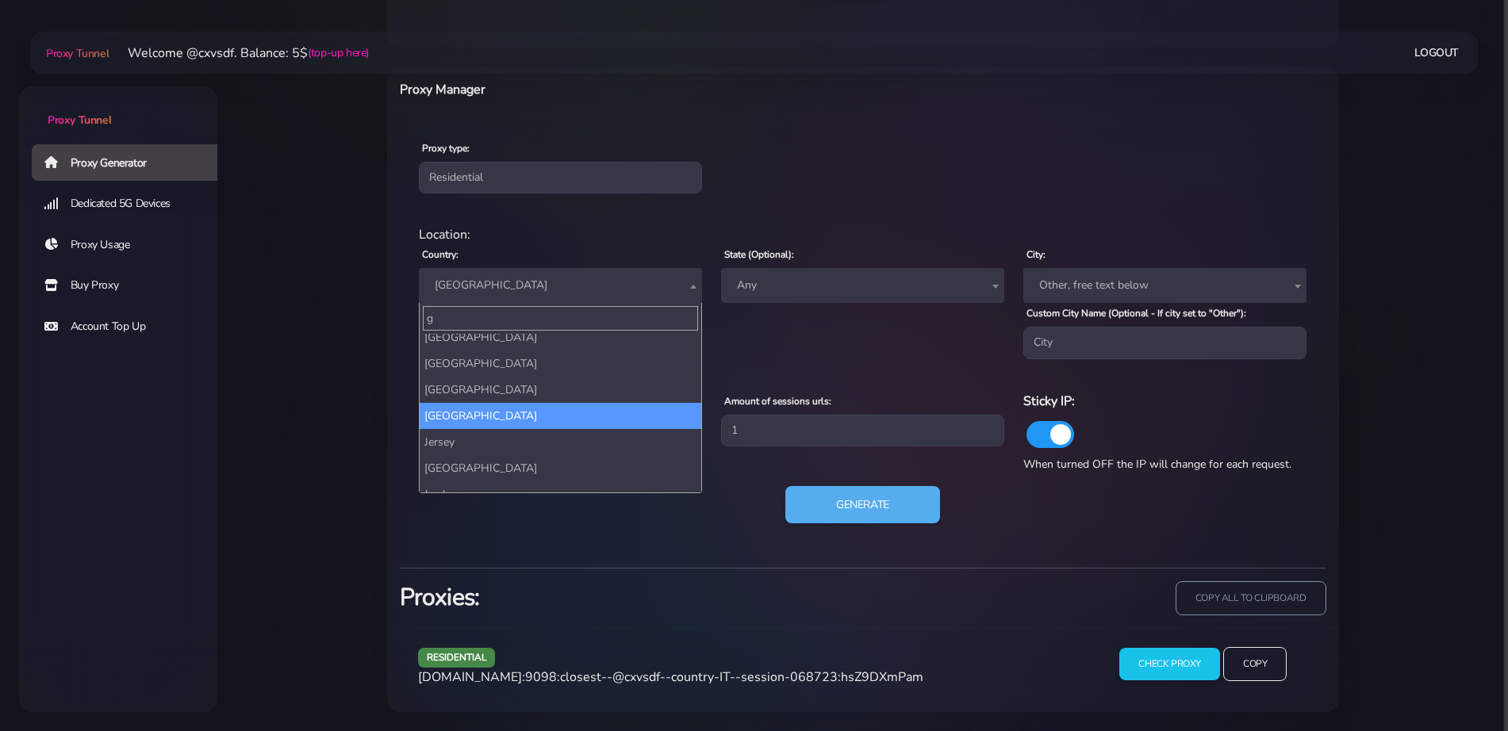
scroll to position [0, 0]
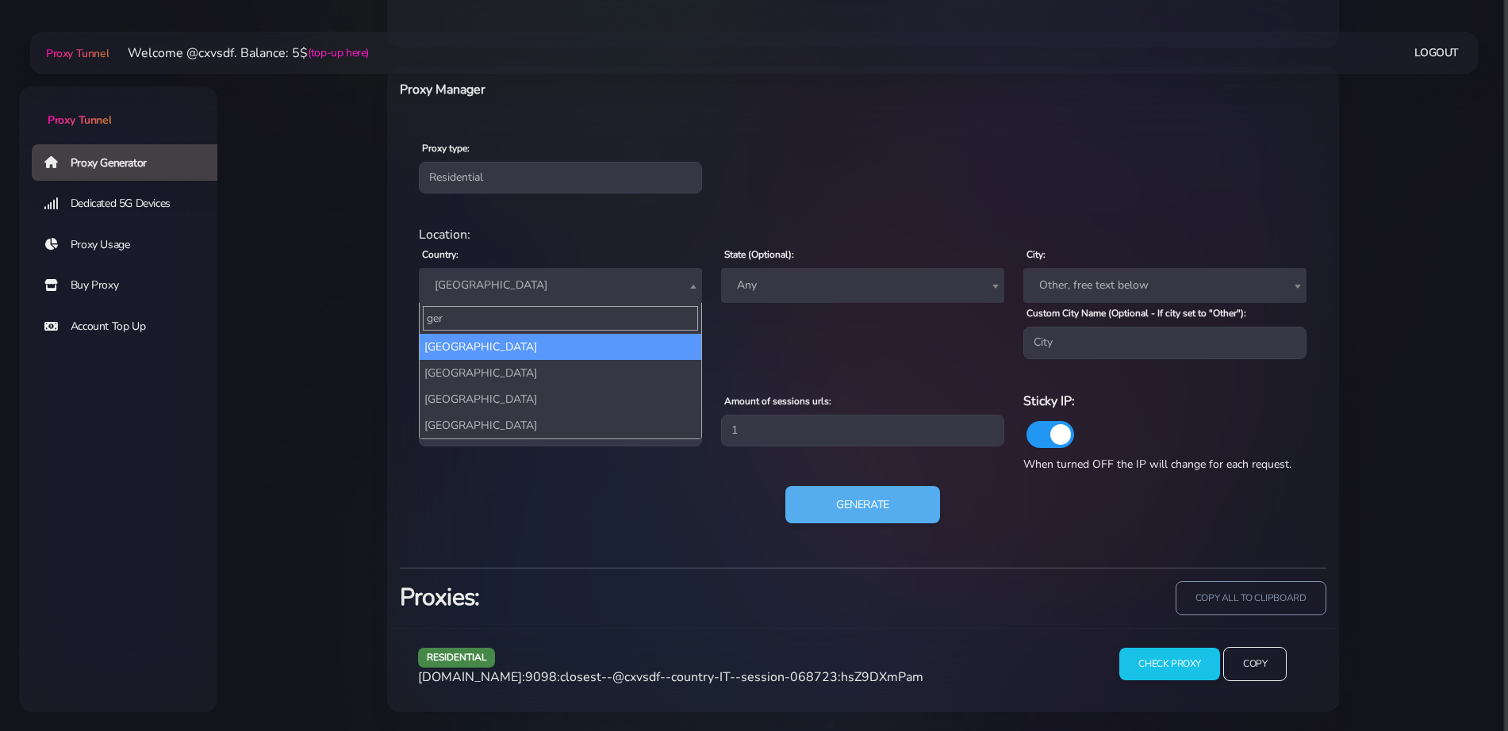
type input "ger"
select select "DE"
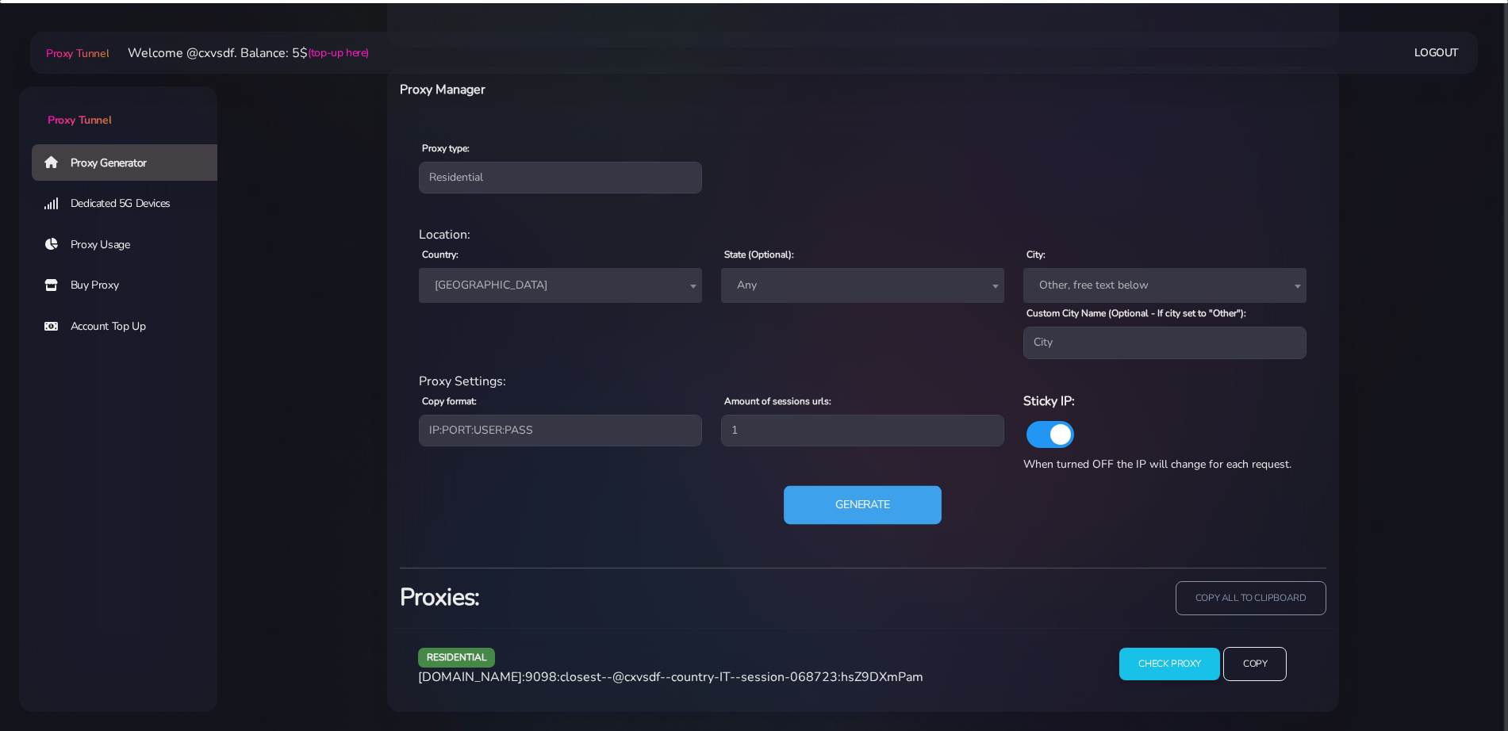
click at [855, 512] on button "Generate" at bounding box center [863, 504] width 158 height 39
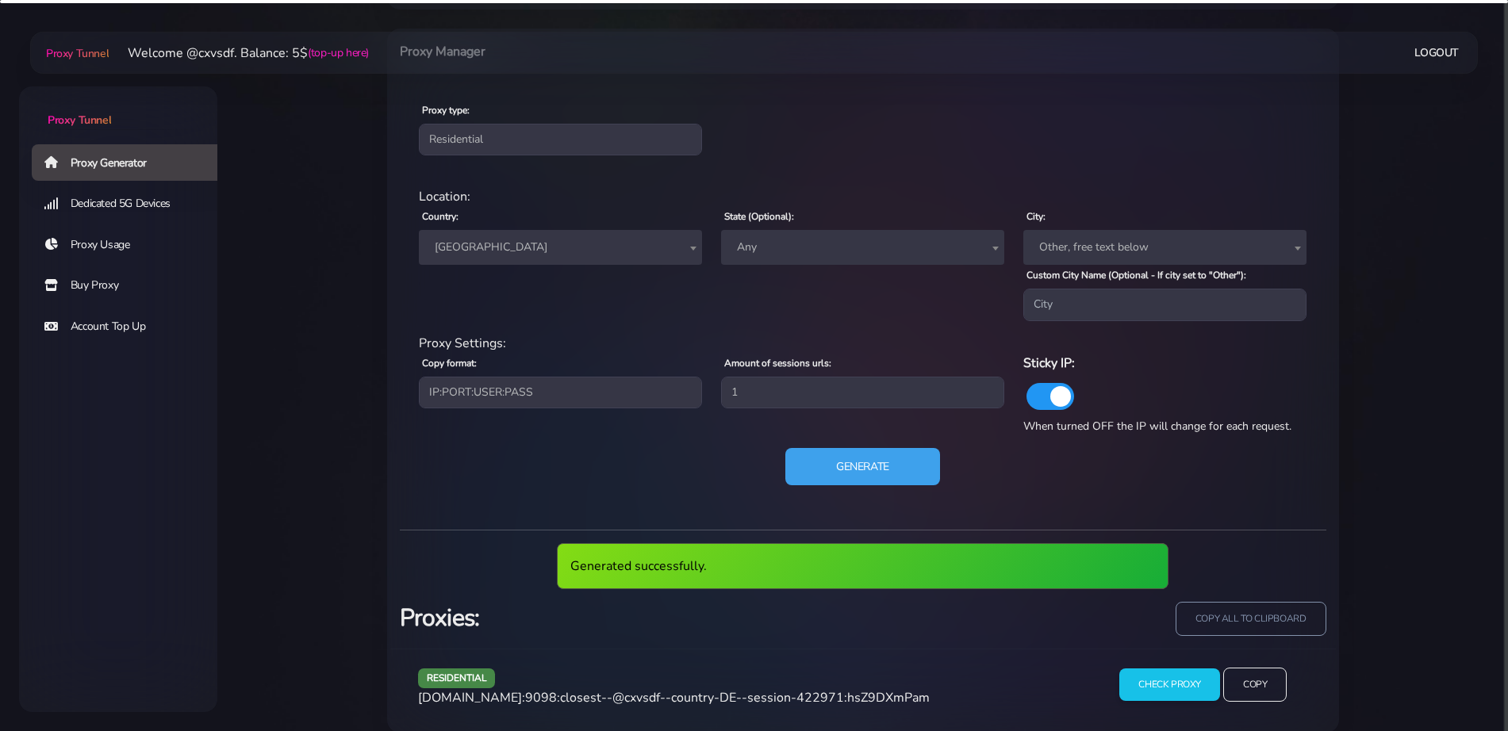
scroll to position [661, 0]
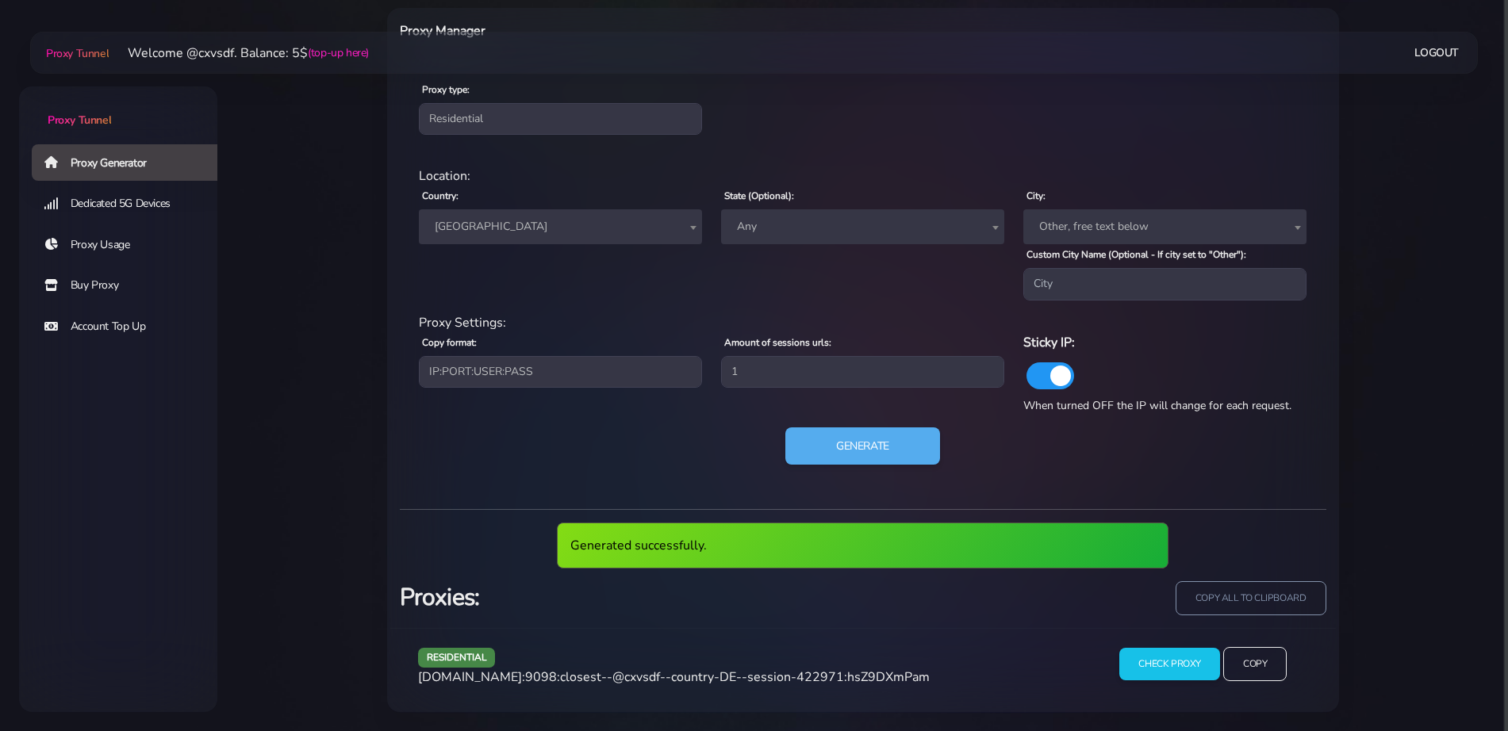
click at [820, 681] on span "[DOMAIN_NAME]:9098:closest--@cxvsdf--country-DE--session-422971:hsZ9DXmPam" at bounding box center [674, 677] width 512 height 17
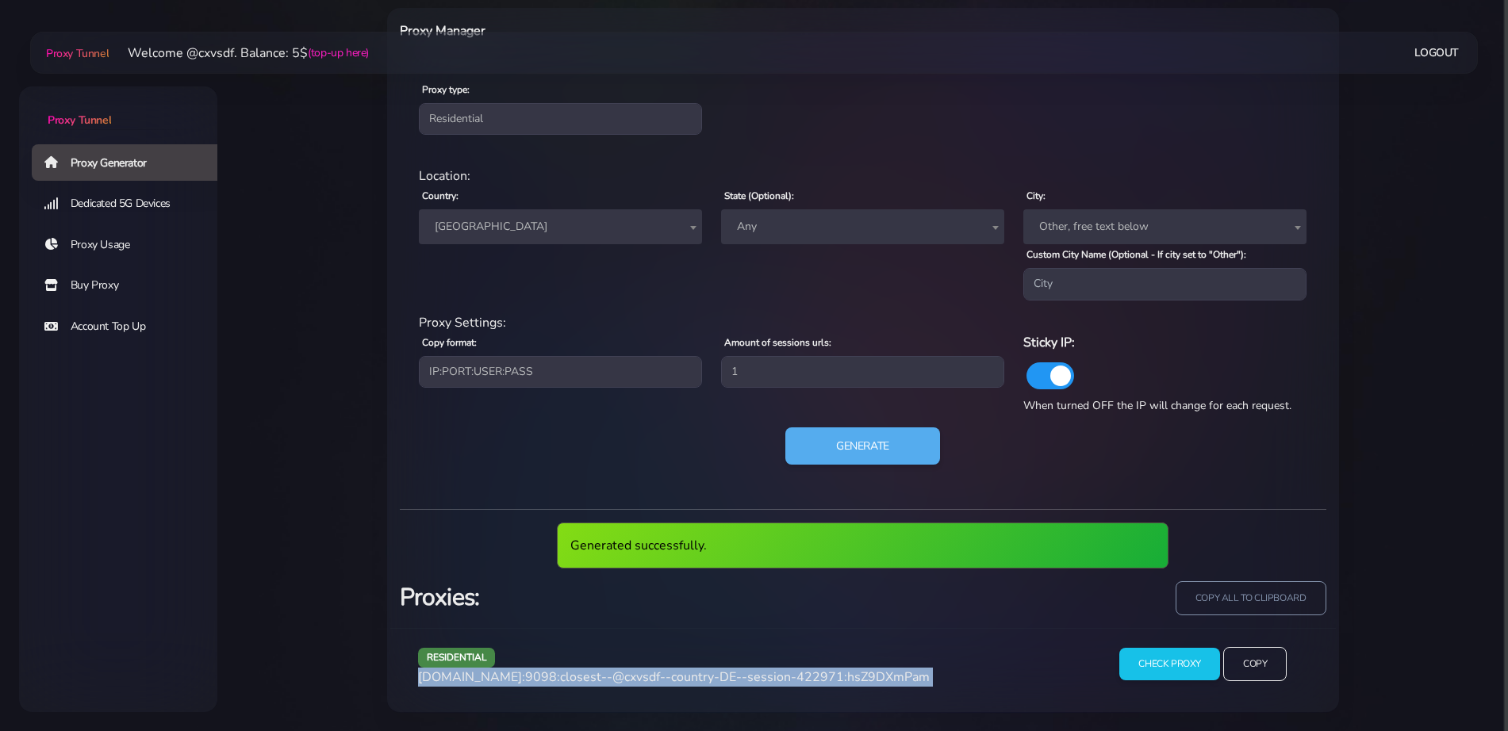
click at [820, 681] on span "[DOMAIN_NAME]:9098:closest--@cxvsdf--country-DE--session-422971:hsZ9DXmPam" at bounding box center [674, 677] width 512 height 17
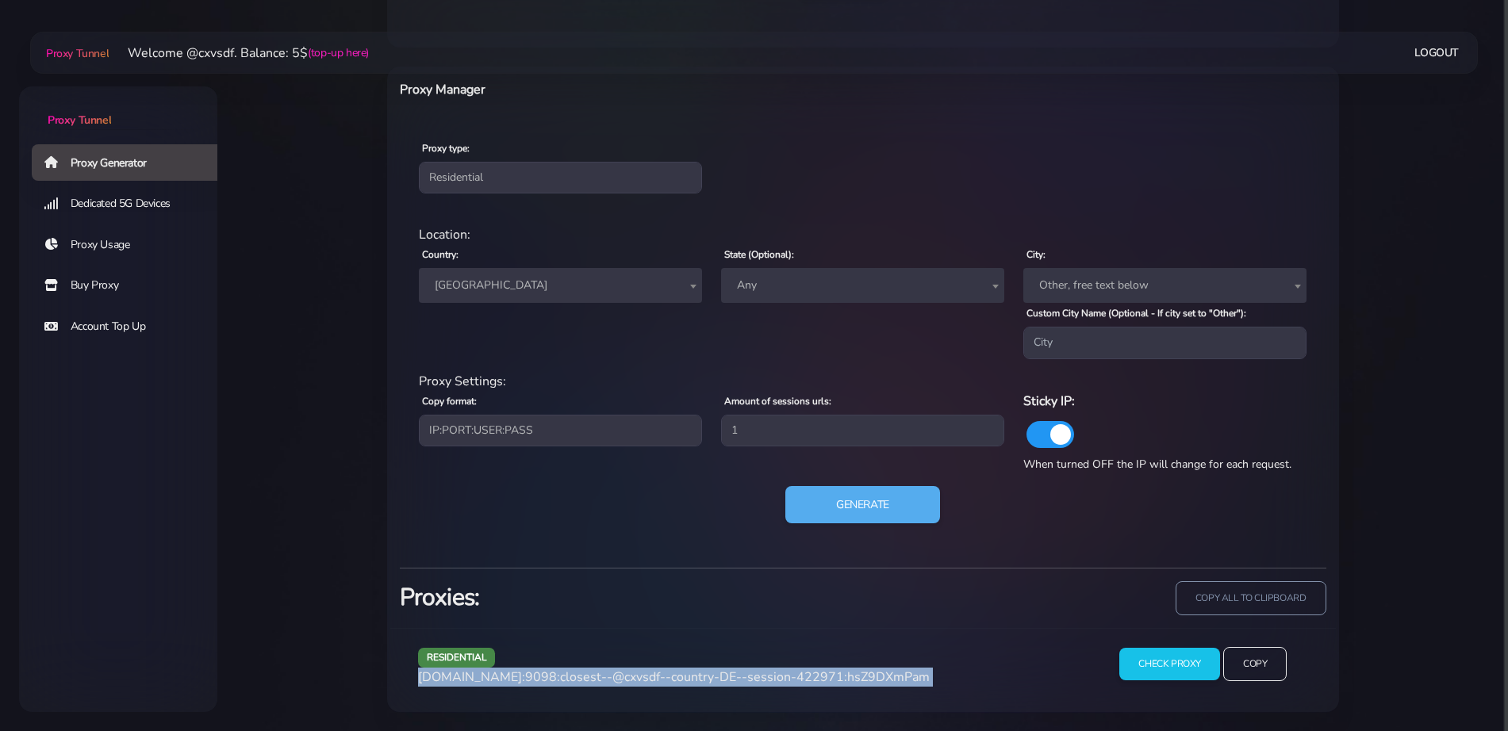
scroll to position [602, 0]
